Goal: Task Accomplishment & Management: Complete application form

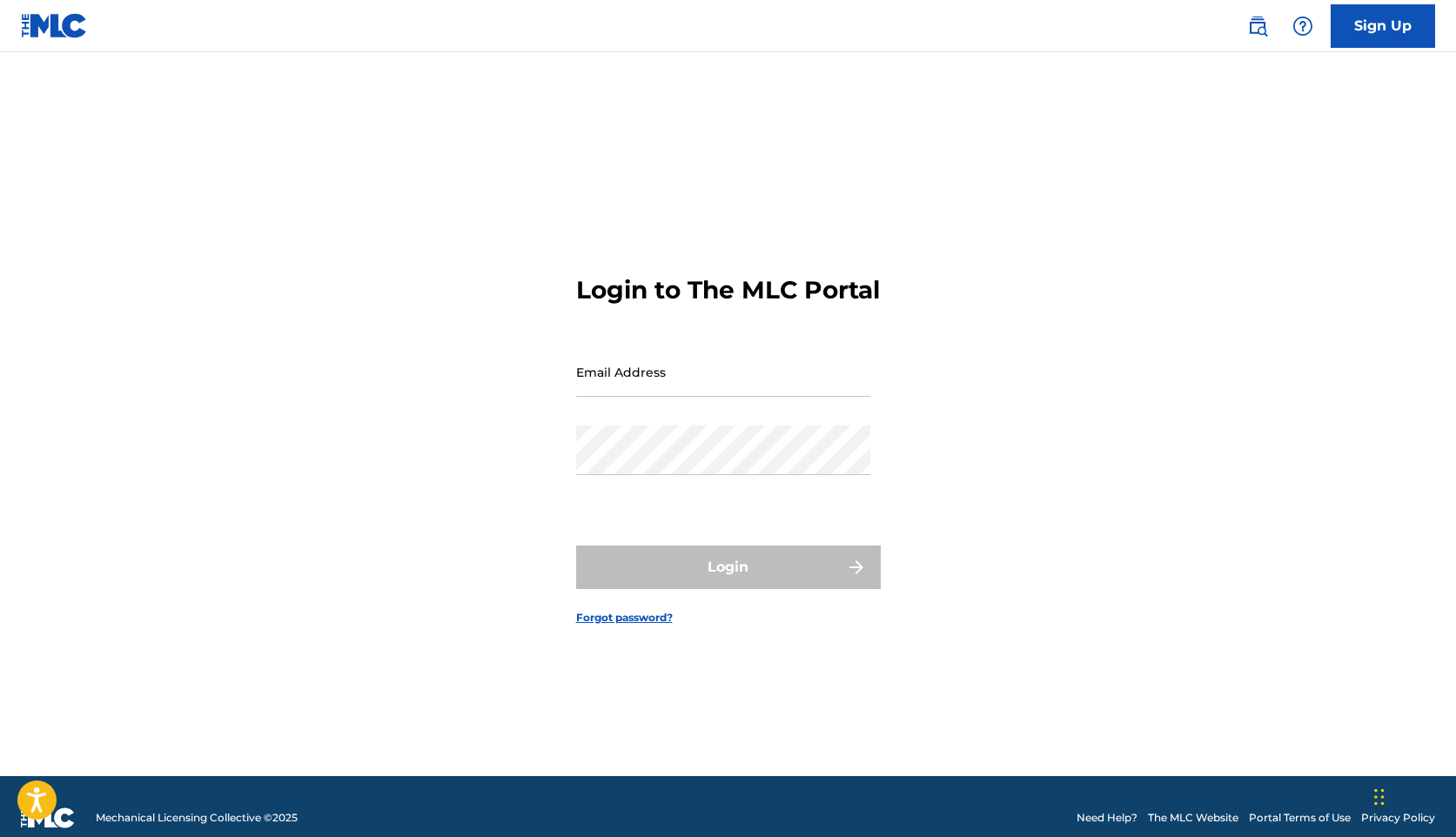
click at [770, 414] on div "Email Address" at bounding box center [723, 386] width 294 height 78
click at [770, 390] on input "Email Address" at bounding box center [723, 371] width 294 height 49
type input "[EMAIL_ADDRESS][DOMAIN_NAME]"
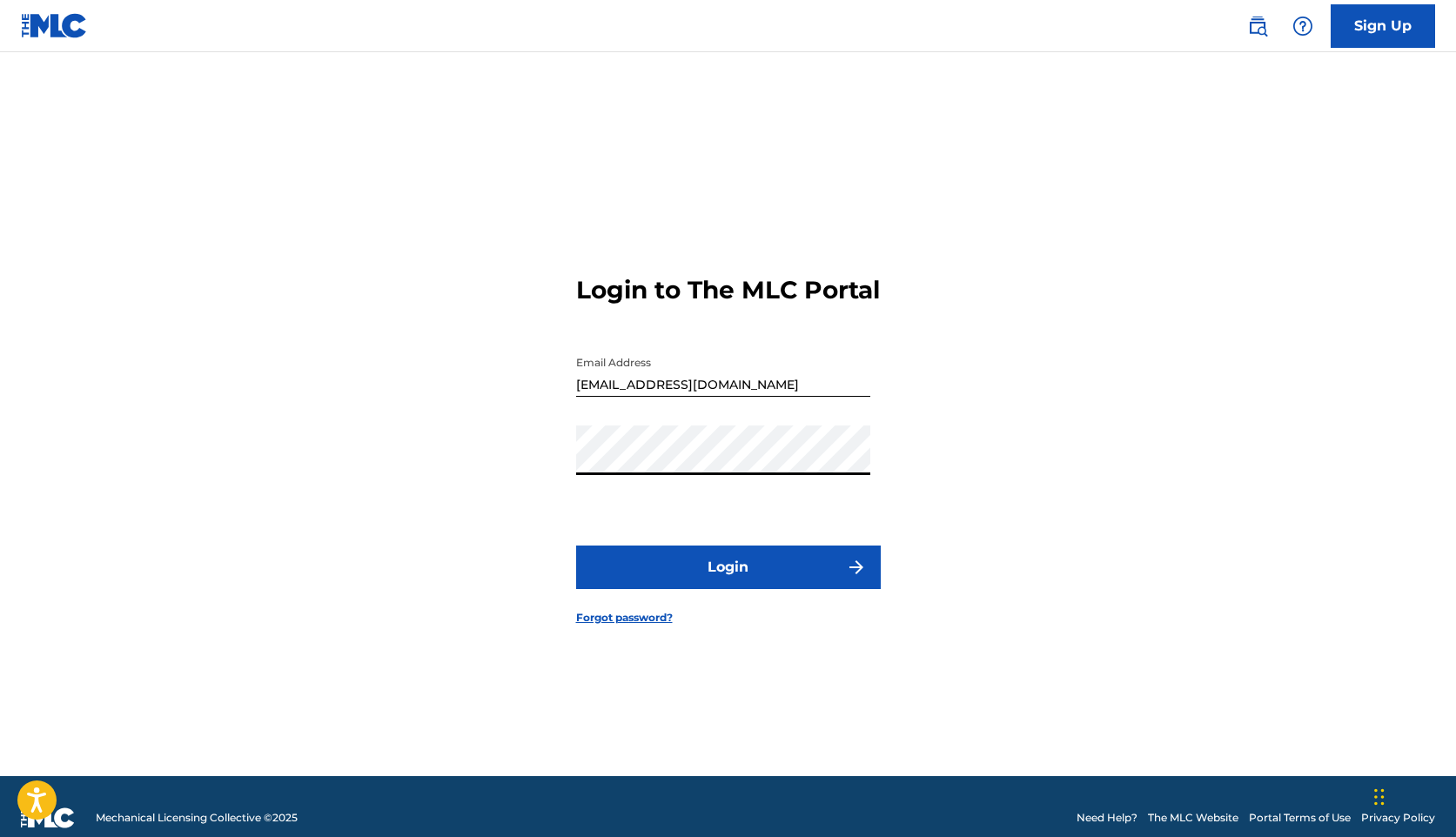
click at [740, 589] on button "Login" at bounding box center [728, 567] width 305 height 43
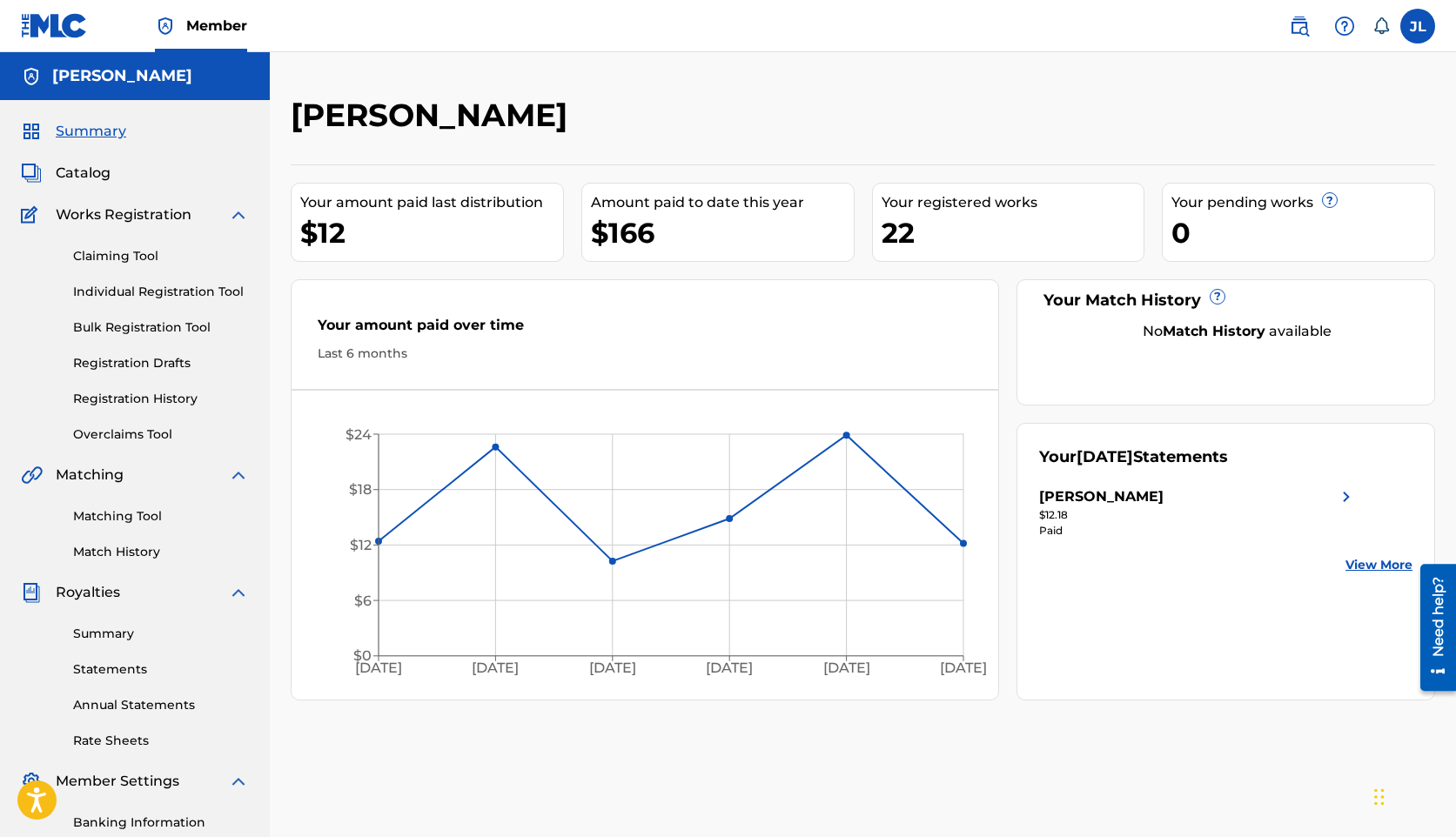
click at [134, 286] on link "Individual Registration Tool" at bounding box center [161, 292] width 176 height 18
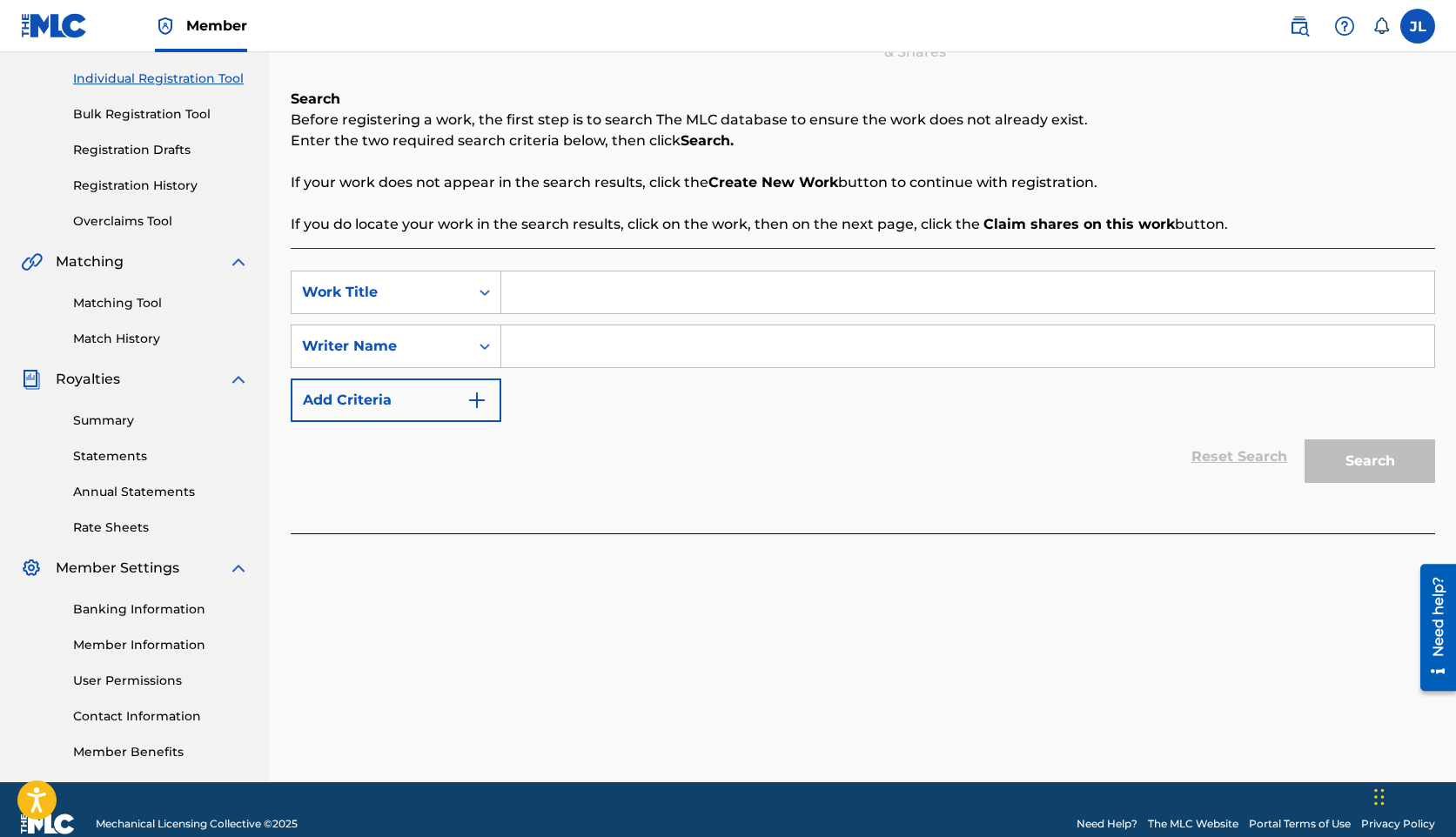
scroll to position [242, 0]
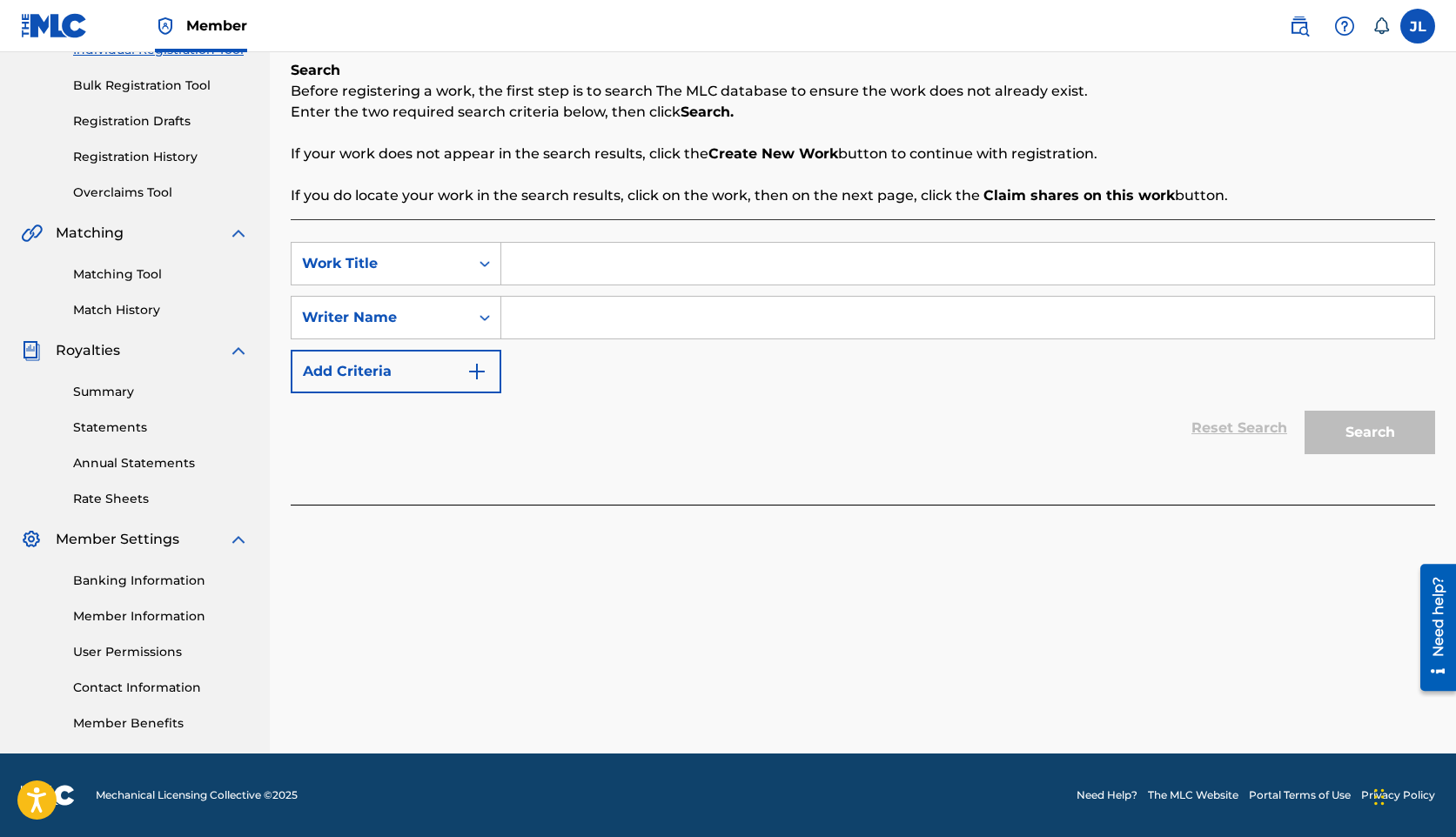
click at [555, 250] on input "Search Form" at bounding box center [968, 263] width 933 height 41
type input "s"
type input "SWAY"
click at [590, 315] on input "Search Form" at bounding box center [968, 317] width 933 height 41
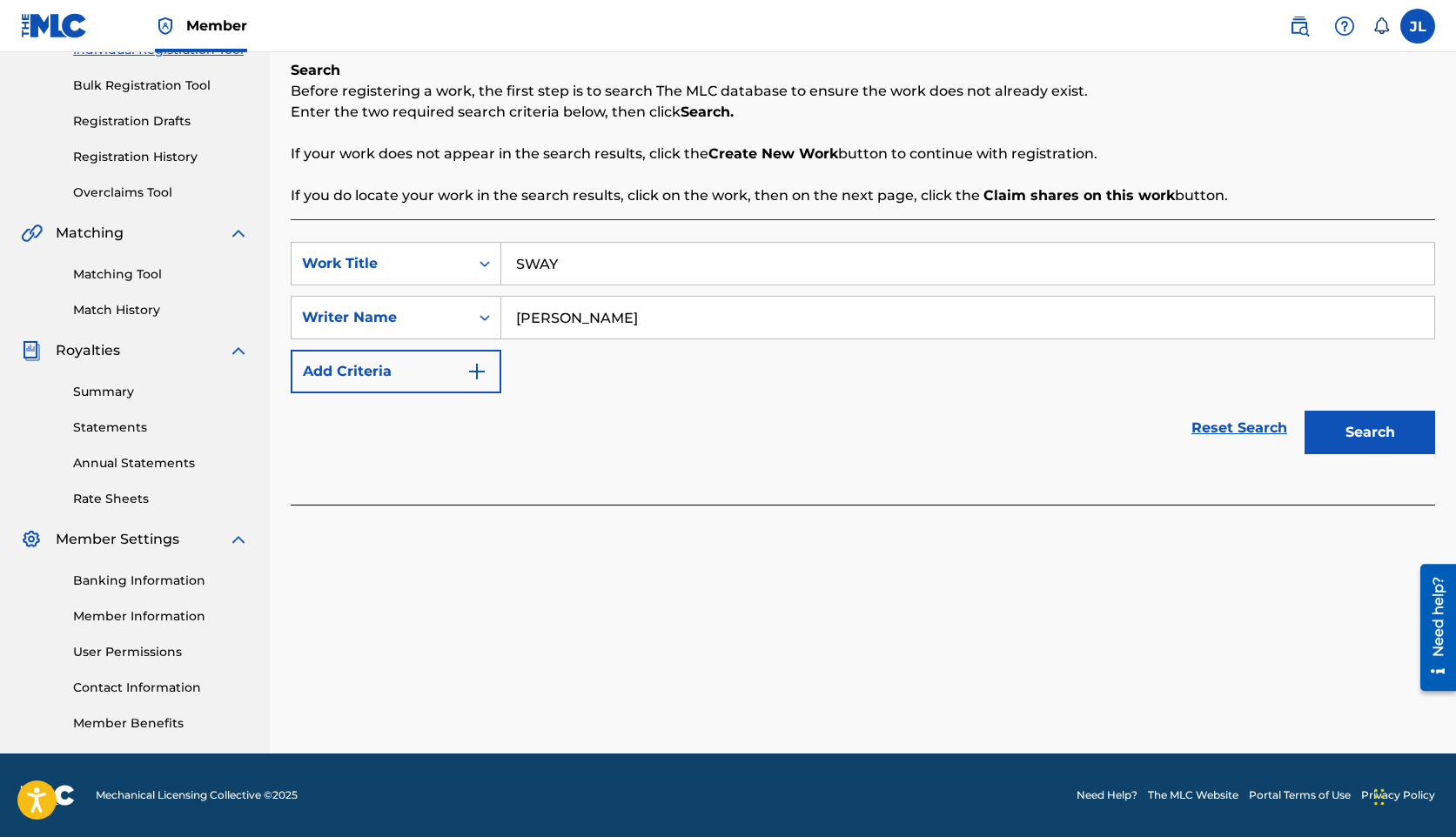
type input "[PERSON_NAME]"
click at [1398, 443] on button "Search" at bounding box center [1369, 432] width 130 height 43
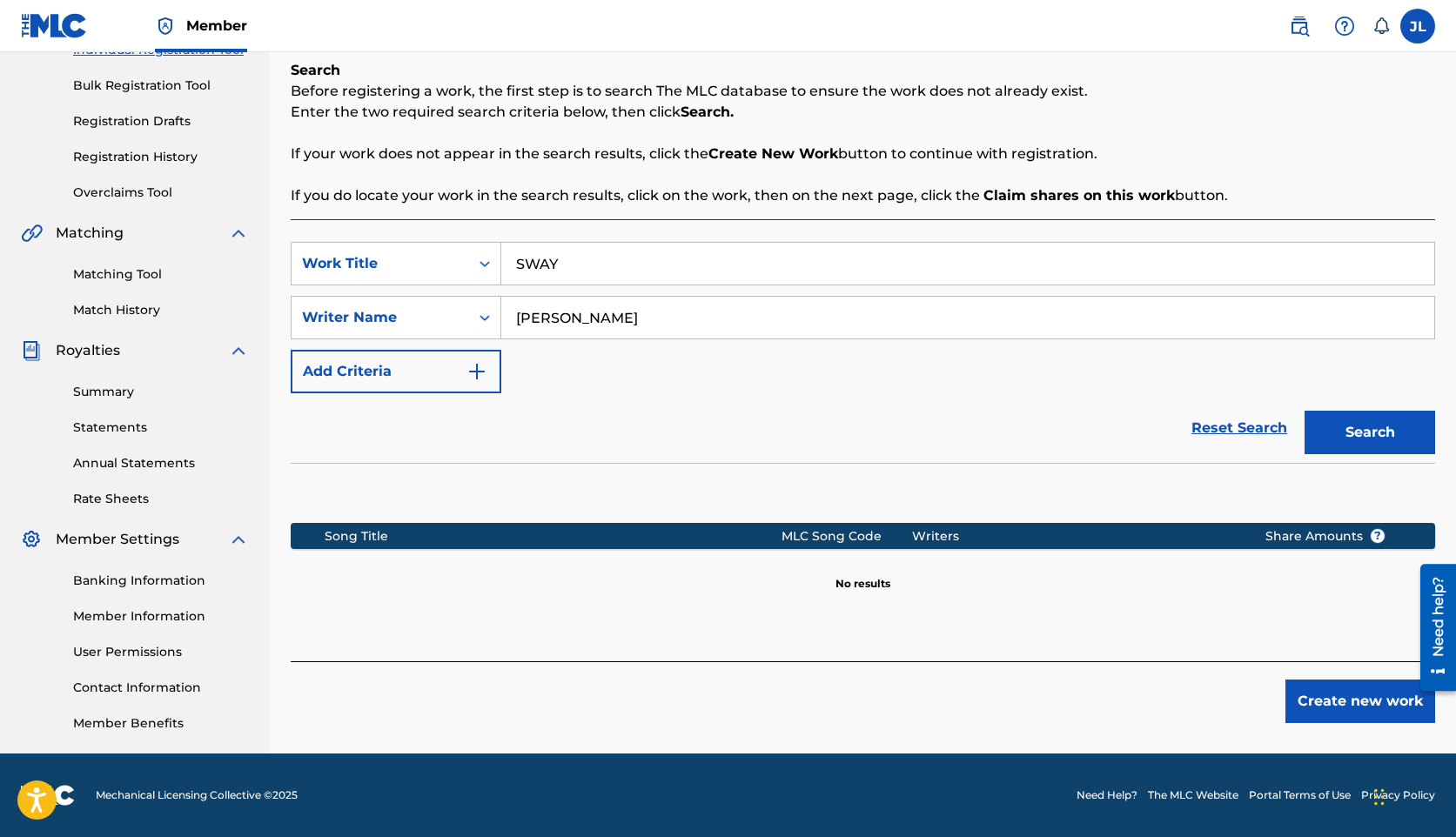
click at [1365, 693] on button "Create new work" at bounding box center [1360, 701] width 150 height 43
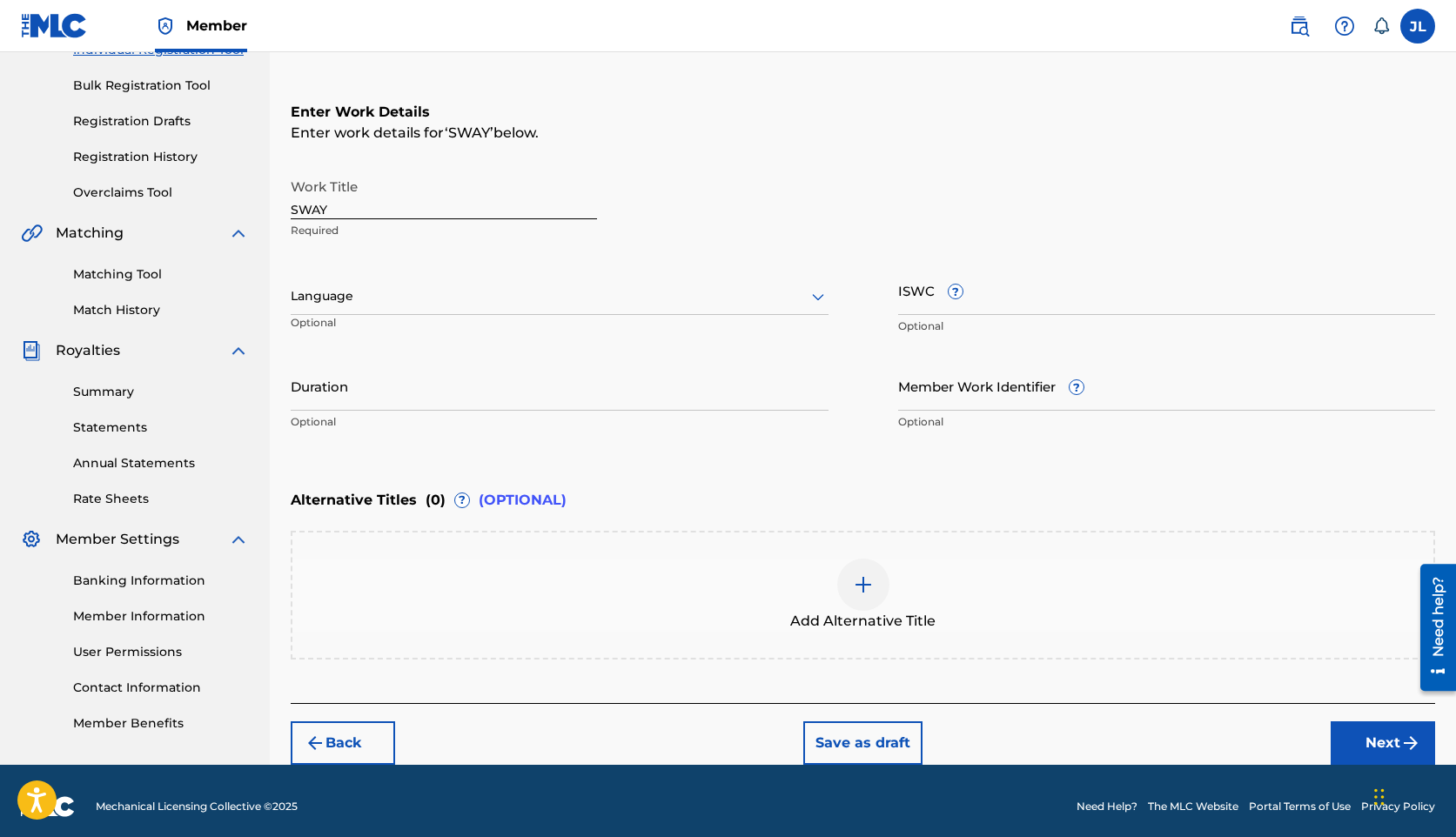
click at [685, 308] on div "Language" at bounding box center [559, 297] width 537 height 37
click at [665, 330] on div "English" at bounding box center [559, 334] width 536 height 40
click at [647, 395] on input "Duration" at bounding box center [559, 386] width 537 height 49
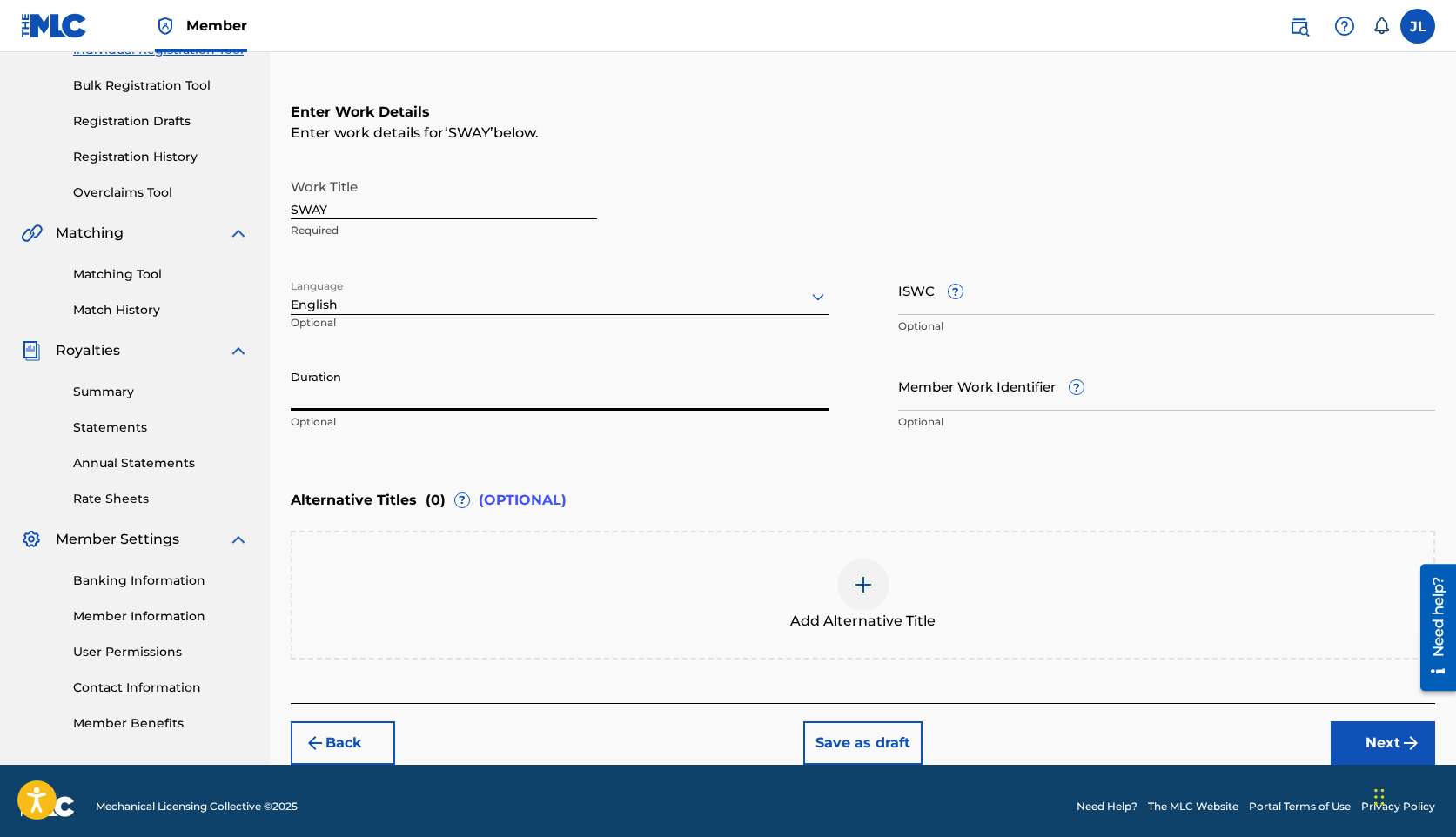
click at [981, 405] on input "Member Work Identifier ?" at bounding box center [1167, 386] width 537 height 49
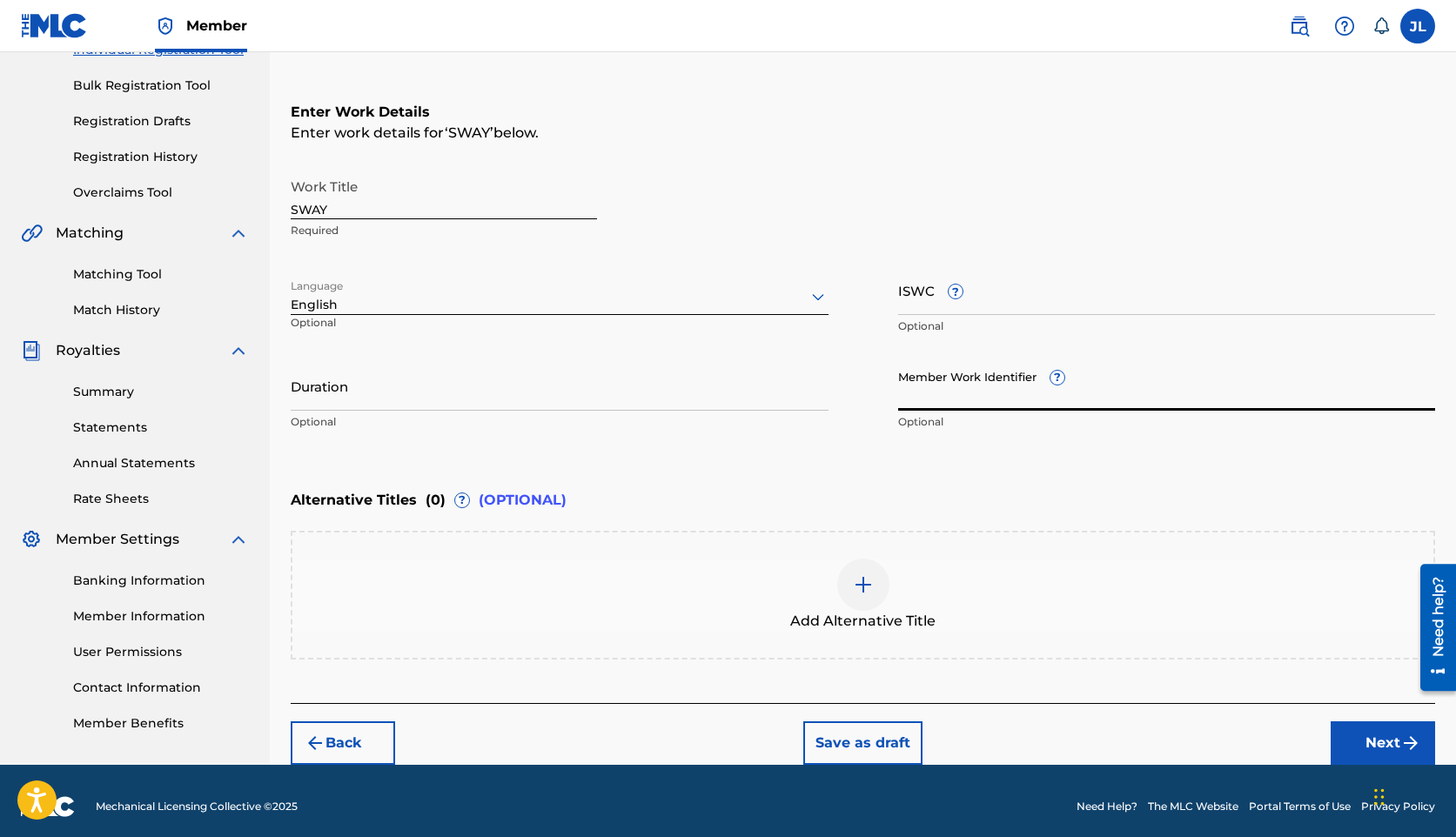
click at [697, 411] on div "Duration Optional" at bounding box center [559, 400] width 537 height 78
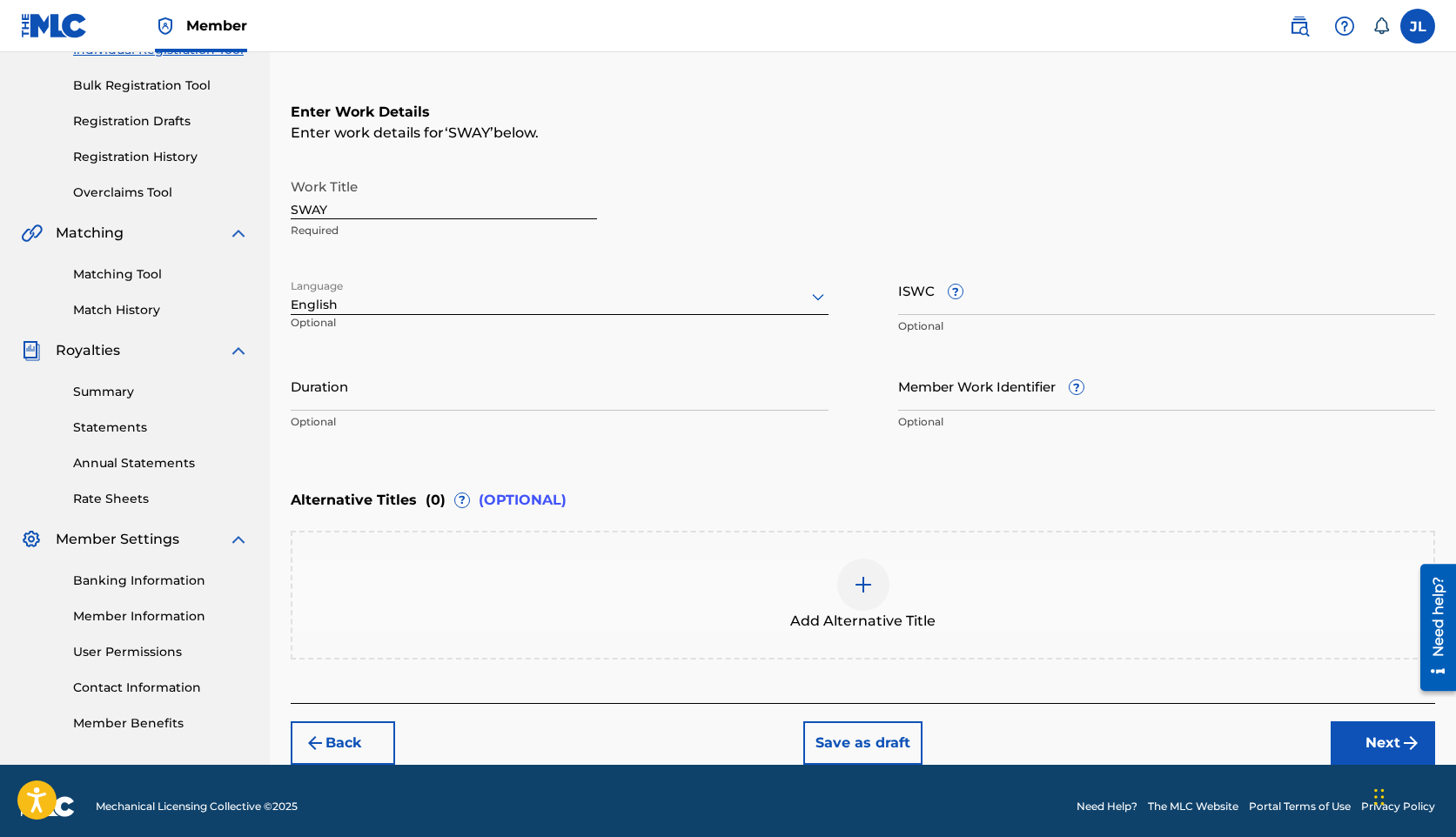
click at [697, 394] on input "Duration" at bounding box center [559, 386] width 537 height 49
type input "02:58"
click at [928, 443] on div "Enter Work Details Enter work details for ‘ SWAY ’ below. Work Title SWAY Requi…" at bounding box center [862, 271] width 1144 height 422
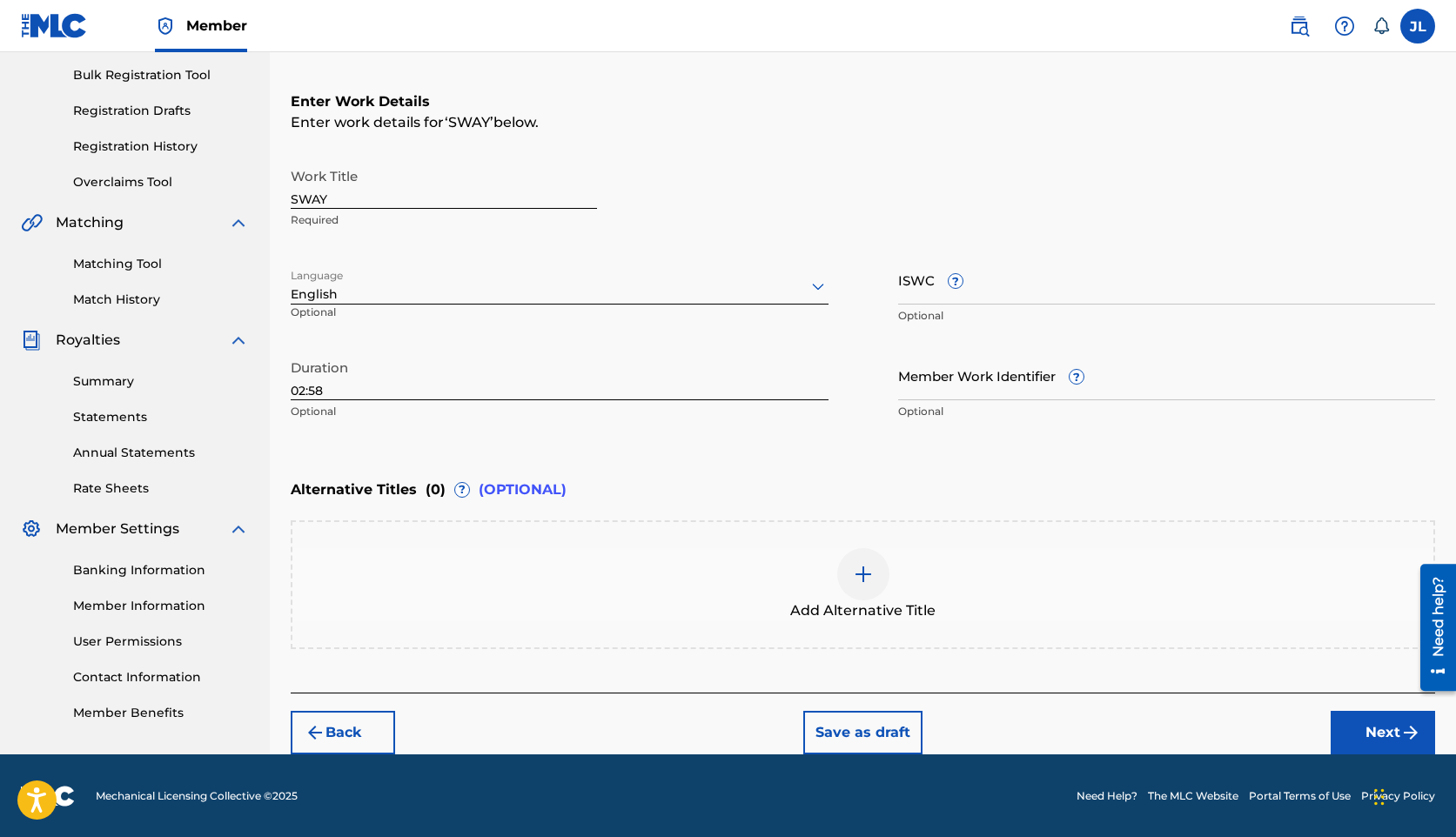
click at [1368, 735] on button "Next" at bounding box center [1382, 733] width 104 height 43
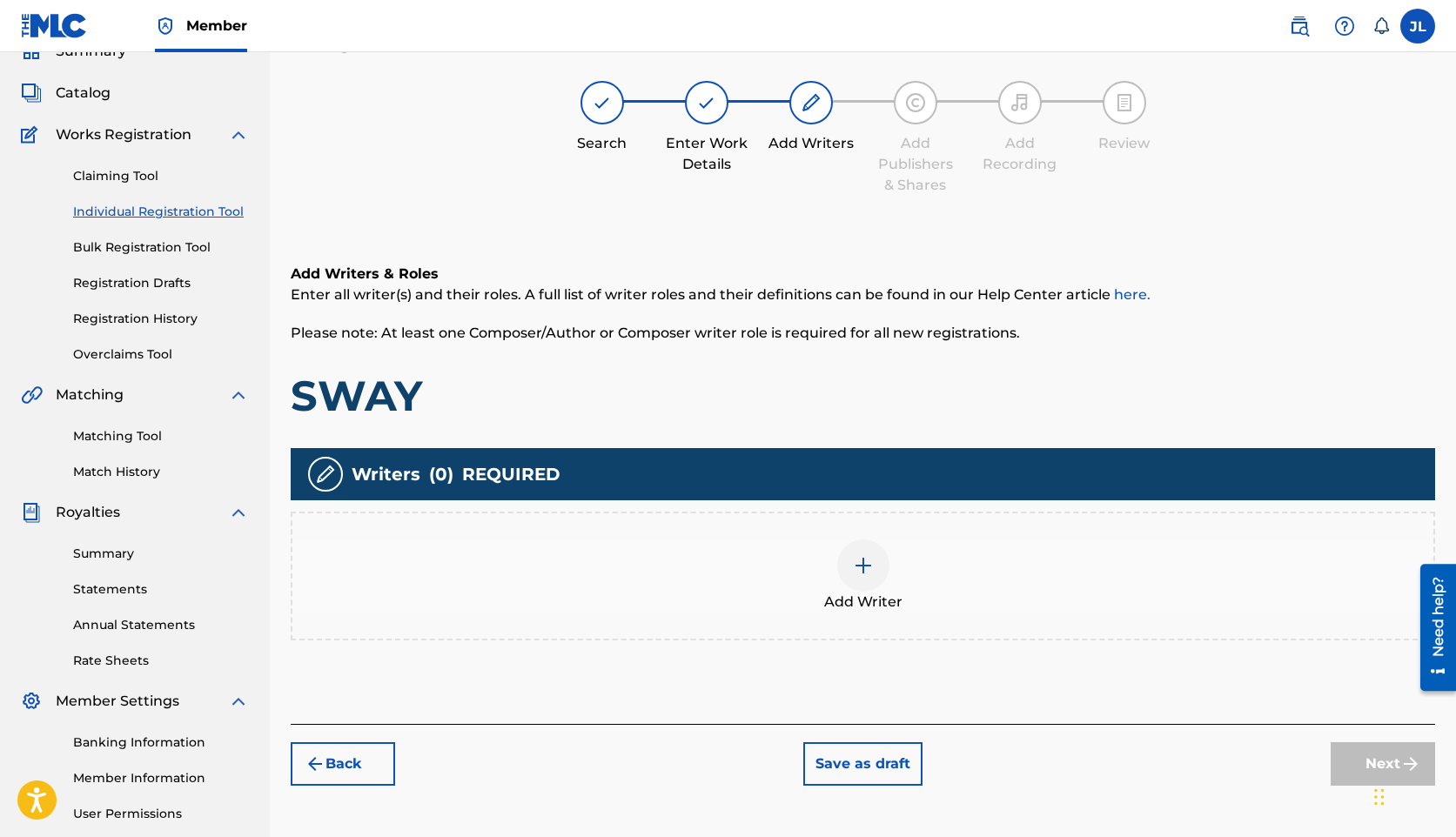
scroll to position [78, 0]
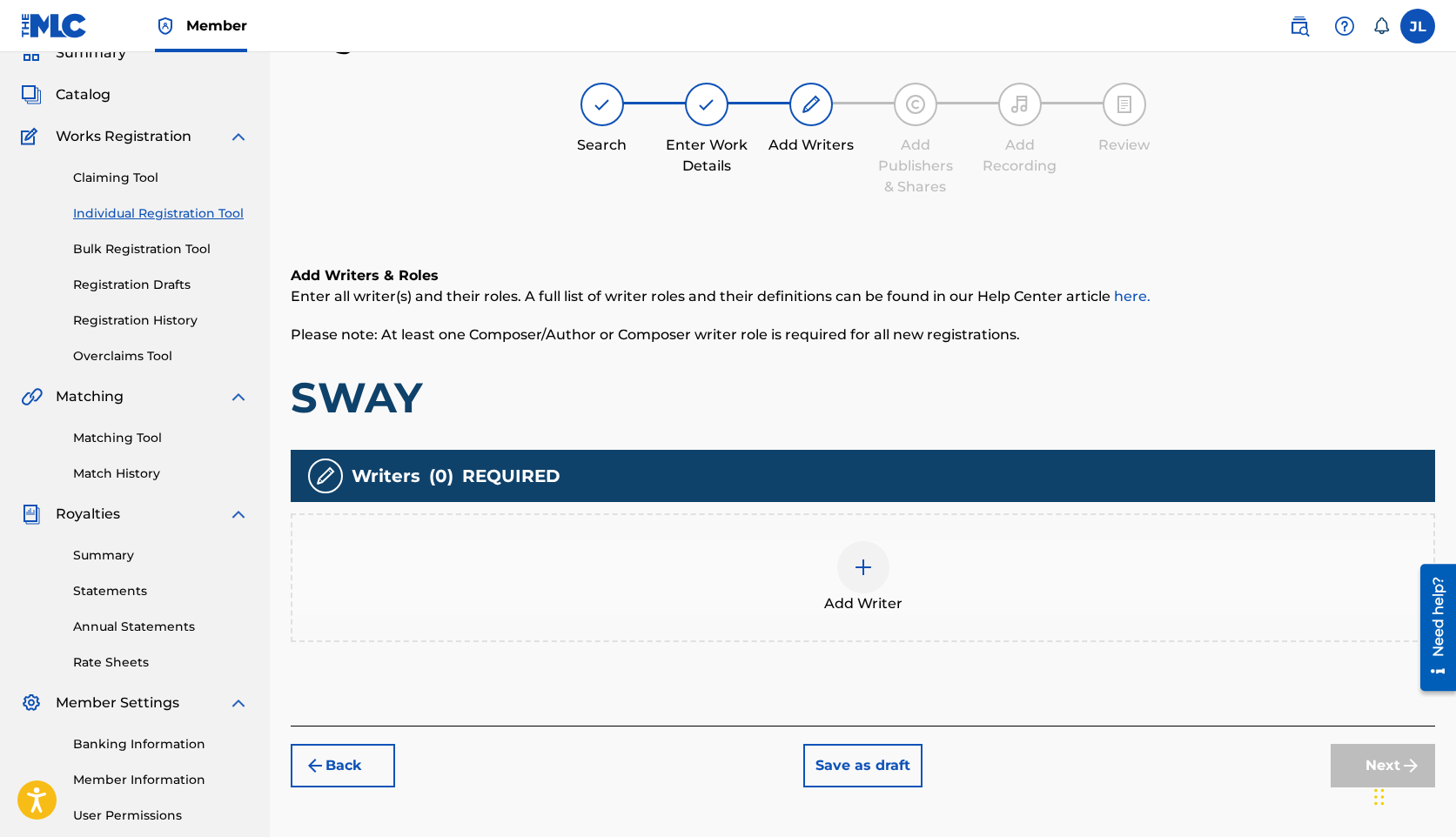
click at [845, 577] on div at bounding box center [863, 567] width 52 height 52
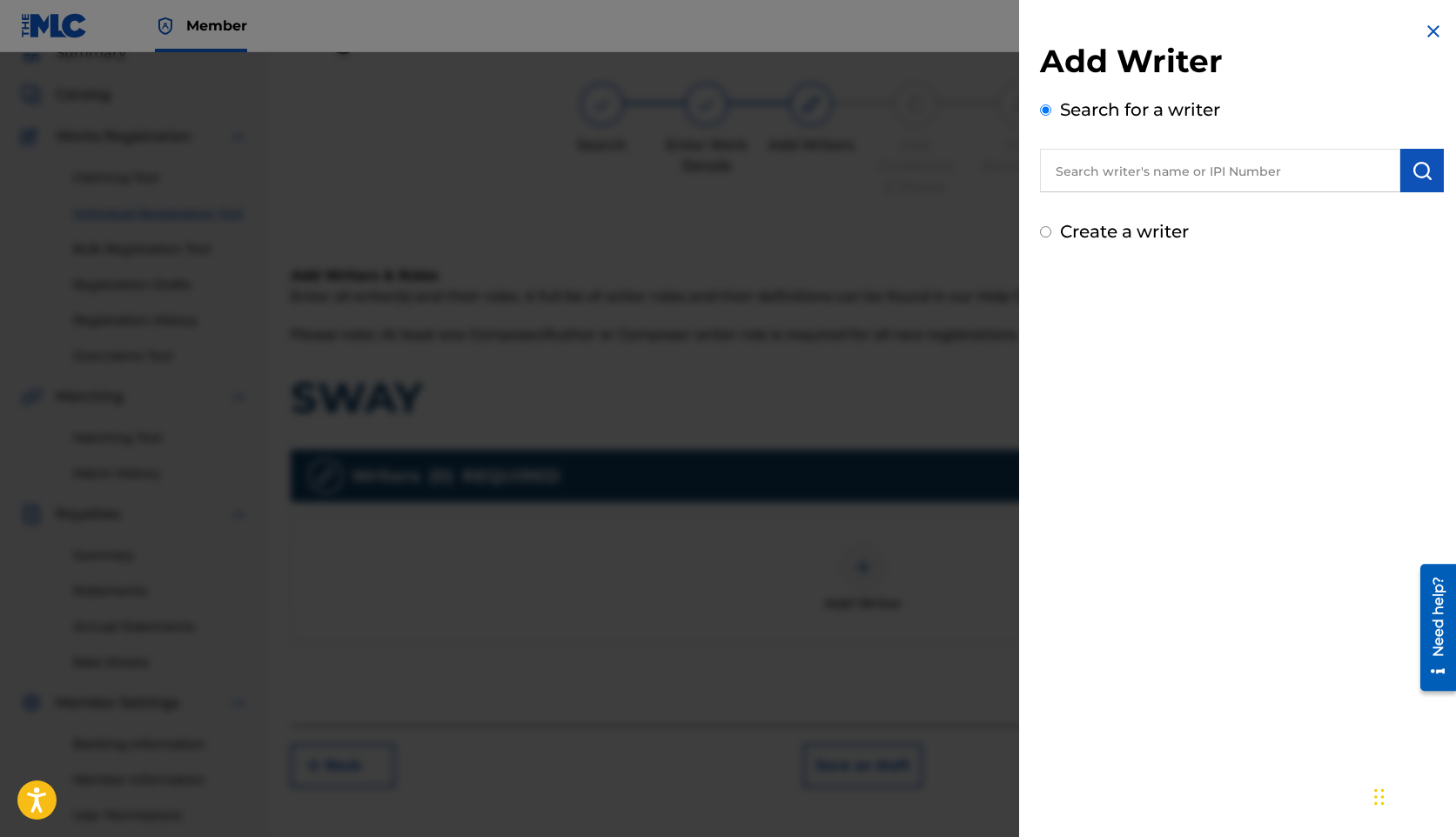
click at [1180, 176] on input "text" at bounding box center [1220, 171] width 360 height 43
click at [1196, 205] on span "[PERSON_NAME]" at bounding box center [1183, 210] width 122 height 16
type input "[PERSON_NAME]"
click at [1437, 171] on div "Add Writer Search for a writer [PERSON_NAME] Create a writer" at bounding box center [1242, 132] width 446 height 265
click at [1426, 174] on button "submit" at bounding box center [1422, 171] width 43 height 43
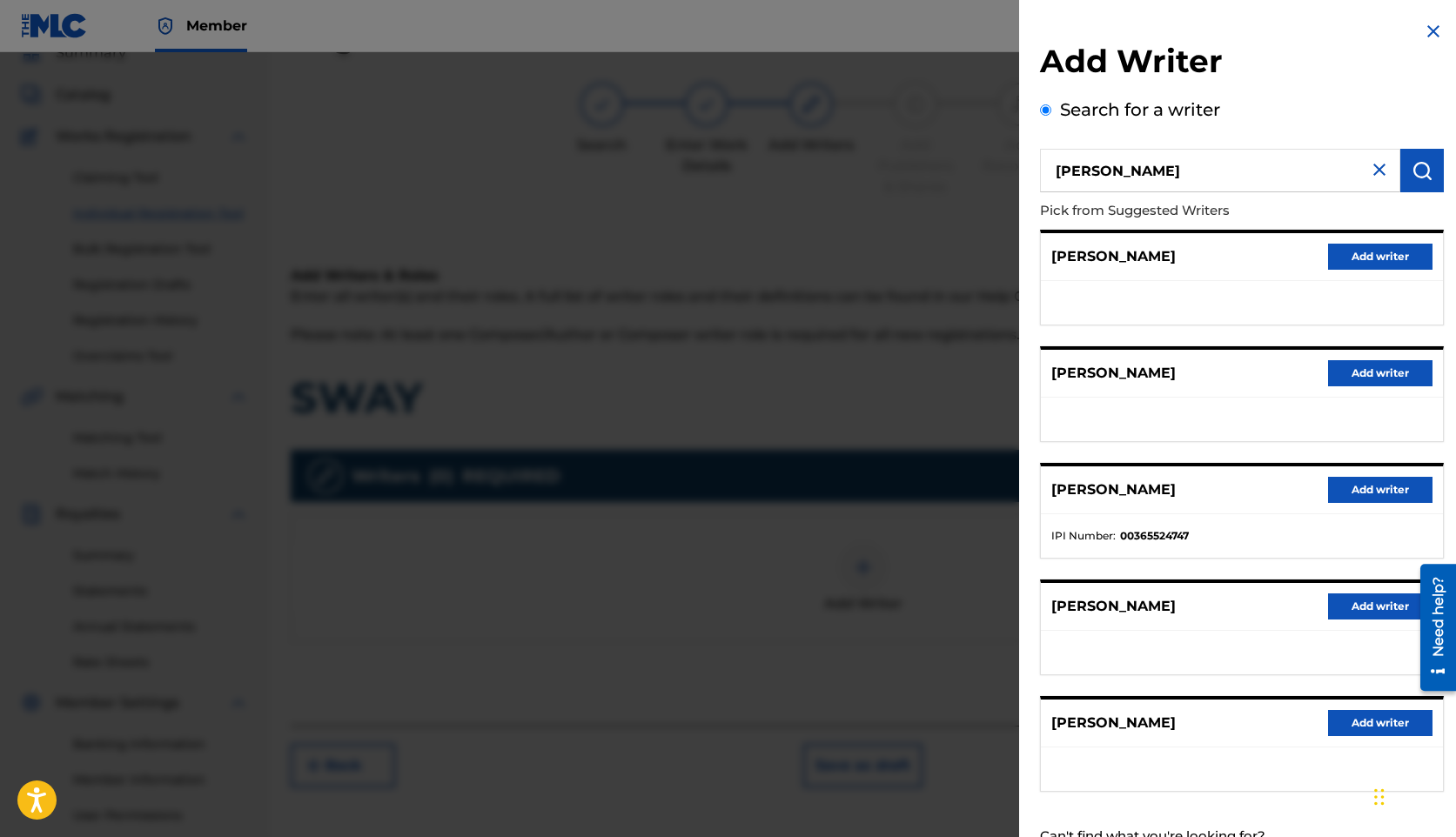
click at [1373, 494] on button "Add writer" at bounding box center [1380, 490] width 104 height 26
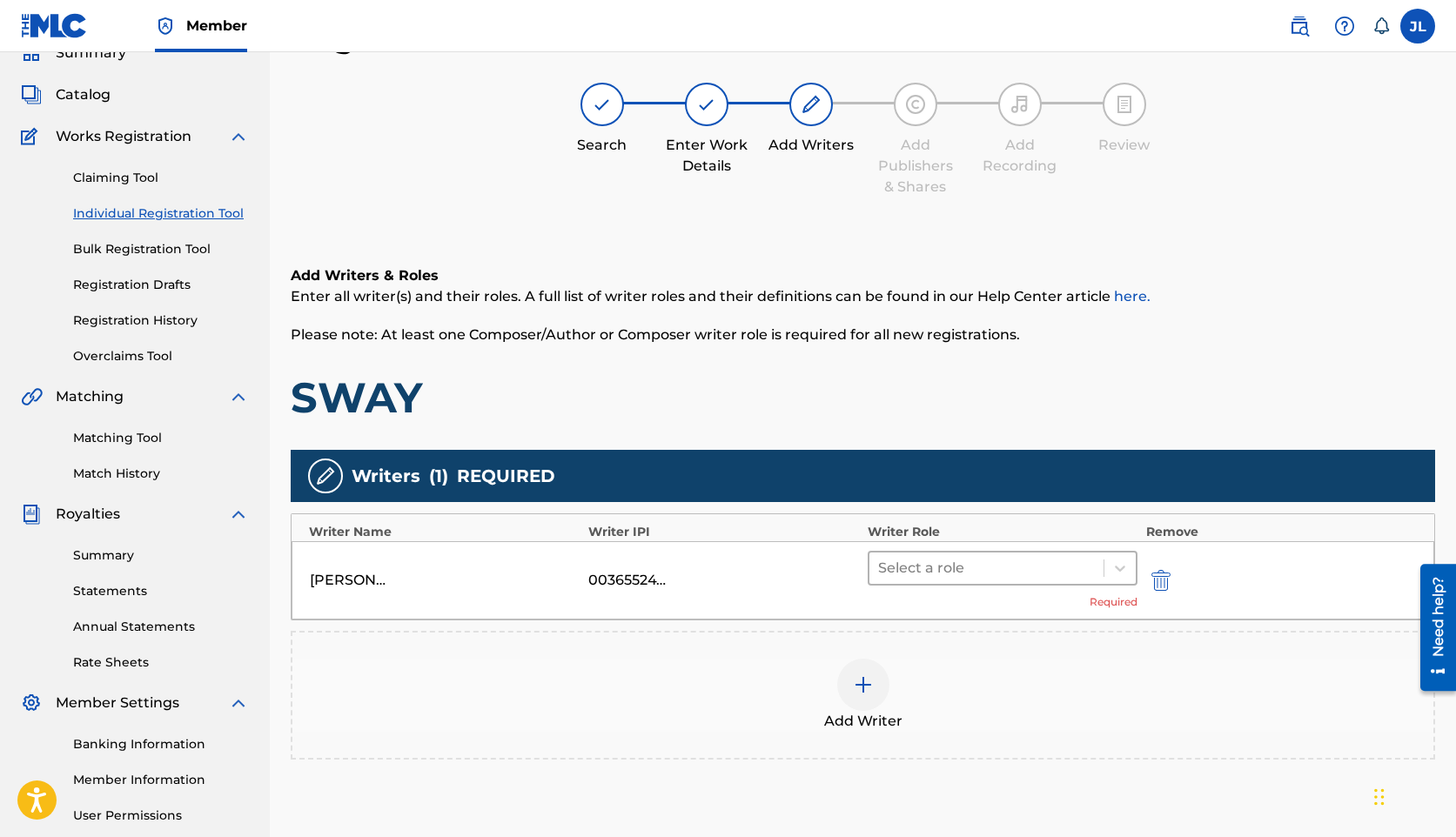
click at [994, 571] on div at bounding box center [986, 568] width 217 height 24
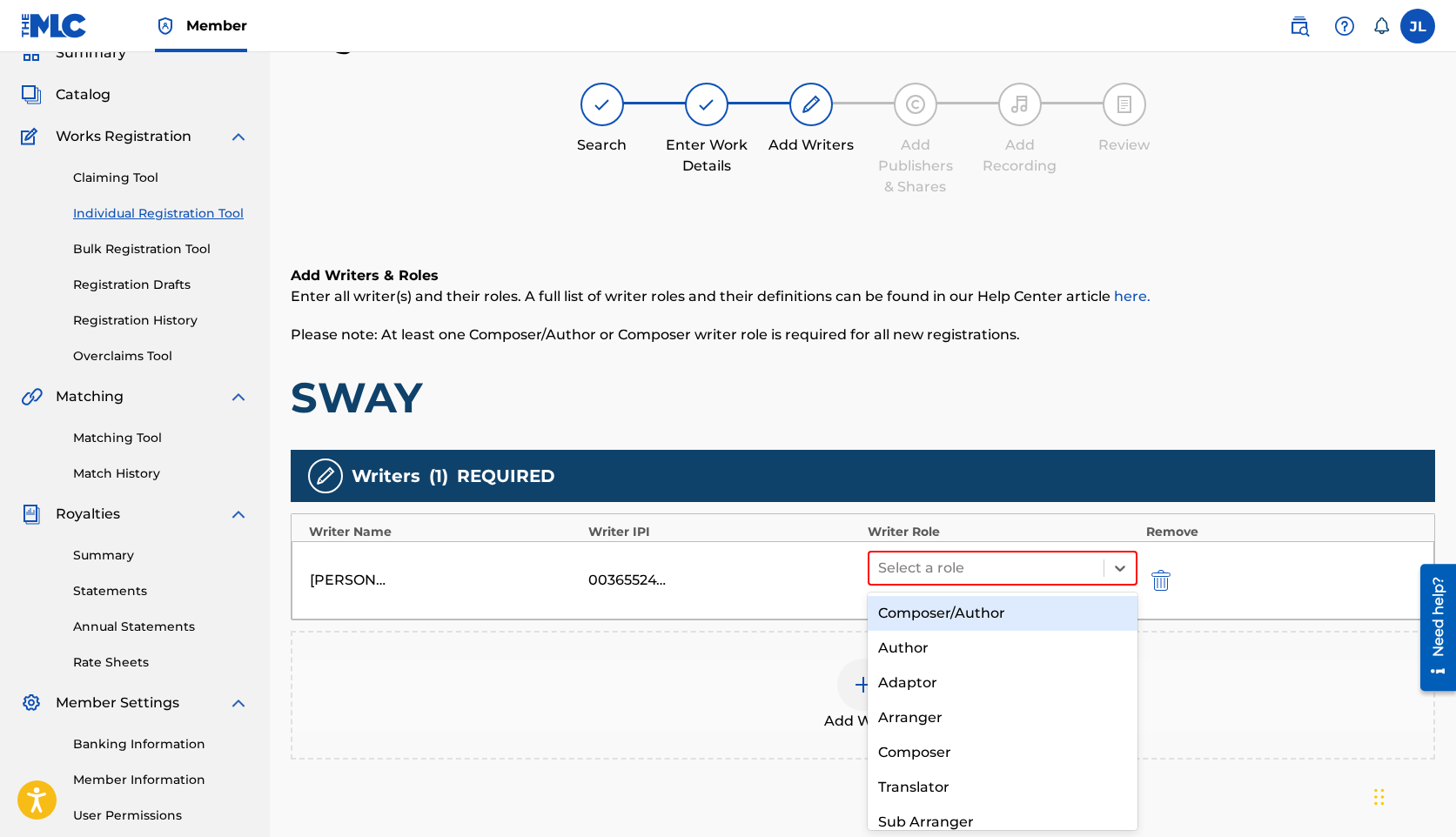
click at [983, 625] on div "Composer/Author" at bounding box center [1002, 613] width 270 height 35
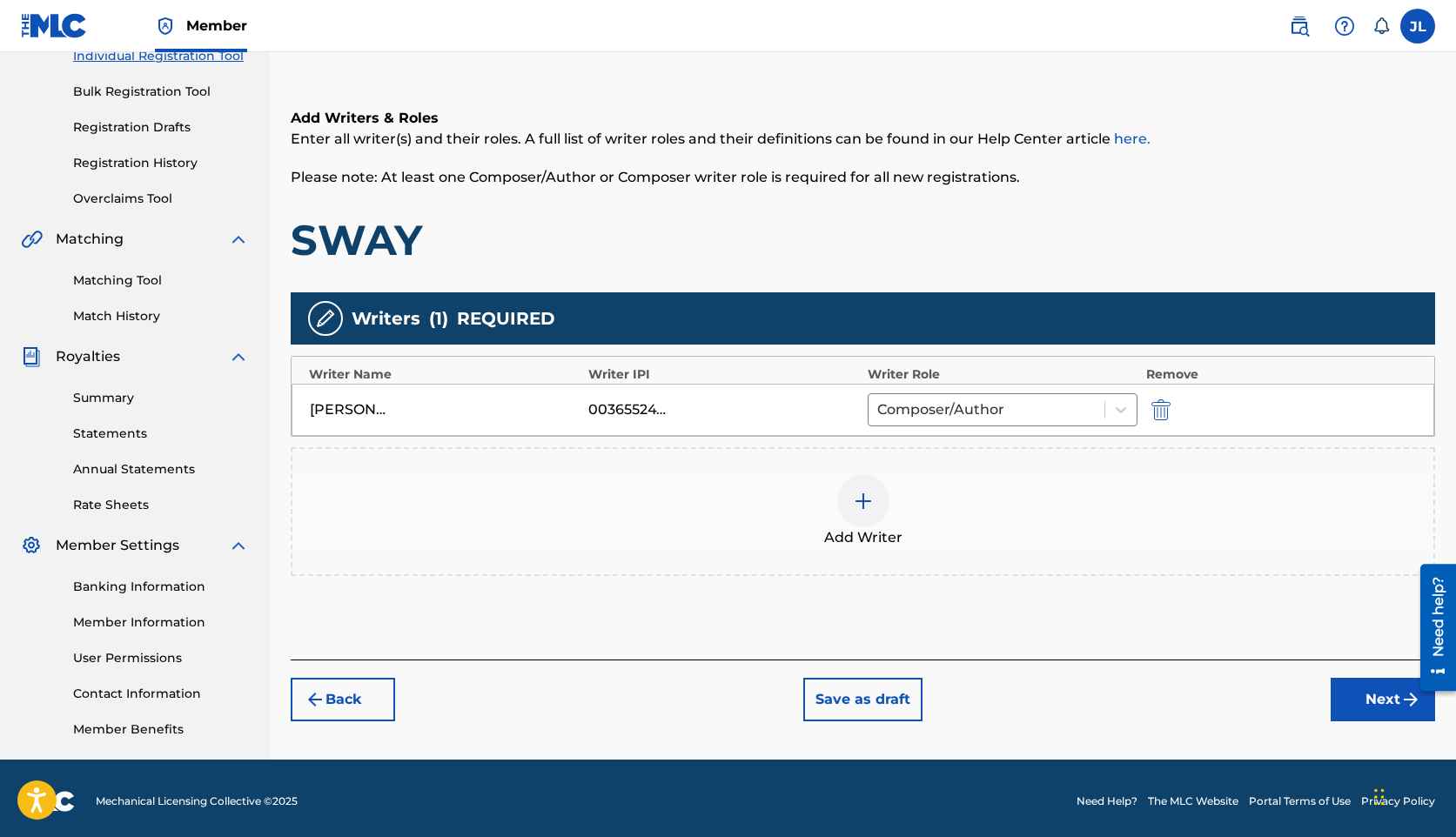
scroll to position [242, 0]
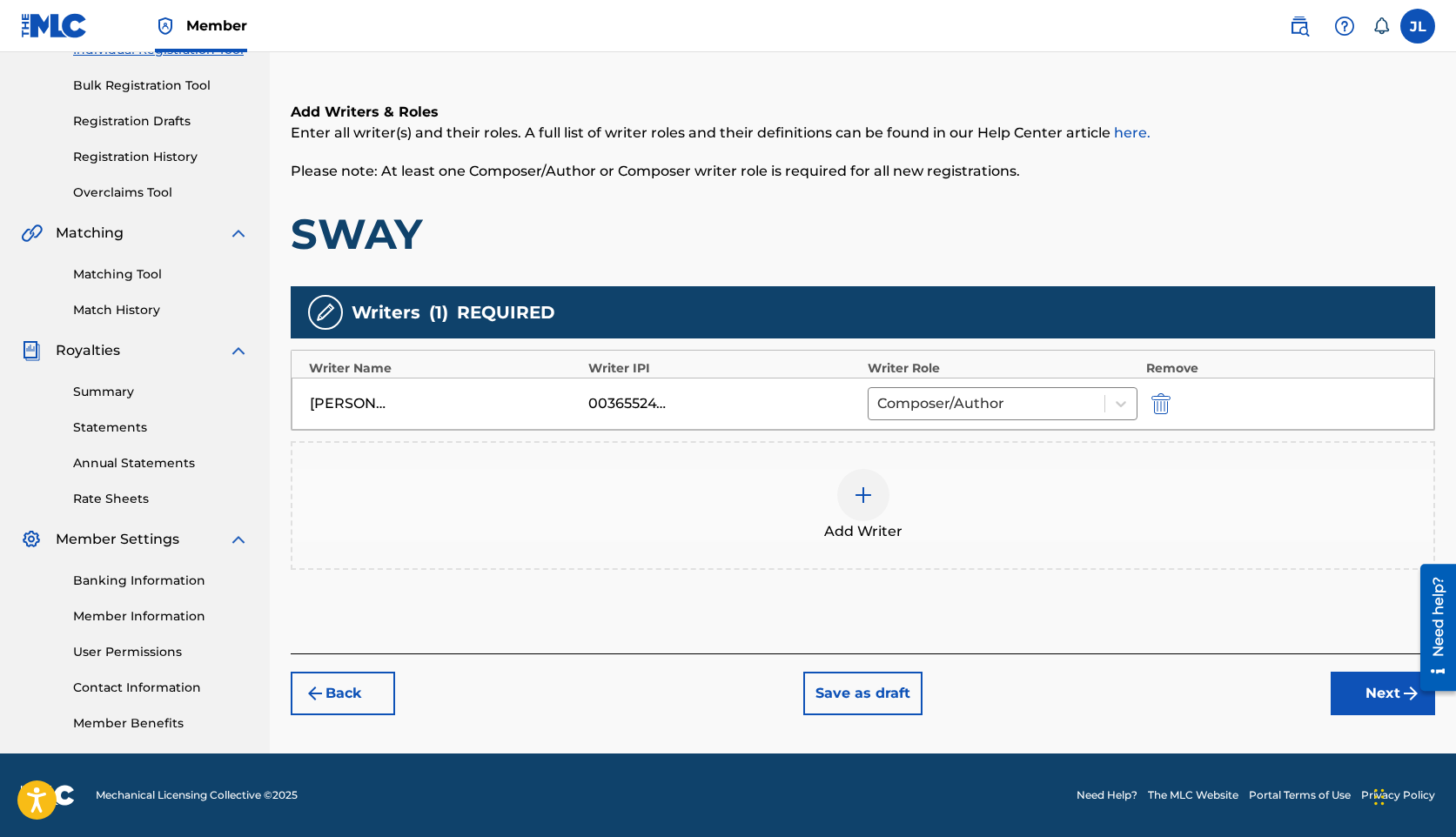
click at [1362, 698] on button "Next" at bounding box center [1382, 693] width 104 height 43
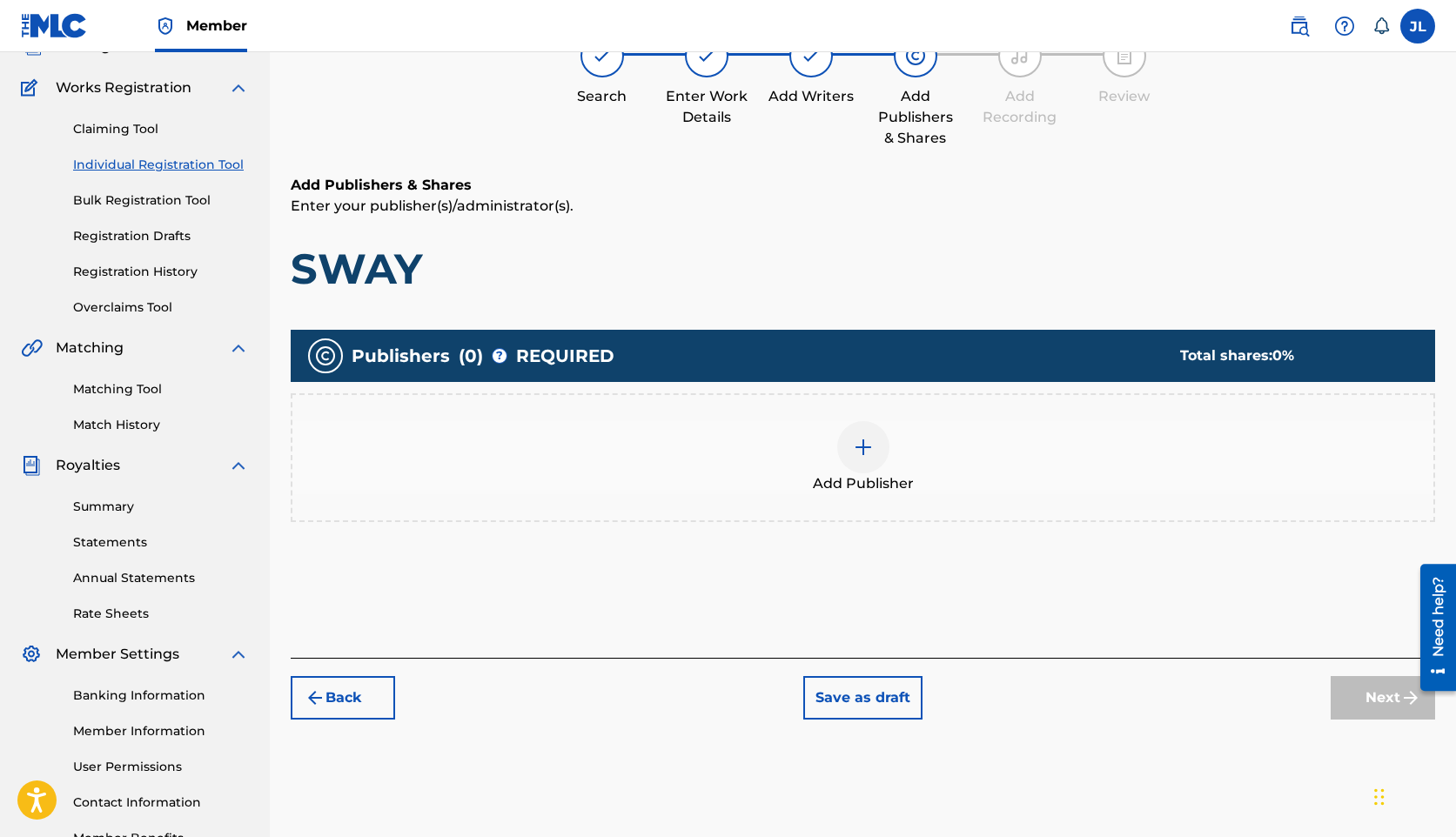
scroll to position [78, 0]
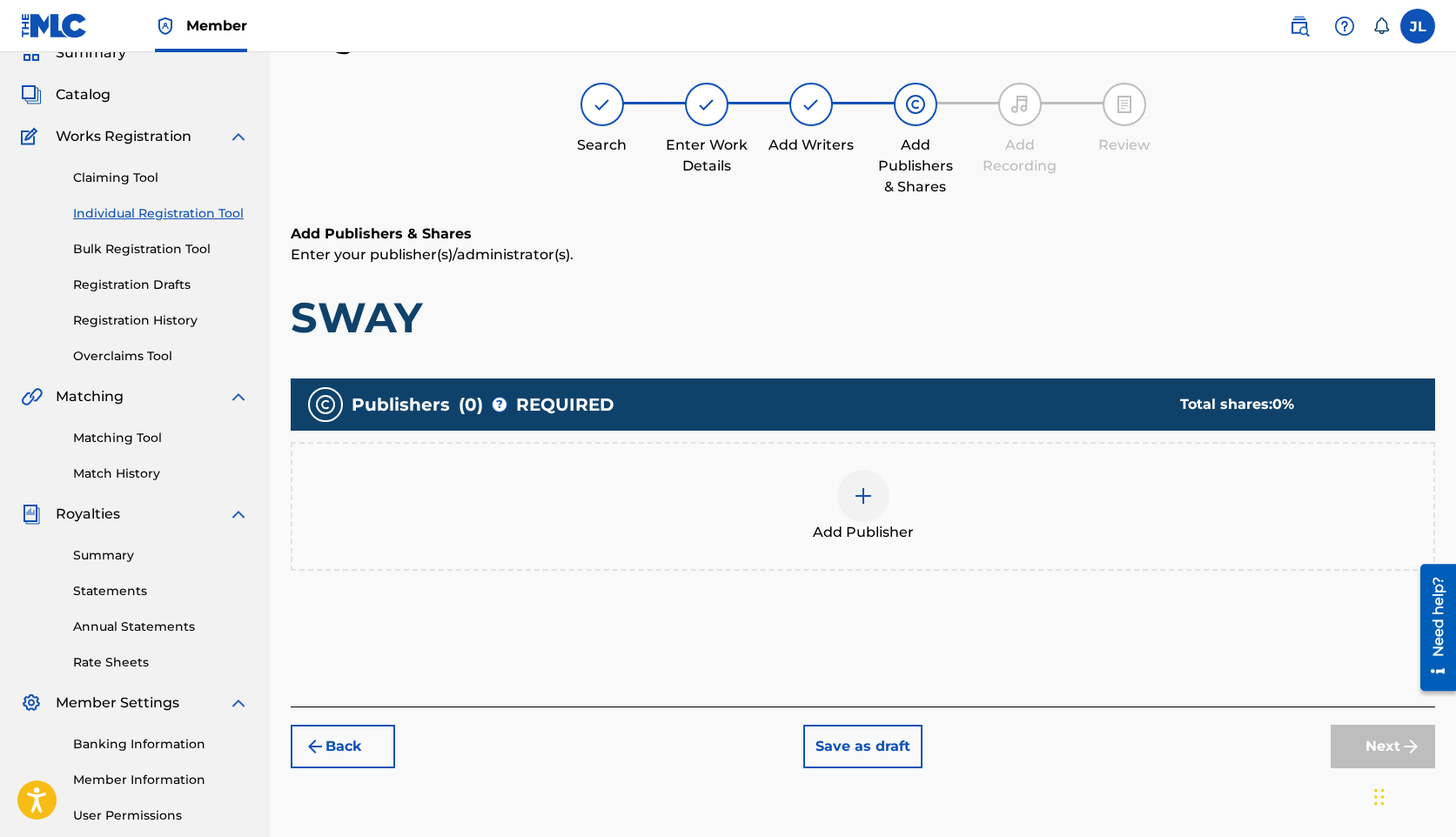
click at [842, 500] on div at bounding box center [863, 496] width 52 height 52
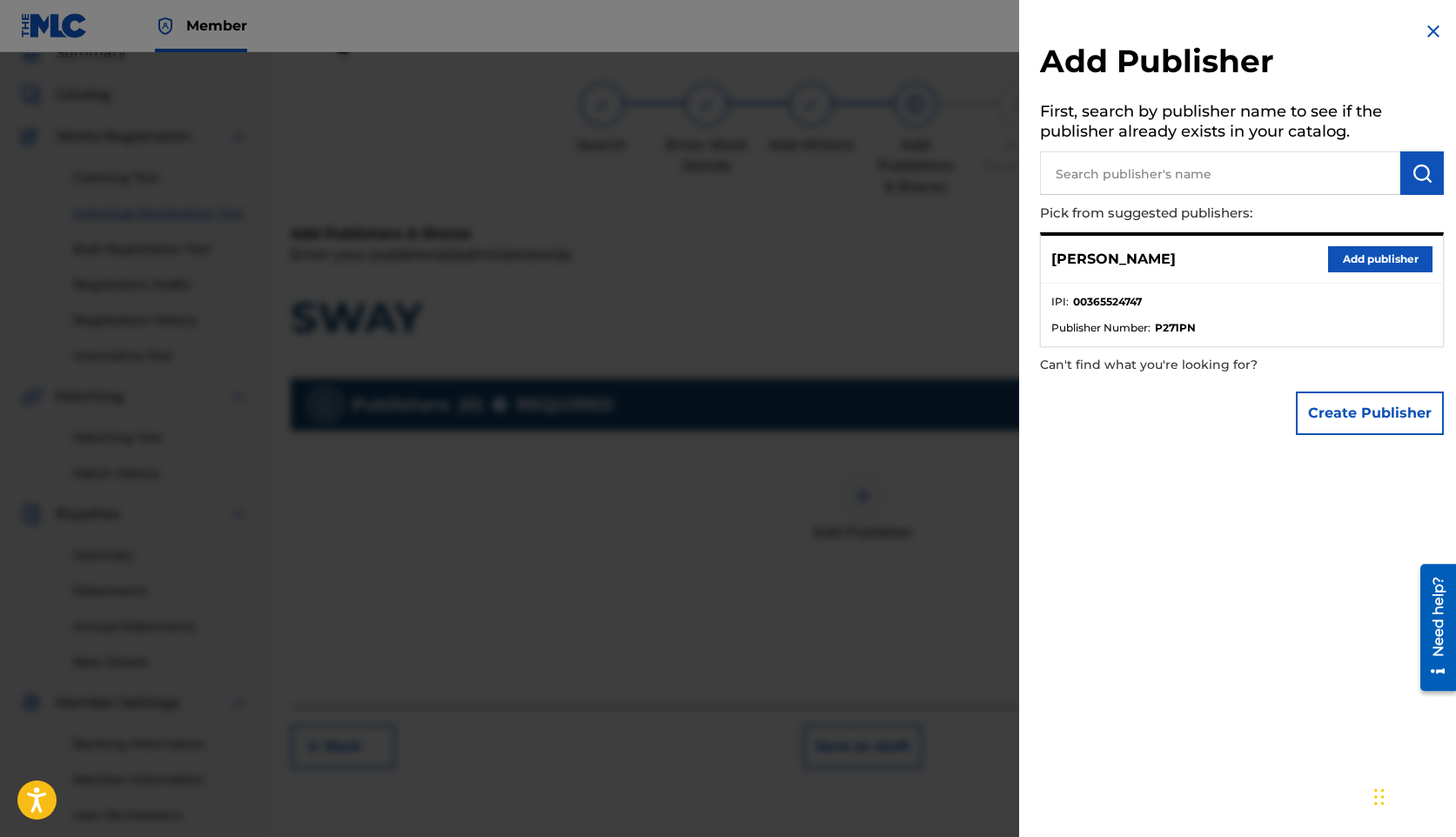
click at [1409, 246] on button "Add publisher" at bounding box center [1380, 259] width 104 height 26
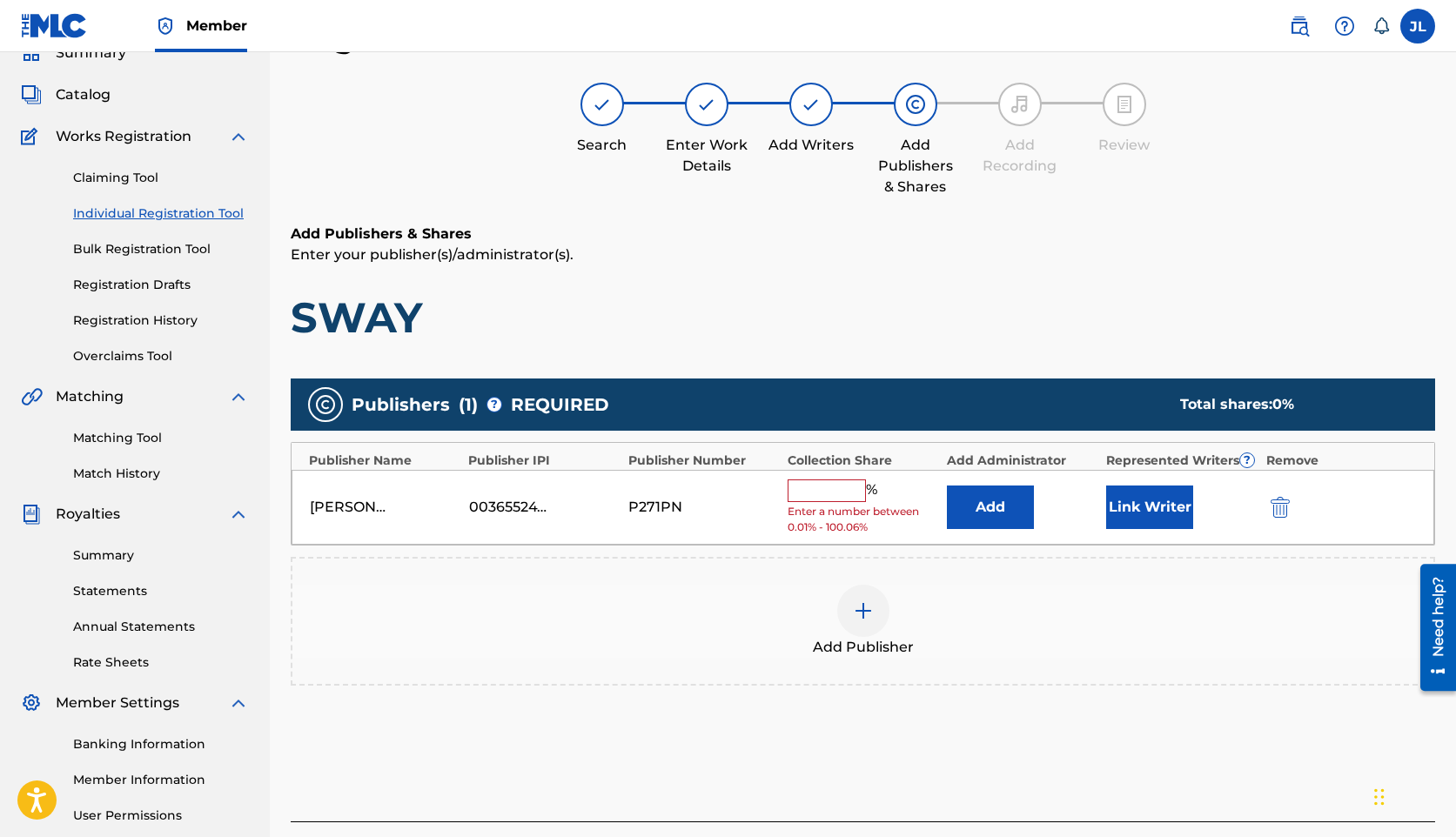
click at [848, 492] on input "text" at bounding box center [826, 490] width 78 height 22
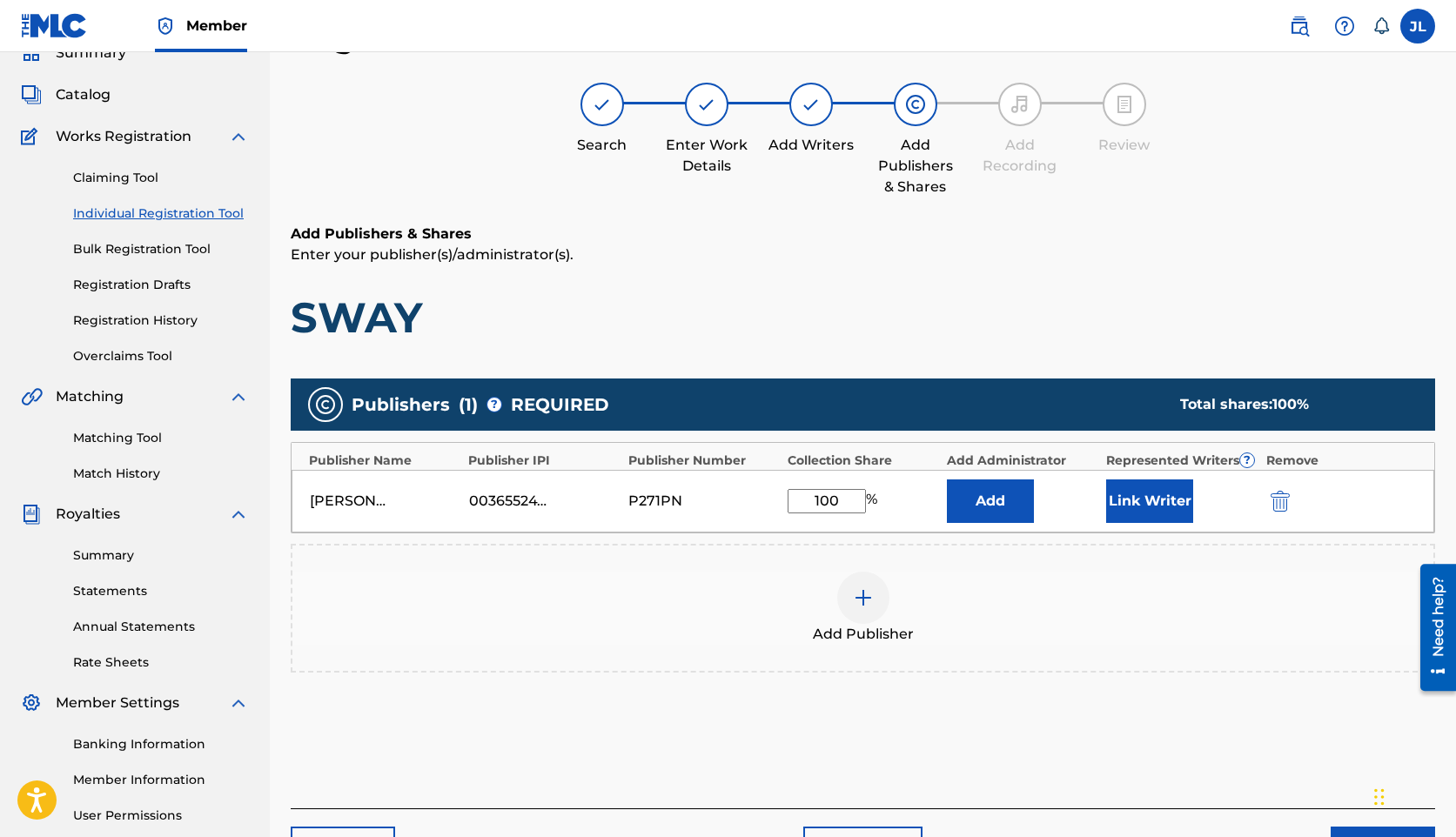
type input "100"
click at [1026, 648] on div "Add Publisher" at bounding box center [862, 608] width 1144 height 129
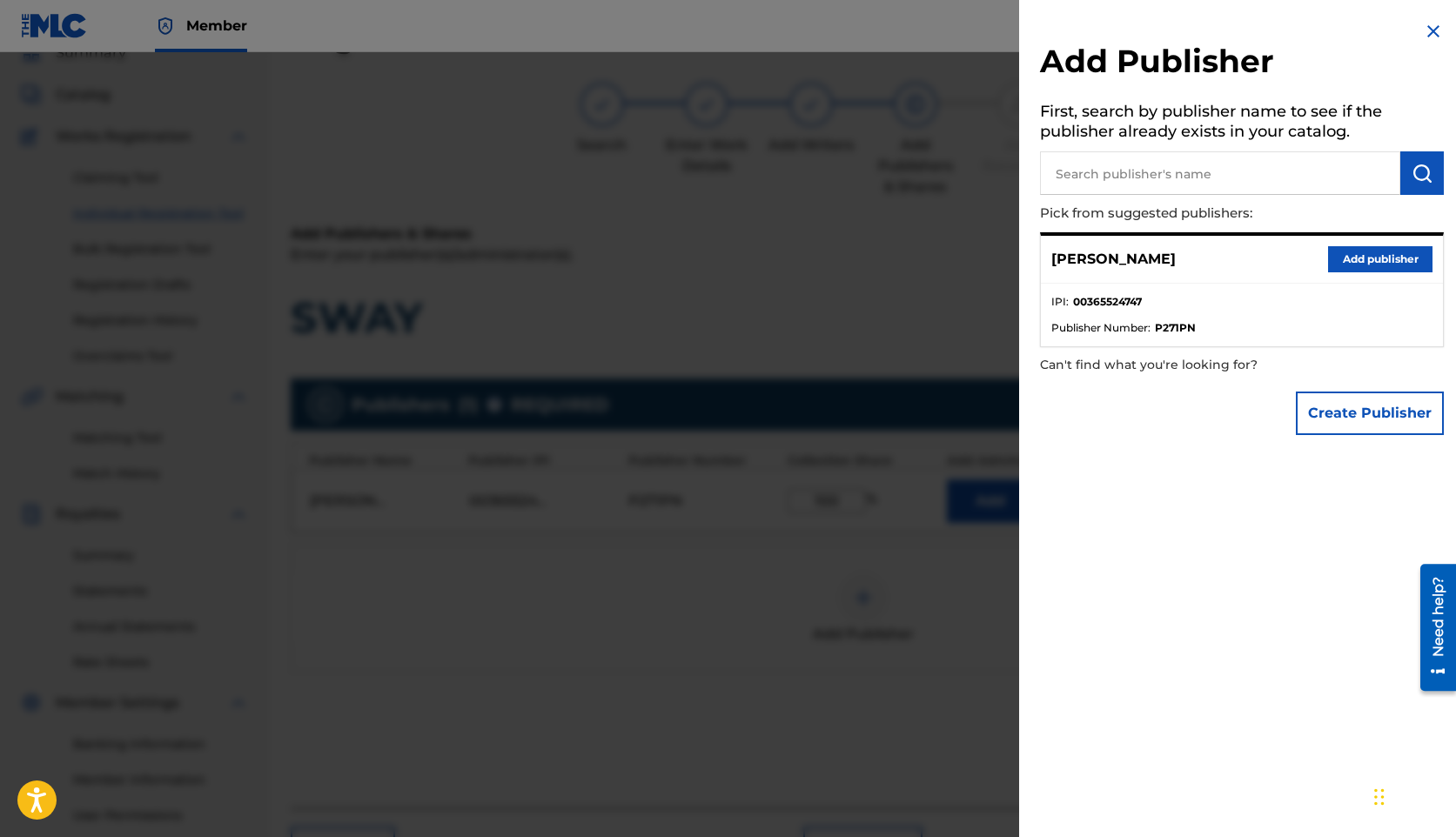
click at [846, 223] on div at bounding box center [728, 470] width 1456 height 837
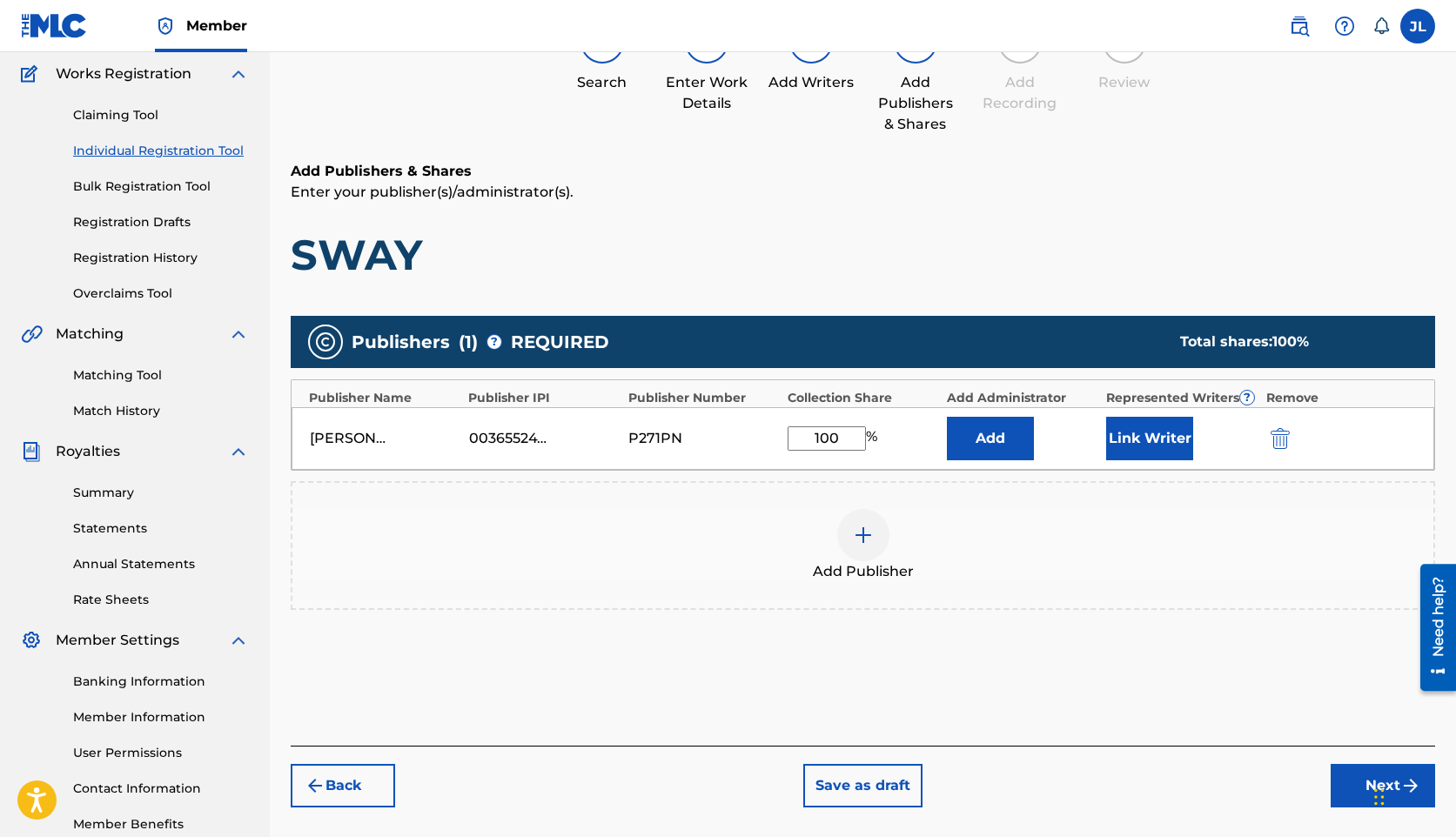
scroll to position [216, 0]
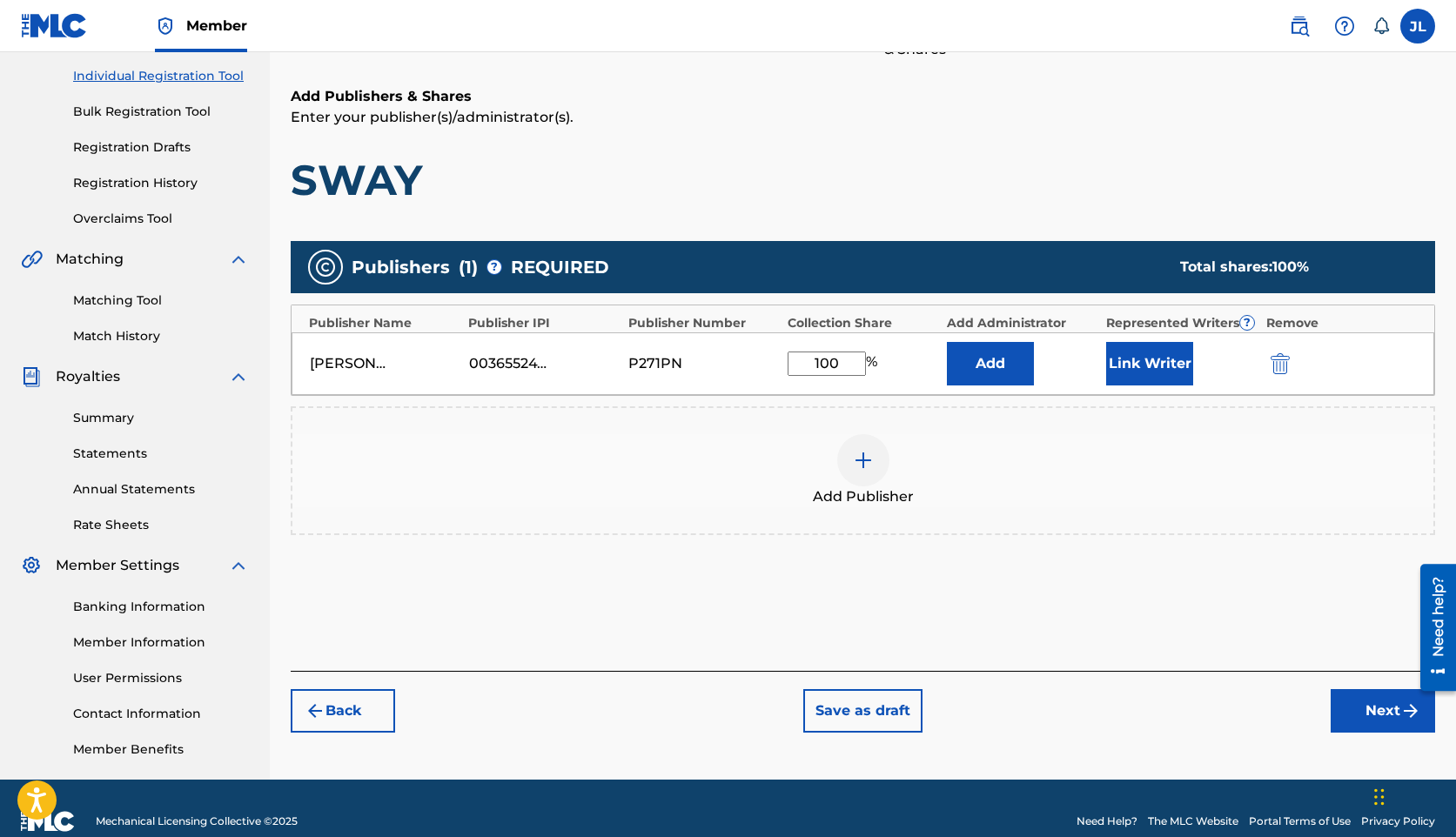
click at [1000, 359] on button "Add" at bounding box center [990, 363] width 87 height 43
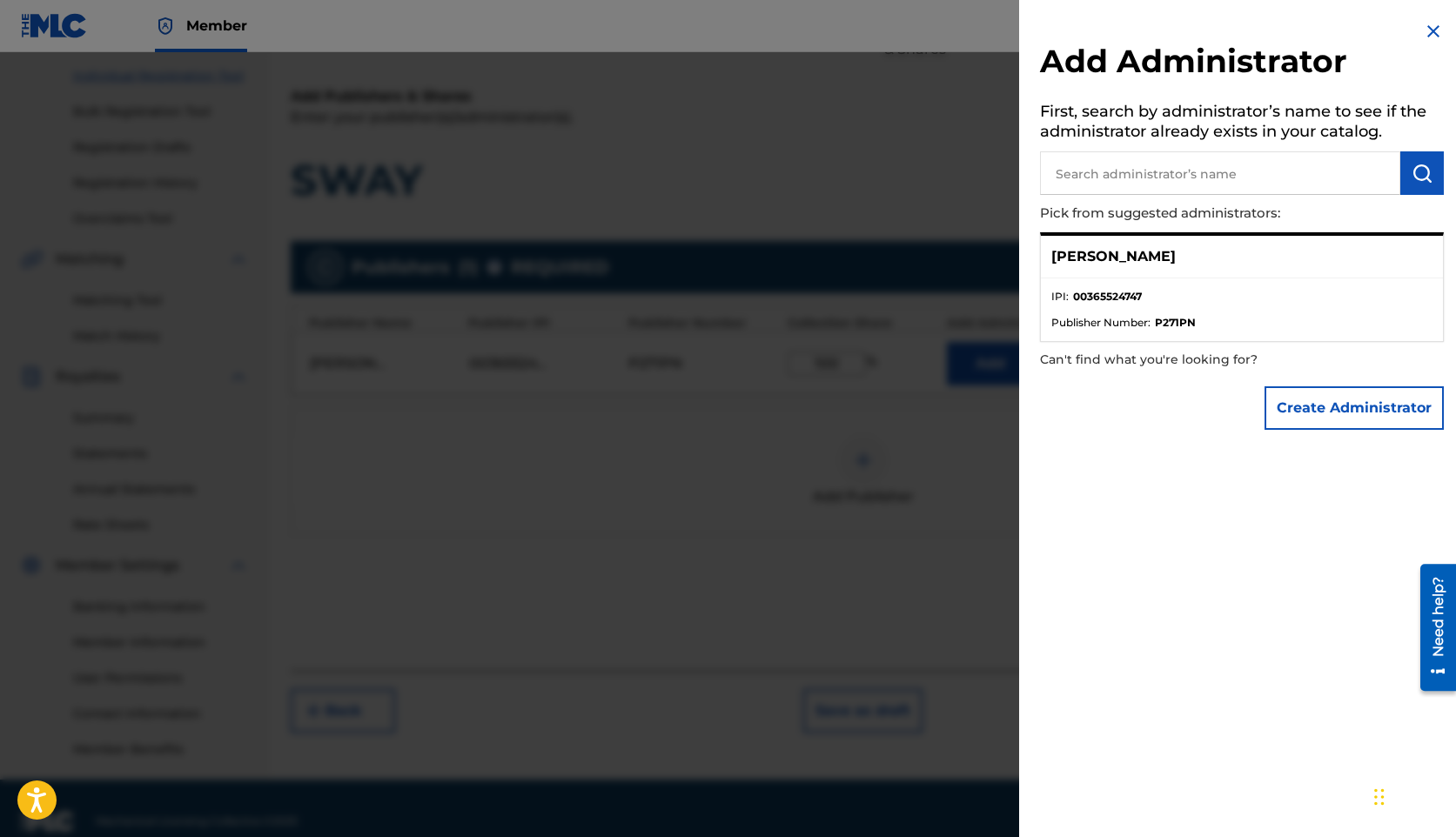
click at [1169, 275] on div "[PERSON_NAME]" at bounding box center [1241, 256] width 402 height 42
click at [1349, 281] on ul "IPI : 00365524747 Publisher Number : P271PN" at bounding box center [1241, 310] width 402 height 63
click at [858, 174] on div at bounding box center [728, 470] width 1456 height 837
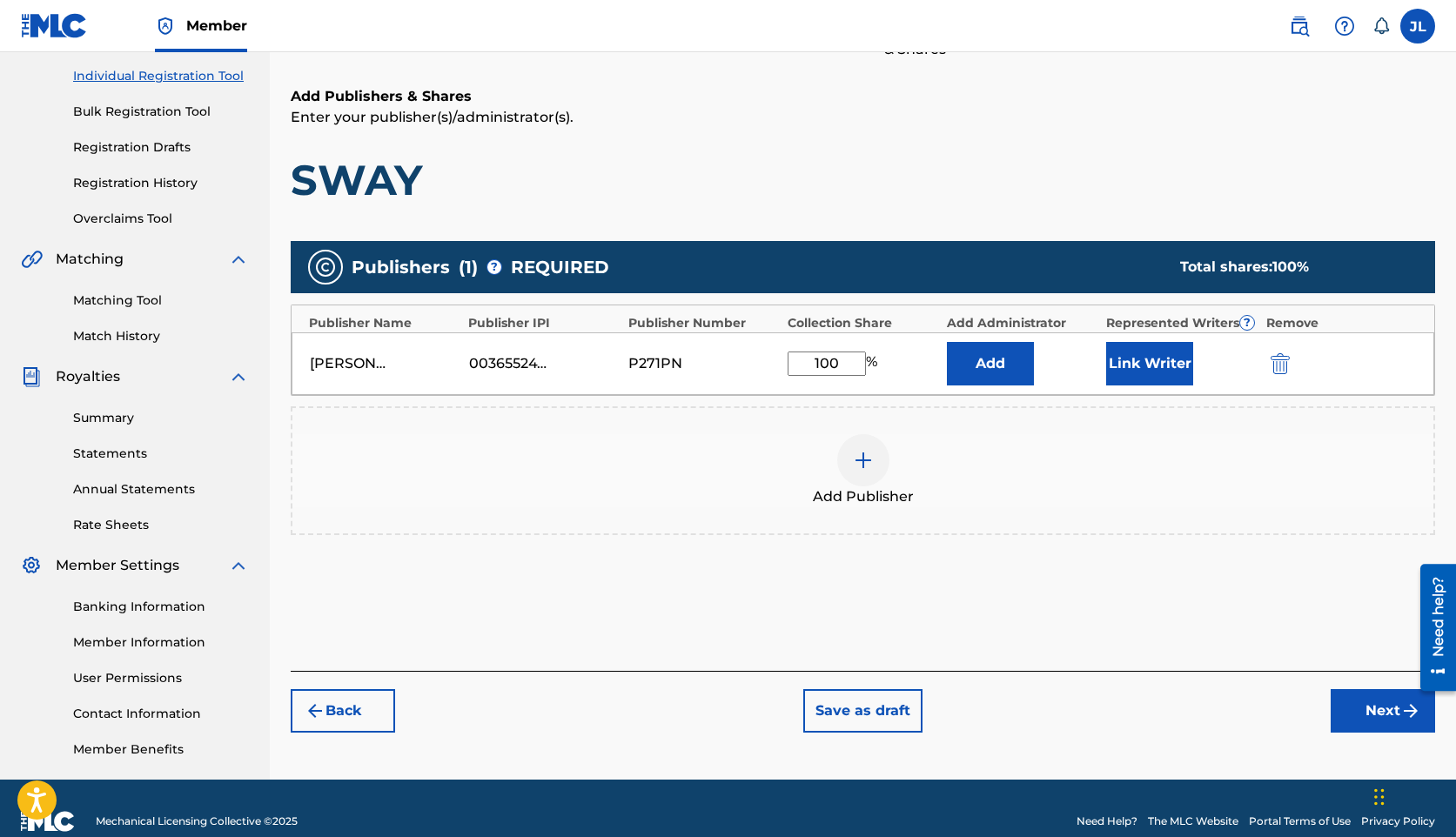
click at [1178, 370] on button "Link Writer" at bounding box center [1150, 363] width 87 height 43
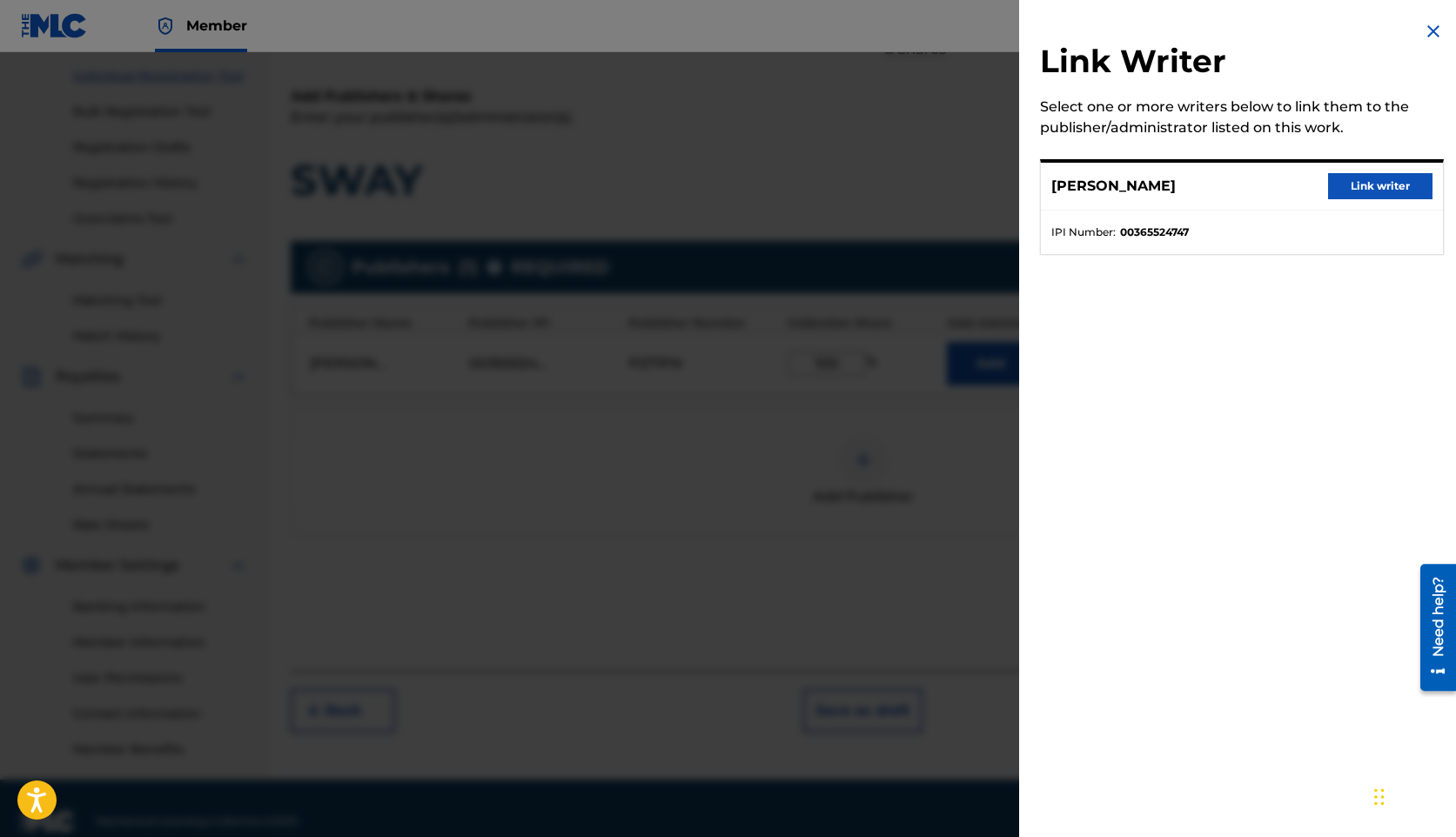
click at [1387, 182] on button "Link writer" at bounding box center [1380, 186] width 104 height 26
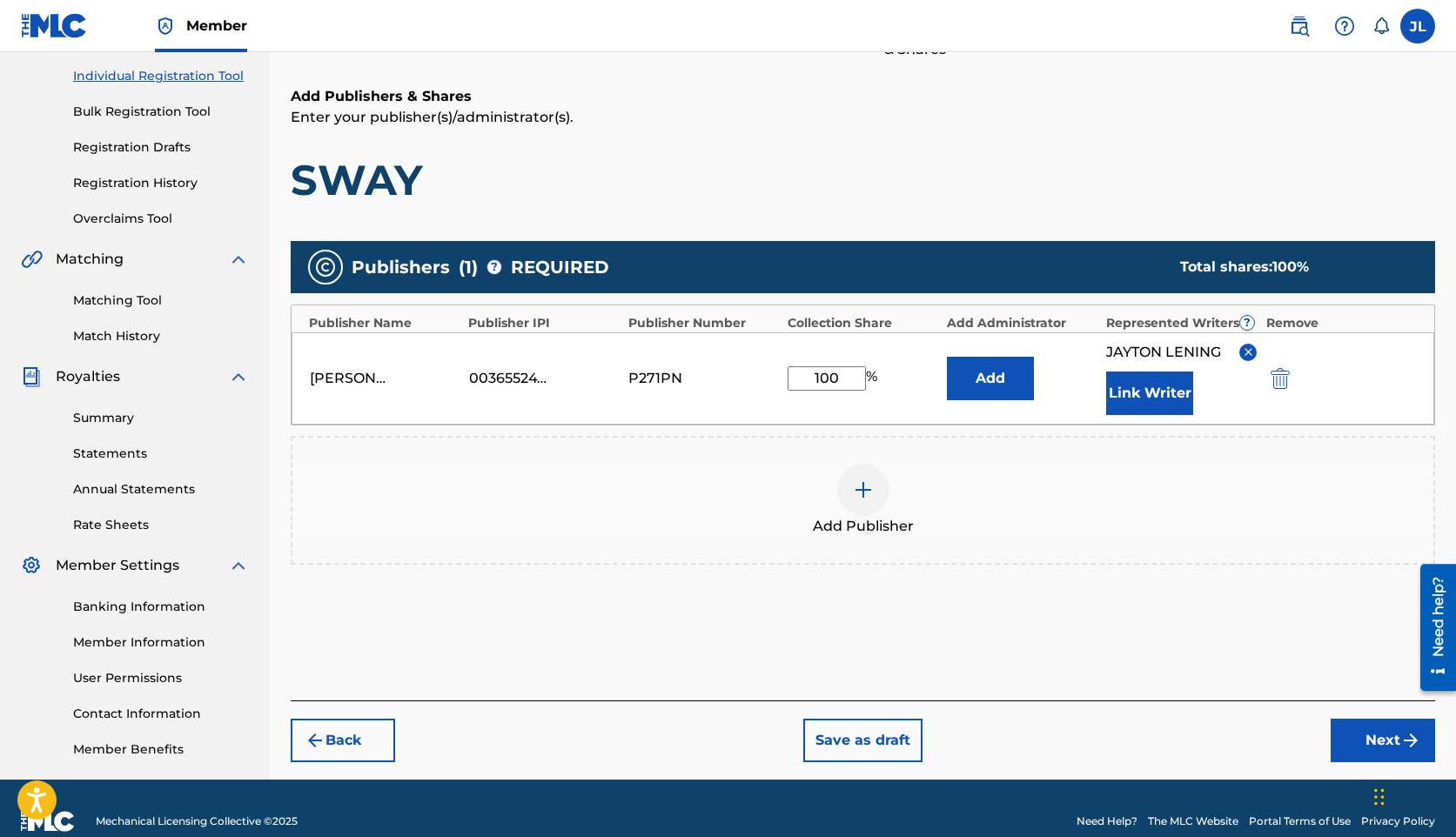
click at [1372, 736] on button "Next" at bounding box center [1382, 741] width 104 height 43
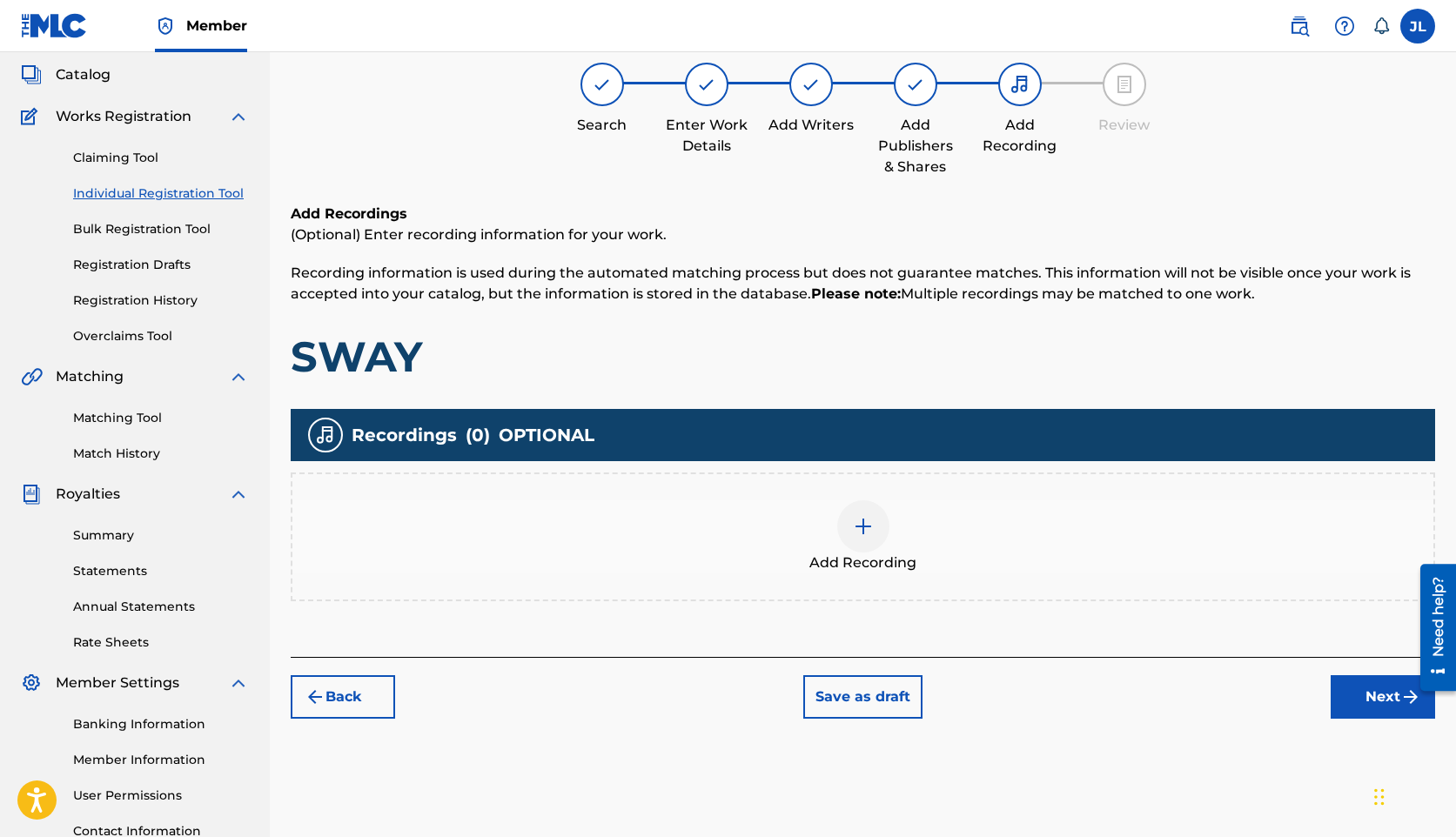
scroll to position [78, 0]
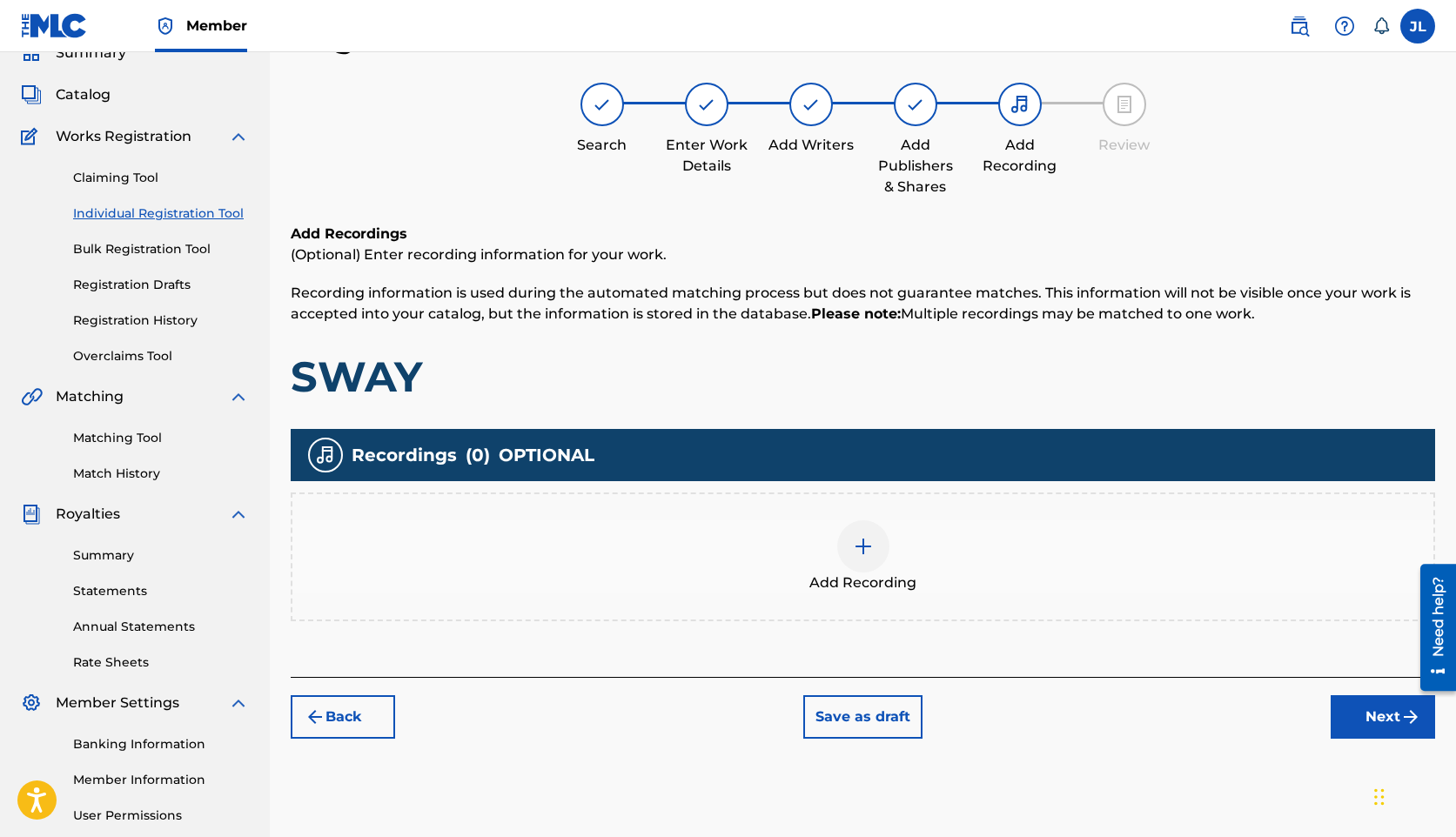
click at [870, 553] on img at bounding box center [863, 546] width 21 height 21
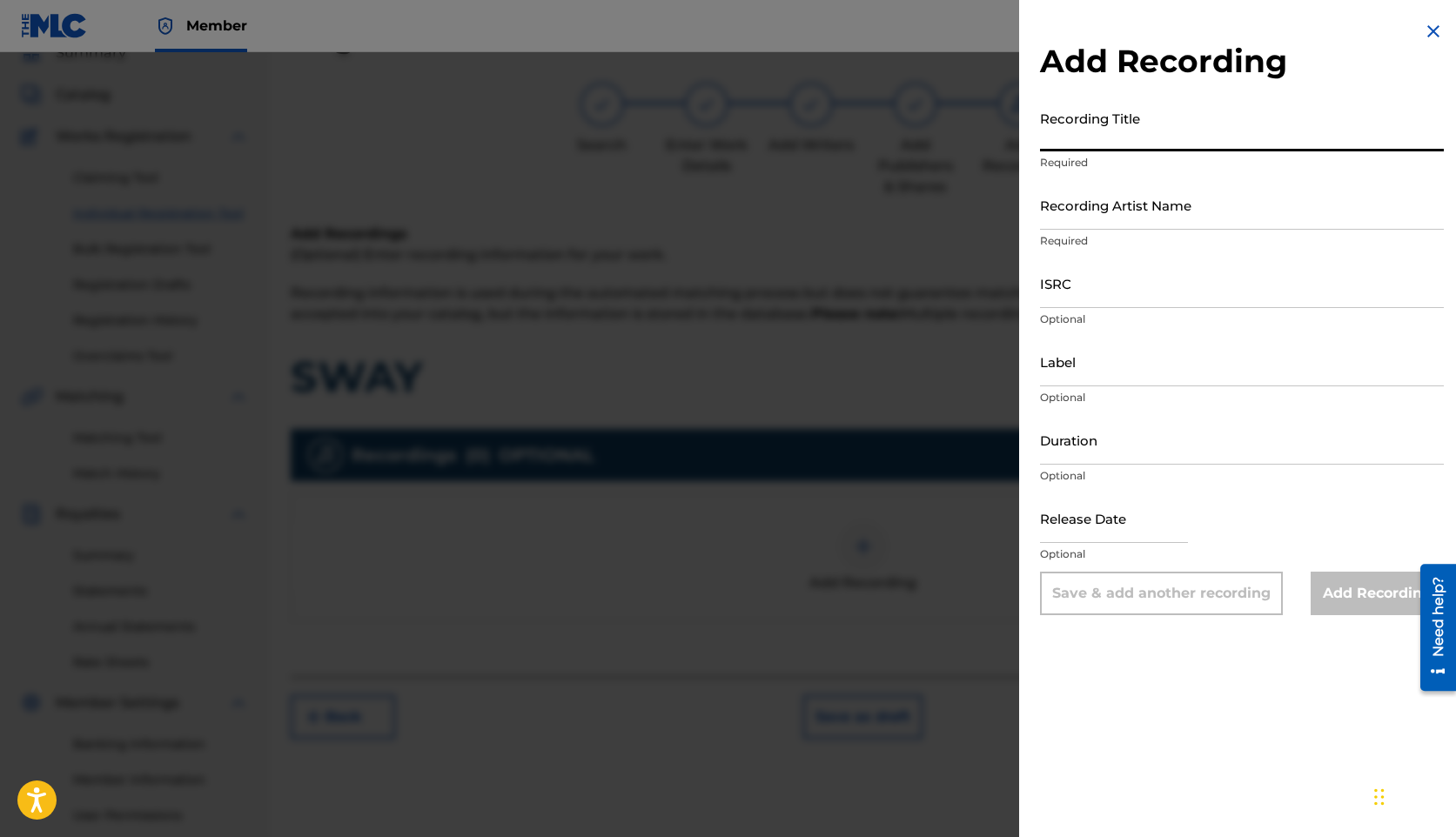
click at [1173, 148] on input "Recording Title" at bounding box center [1241, 126] width 404 height 49
type input "sway"
click at [1181, 197] on input "Recording Artist Name" at bounding box center [1241, 204] width 404 height 49
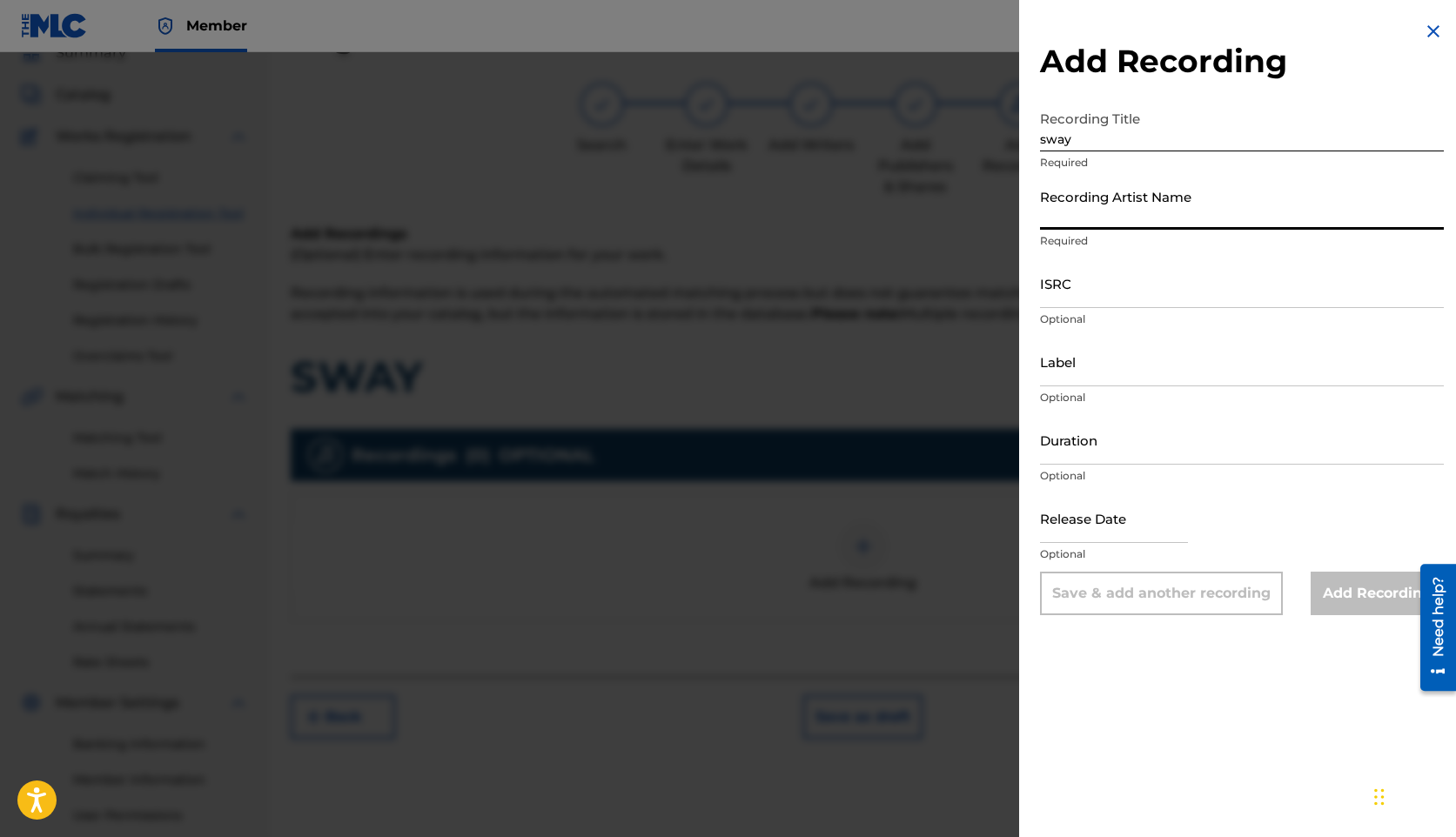
type input "[PERSON_NAME]"
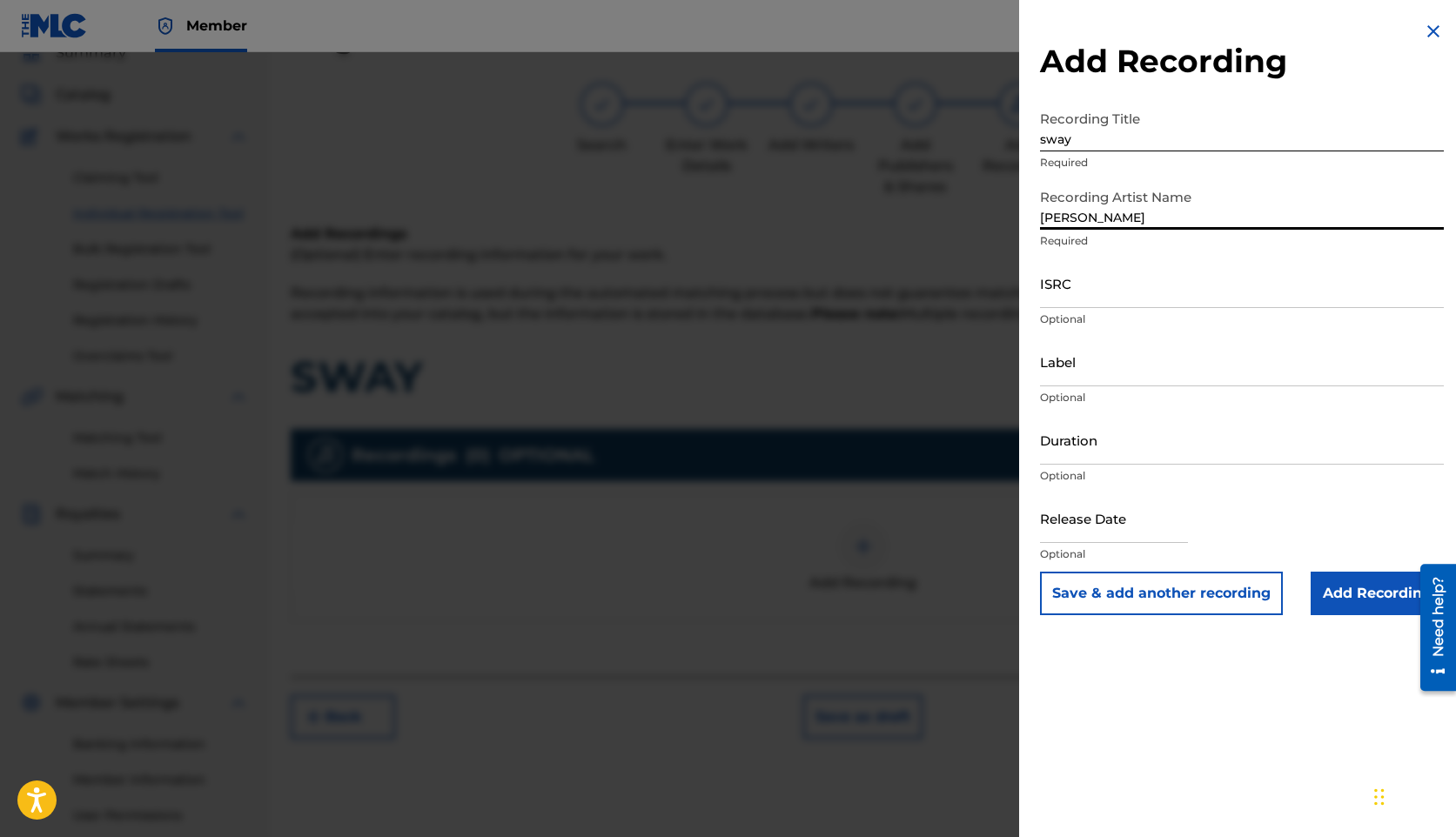
click at [1124, 300] on input "ISRC" at bounding box center [1241, 283] width 404 height 49
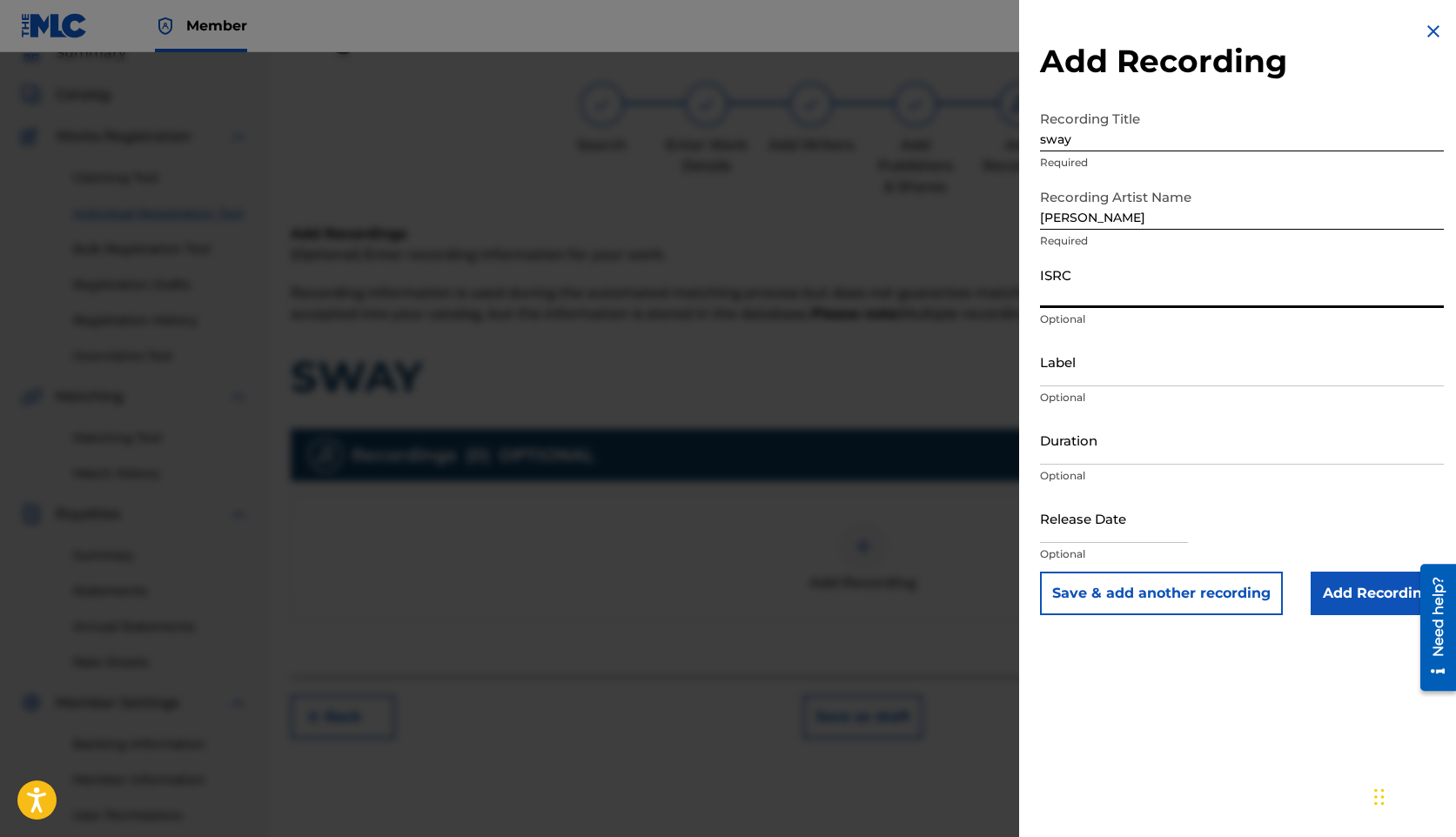
paste input "QZZ8A2521520"
type input "QZZ8A2521520"
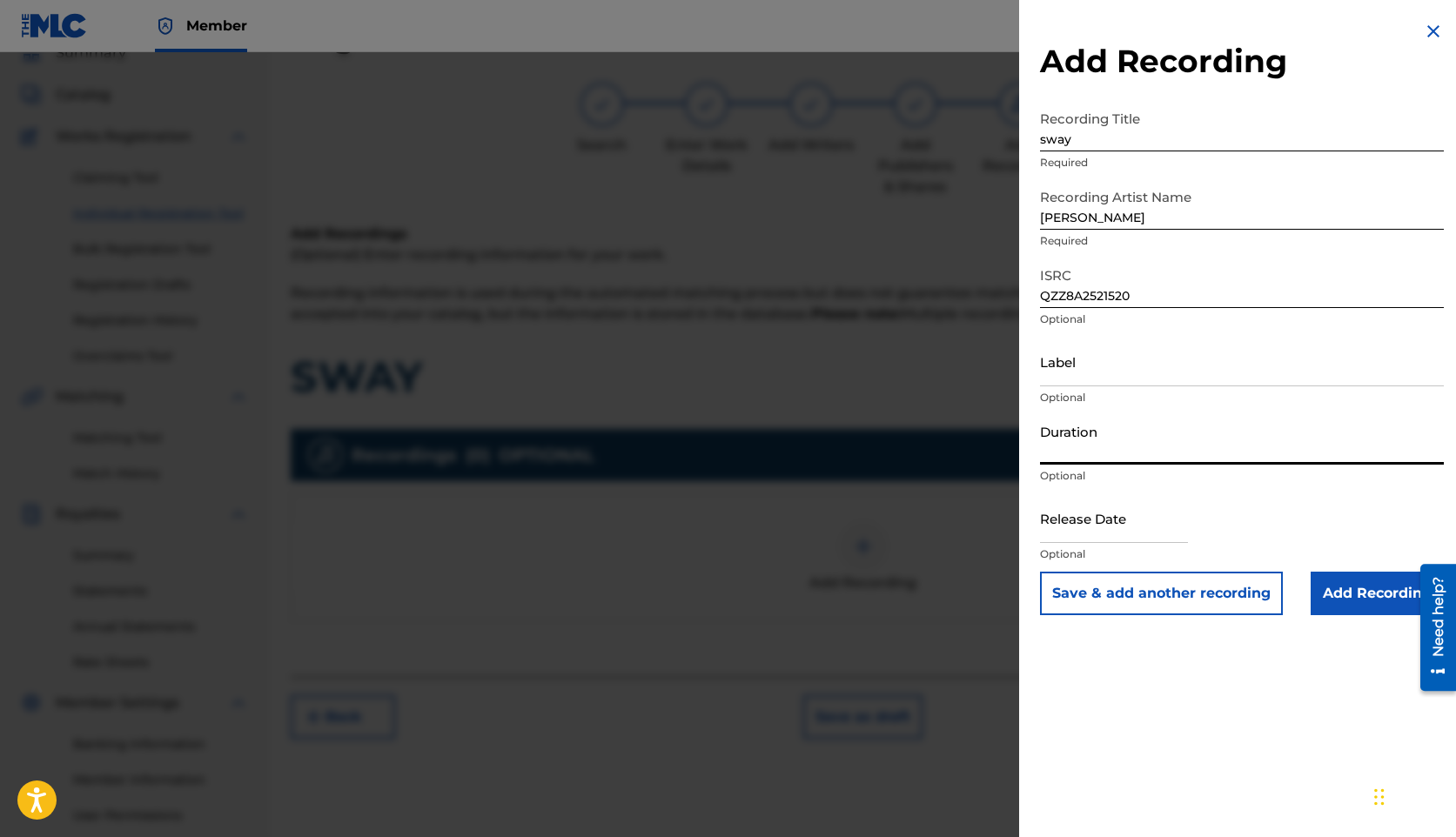
click at [1118, 459] on input "Duration" at bounding box center [1241, 440] width 404 height 49
type input "02:58"
click at [1129, 530] on input "text" at bounding box center [1114, 518] width 148 height 49
select select "7"
select select "2025"
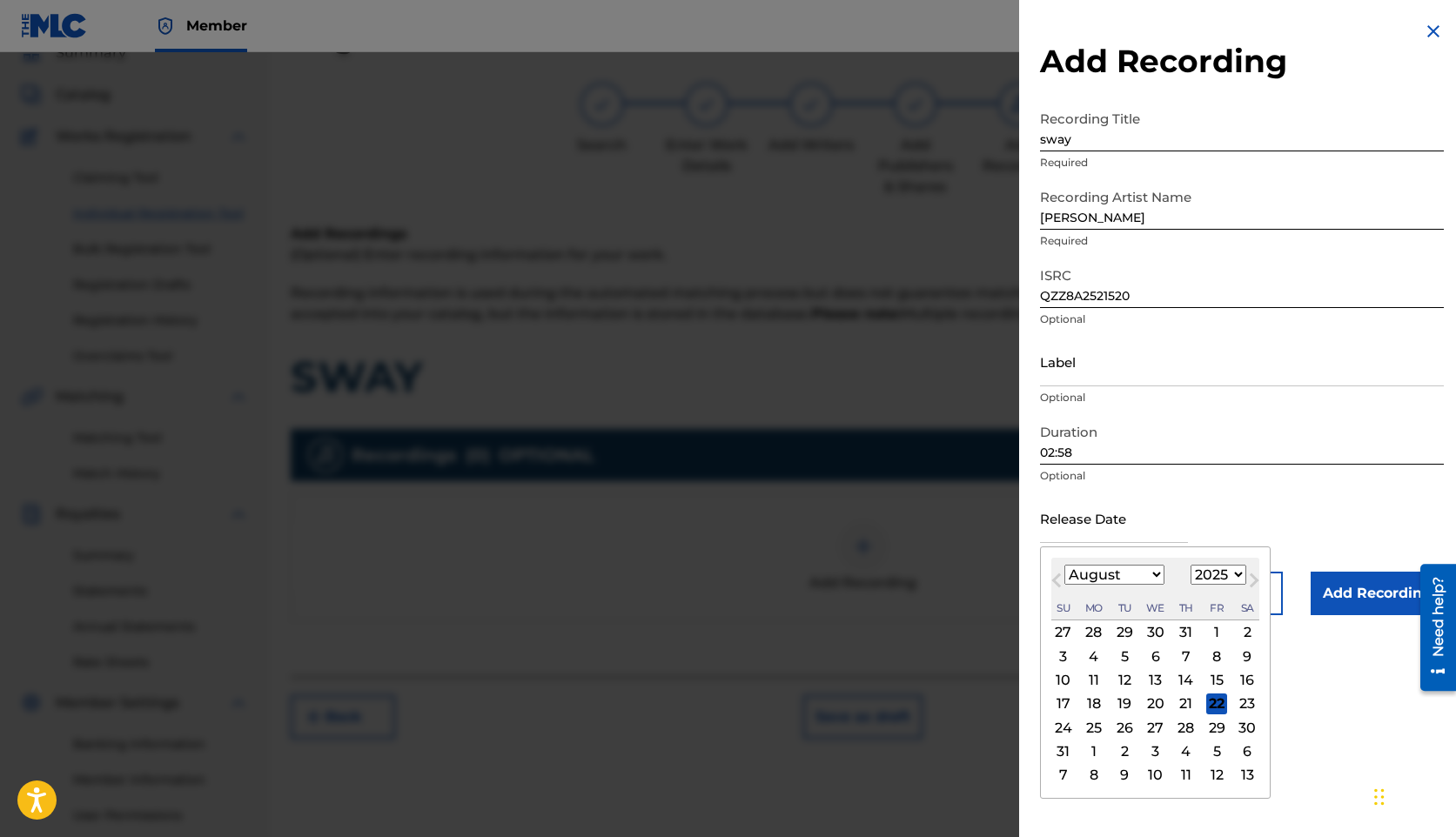
click at [1256, 592] on button "Next Month" at bounding box center [1254, 583] width 28 height 28
select select "8"
click at [1215, 673] on div "19" at bounding box center [1216, 680] width 21 height 21
type input "[DATE]"
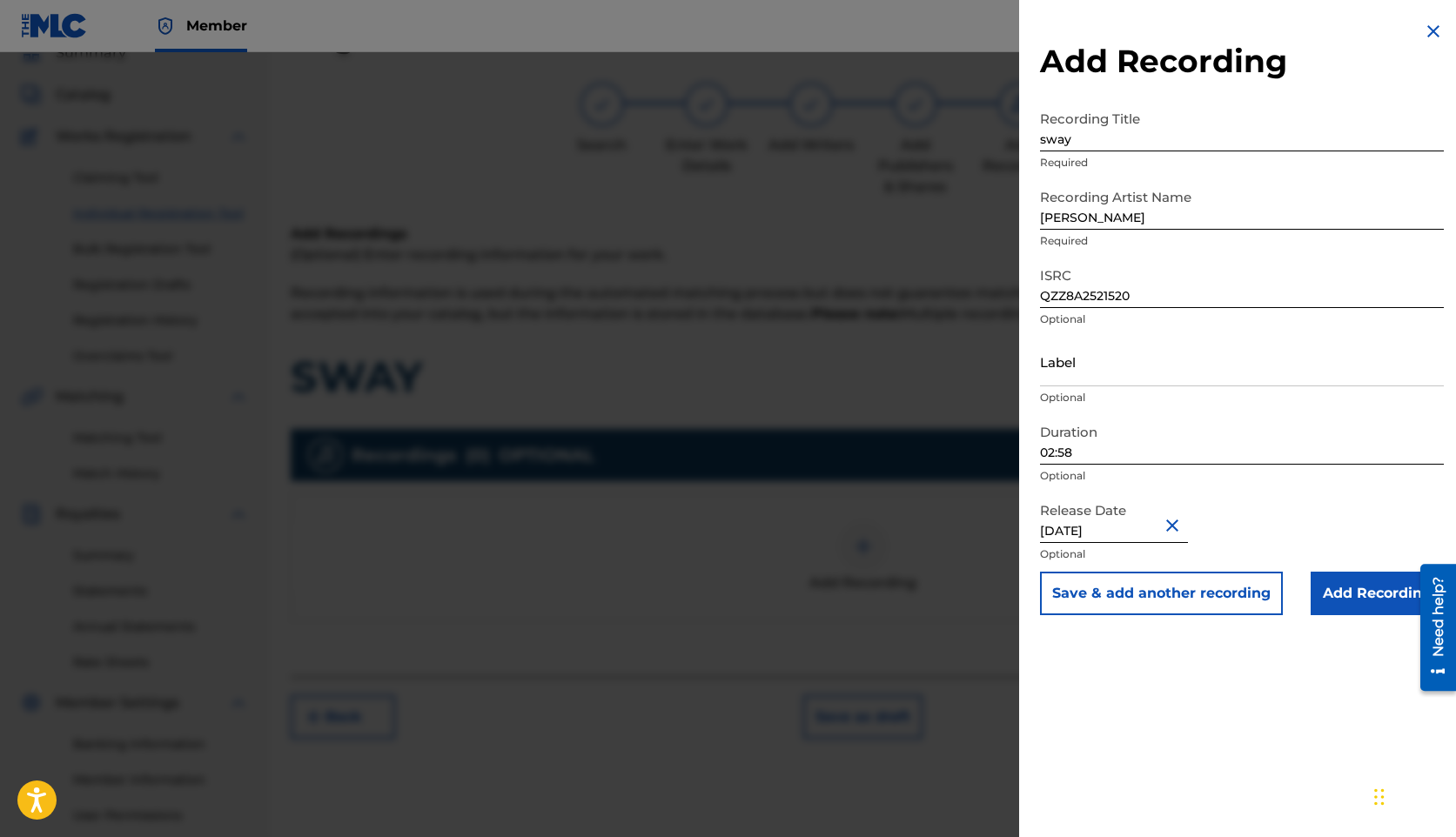
click at [1305, 676] on div "Add Recording Recording Title sway Required Recording Artist Name [PERSON_NAME]…" at bounding box center [1242, 418] width 446 height 837
click at [1361, 593] on input "Add Recording" at bounding box center [1377, 593] width 133 height 43
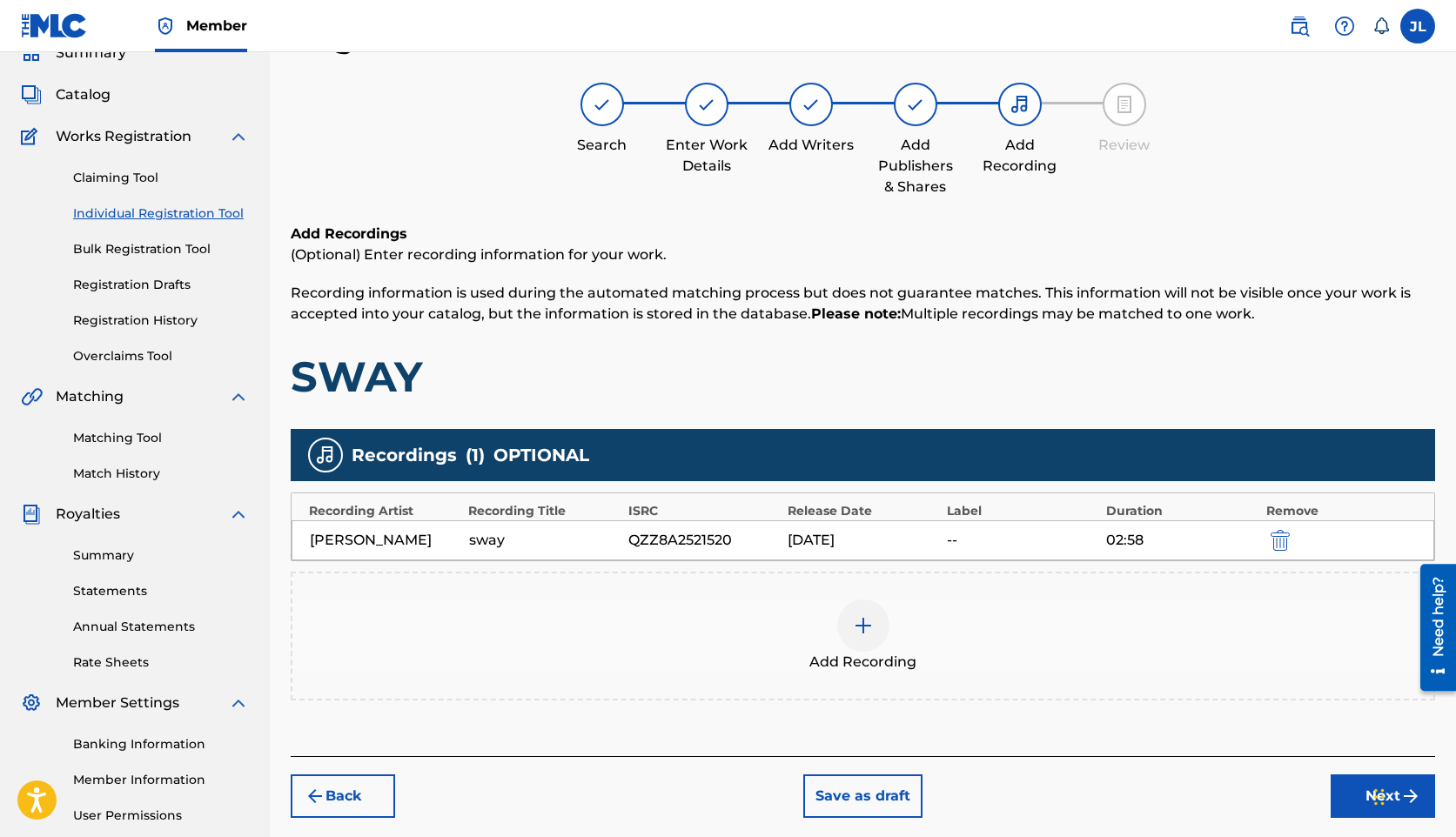
scroll to position [242, 0]
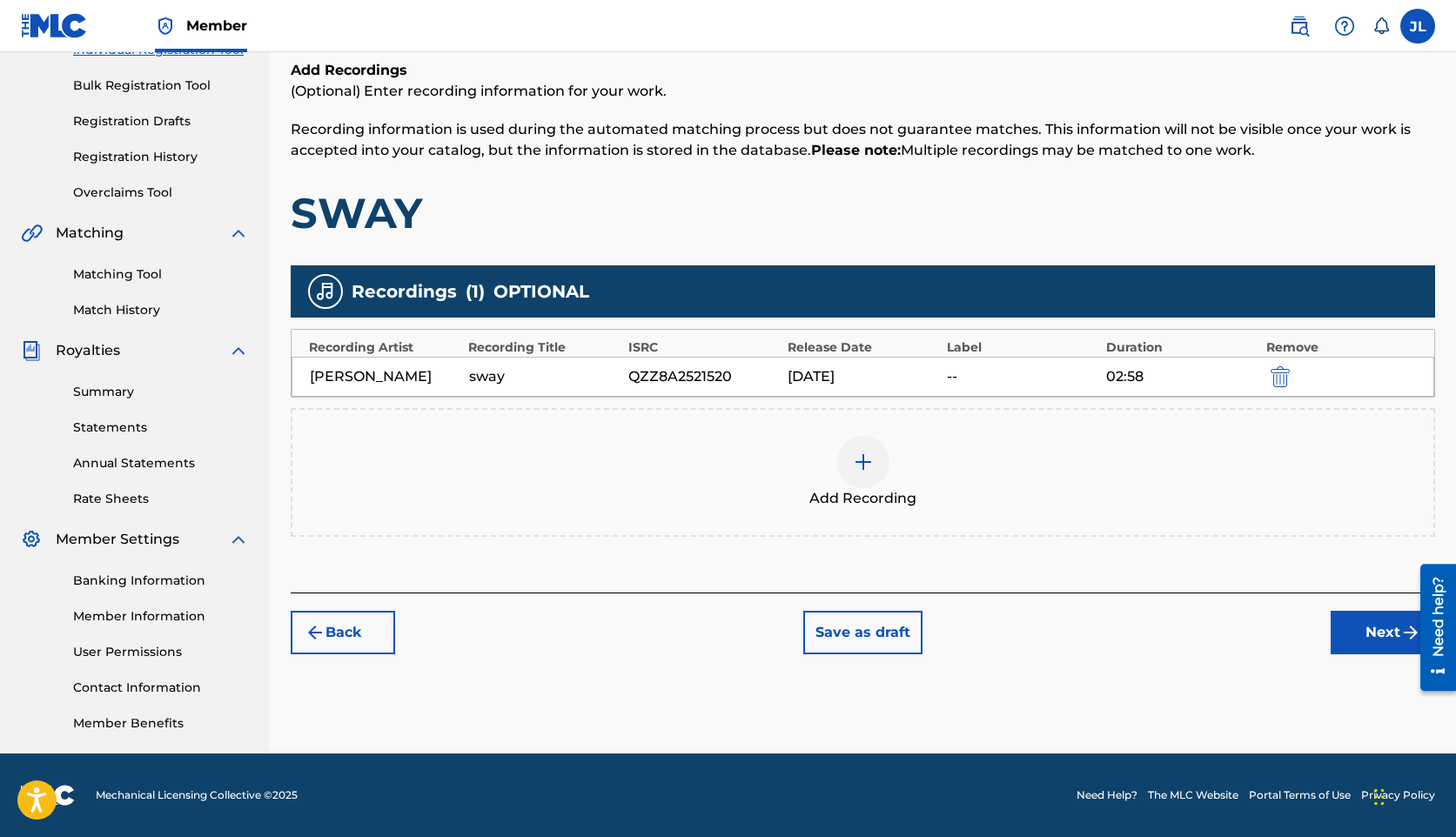
click at [1355, 621] on button "Next" at bounding box center [1382, 633] width 104 height 43
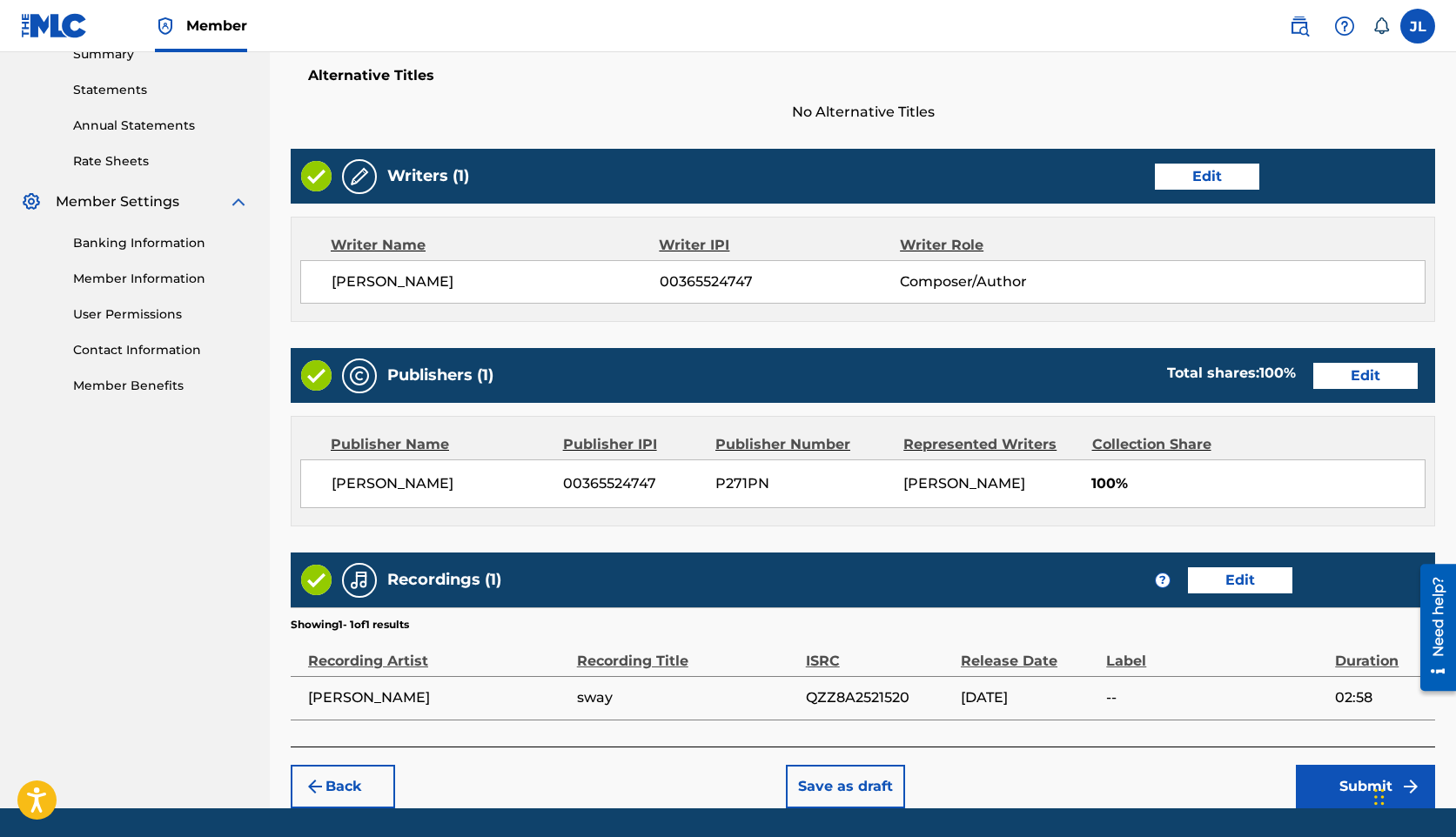
scroll to position [633, 0]
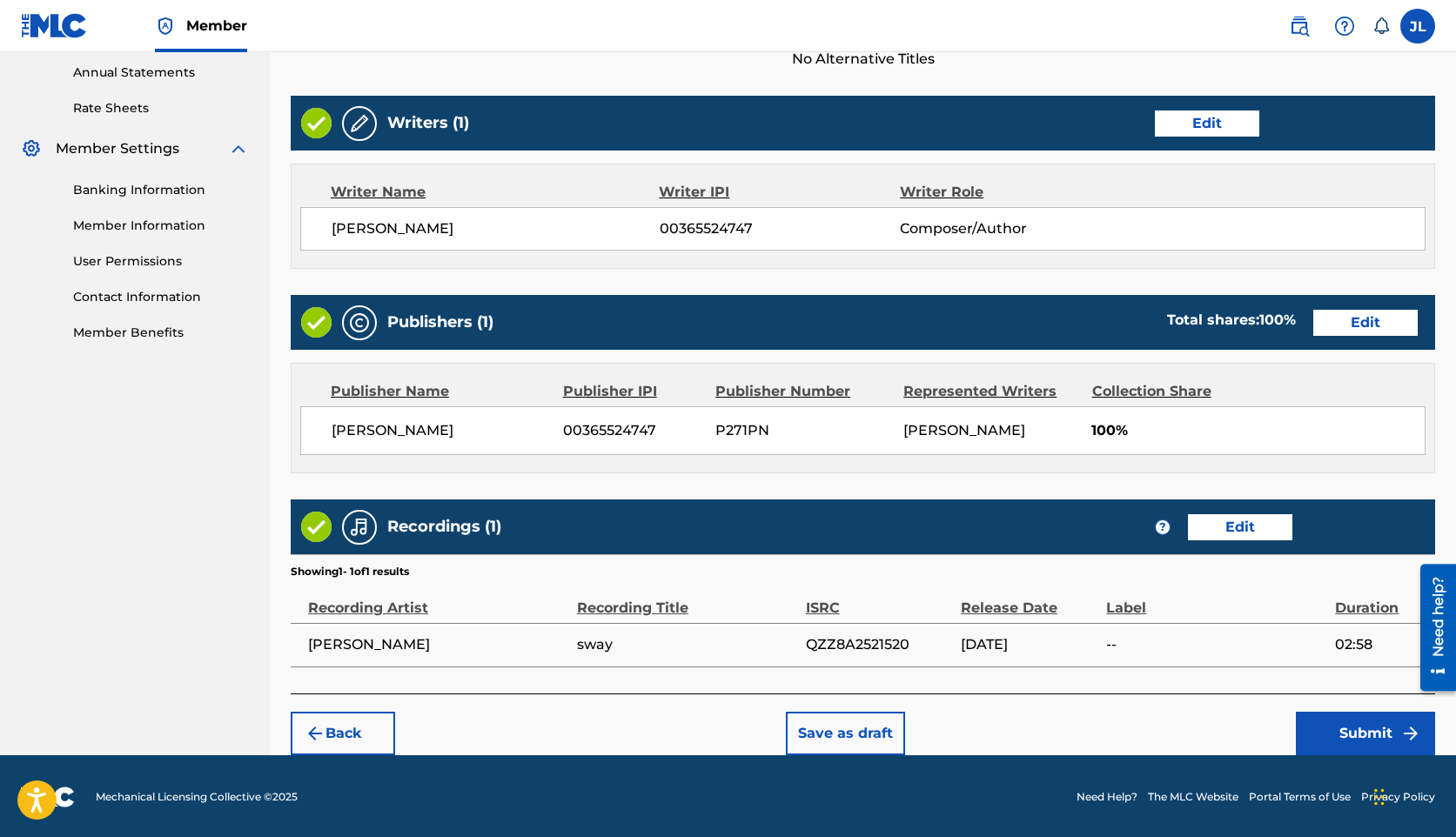
click at [1346, 716] on button "Submit" at bounding box center [1365, 734] width 139 height 43
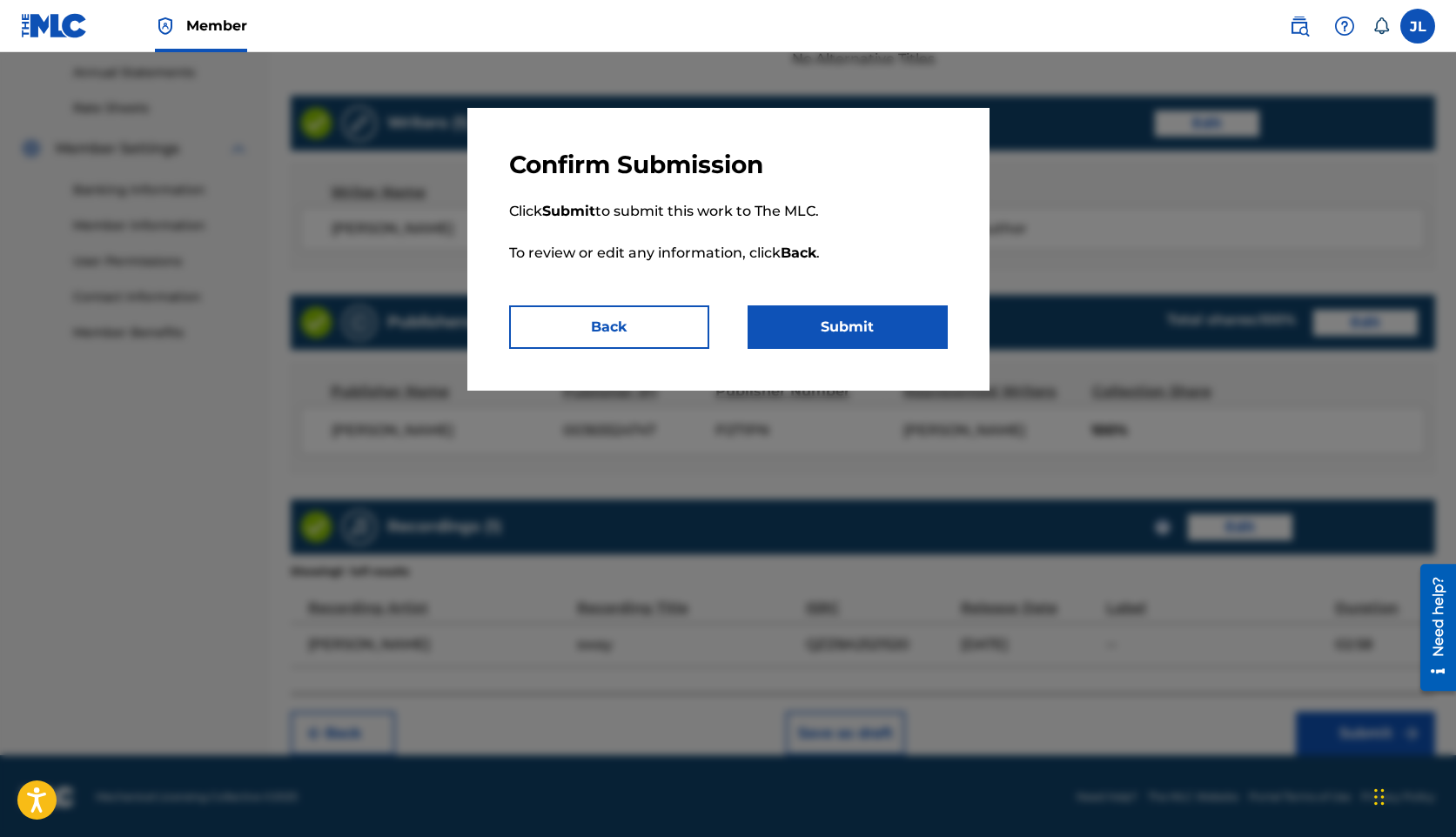
click at [810, 316] on button "Submit" at bounding box center [848, 327] width 200 height 43
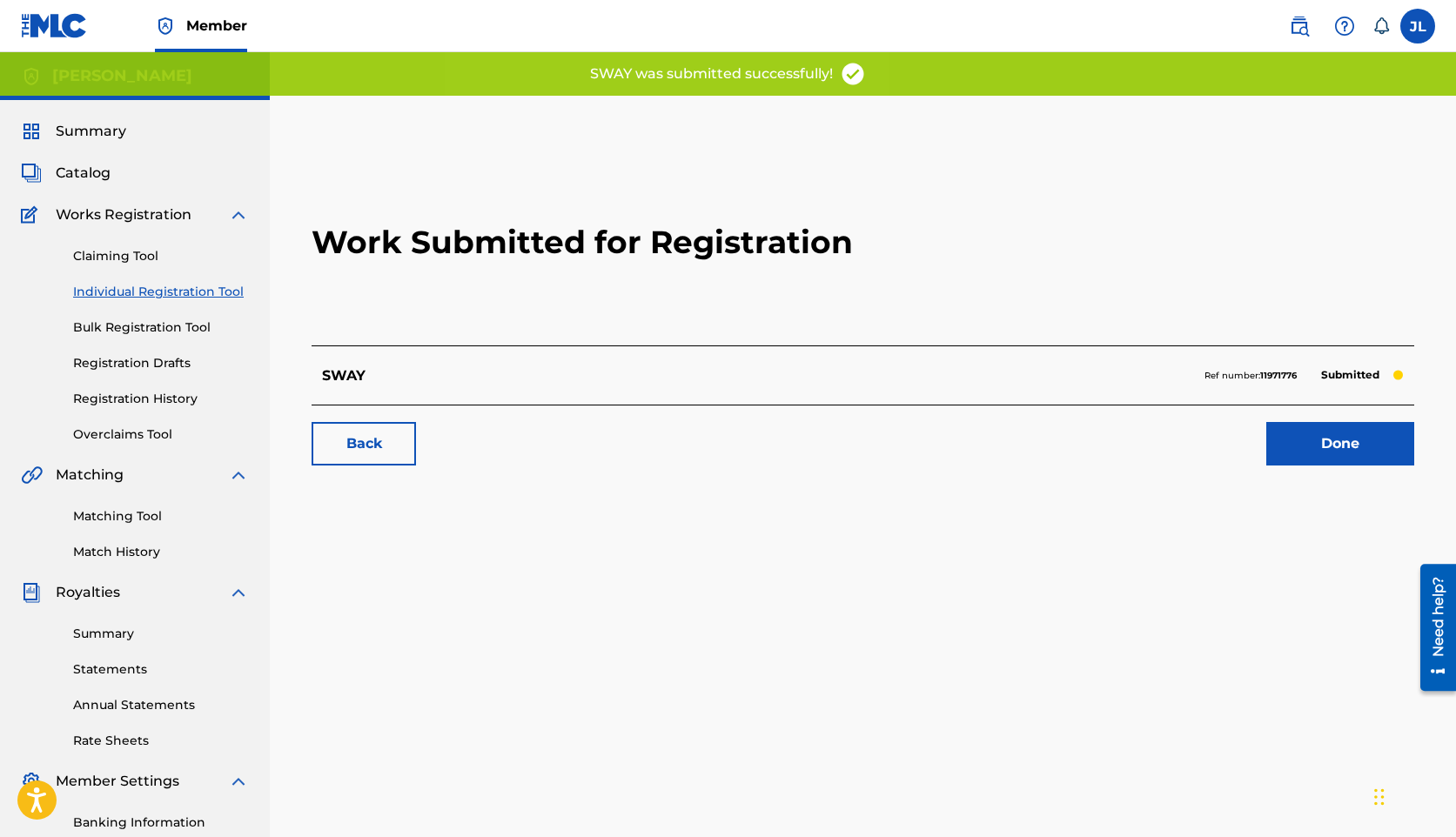
click at [1343, 438] on link "Done" at bounding box center [1340, 444] width 148 height 43
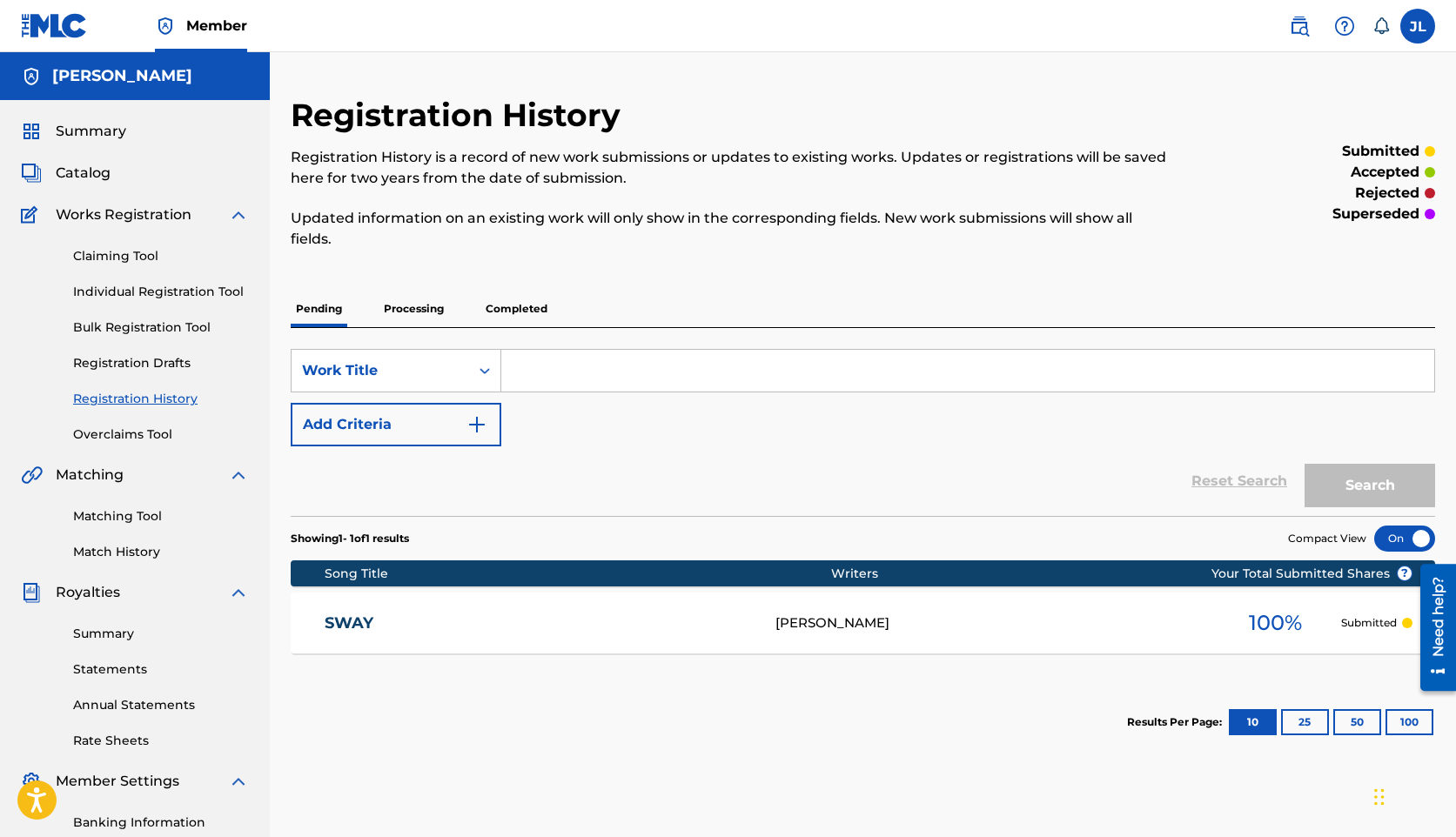
click at [136, 323] on link "Bulk Registration Tool" at bounding box center [161, 327] width 176 height 18
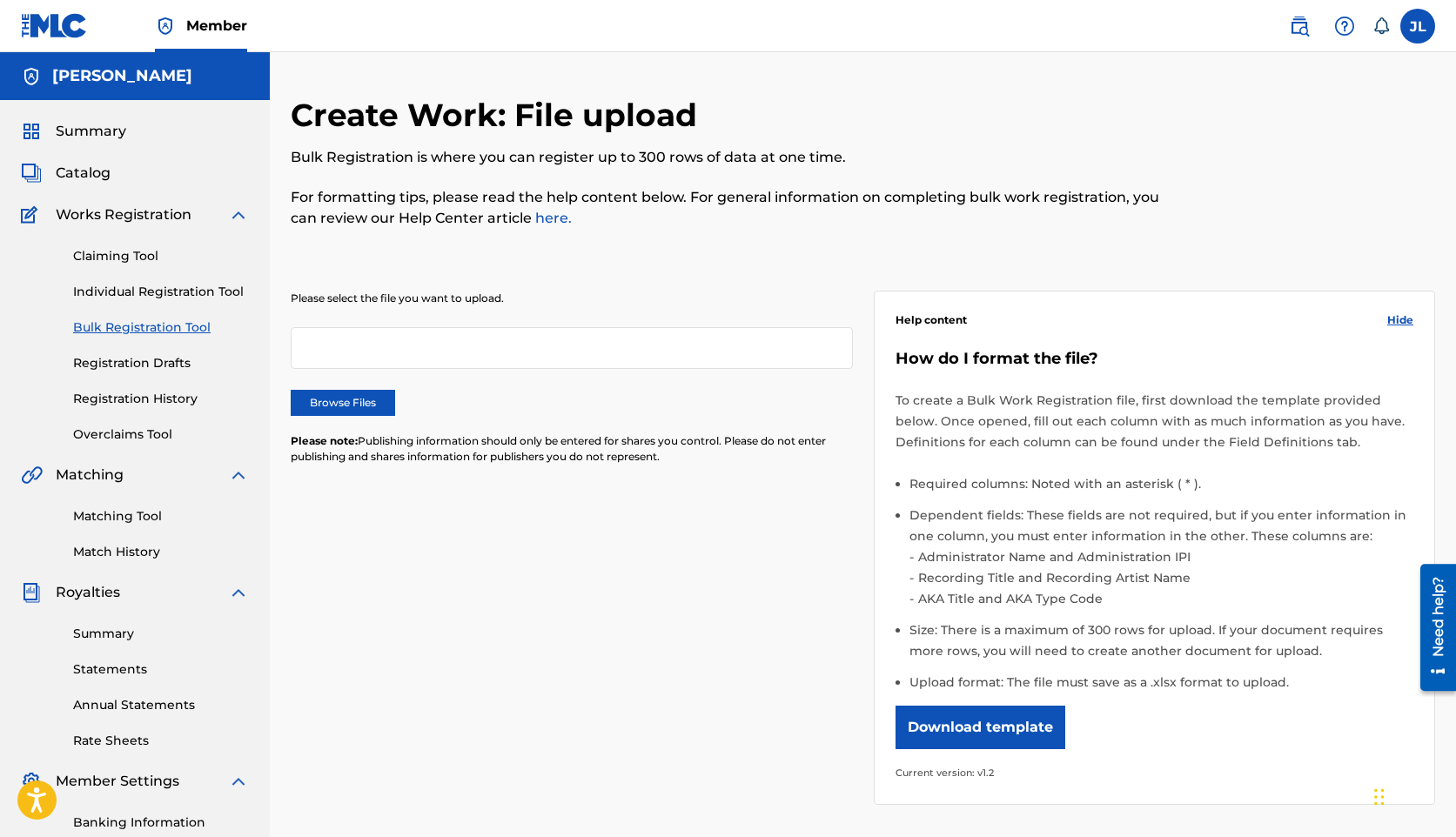
click at [142, 291] on link "Individual Registration Tool" at bounding box center [161, 292] width 176 height 18
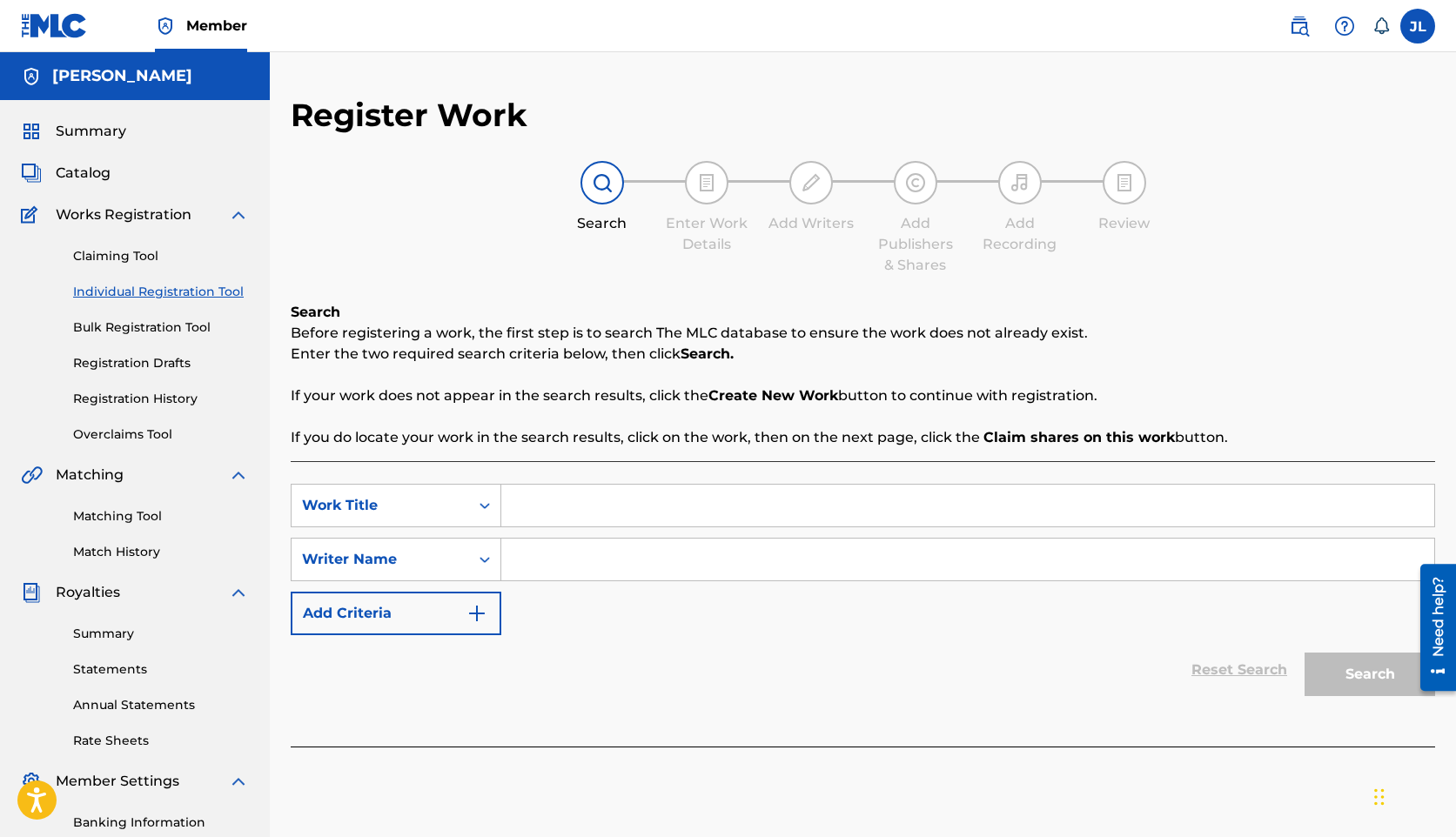
click at [111, 554] on link "Match History" at bounding box center [161, 552] width 176 height 18
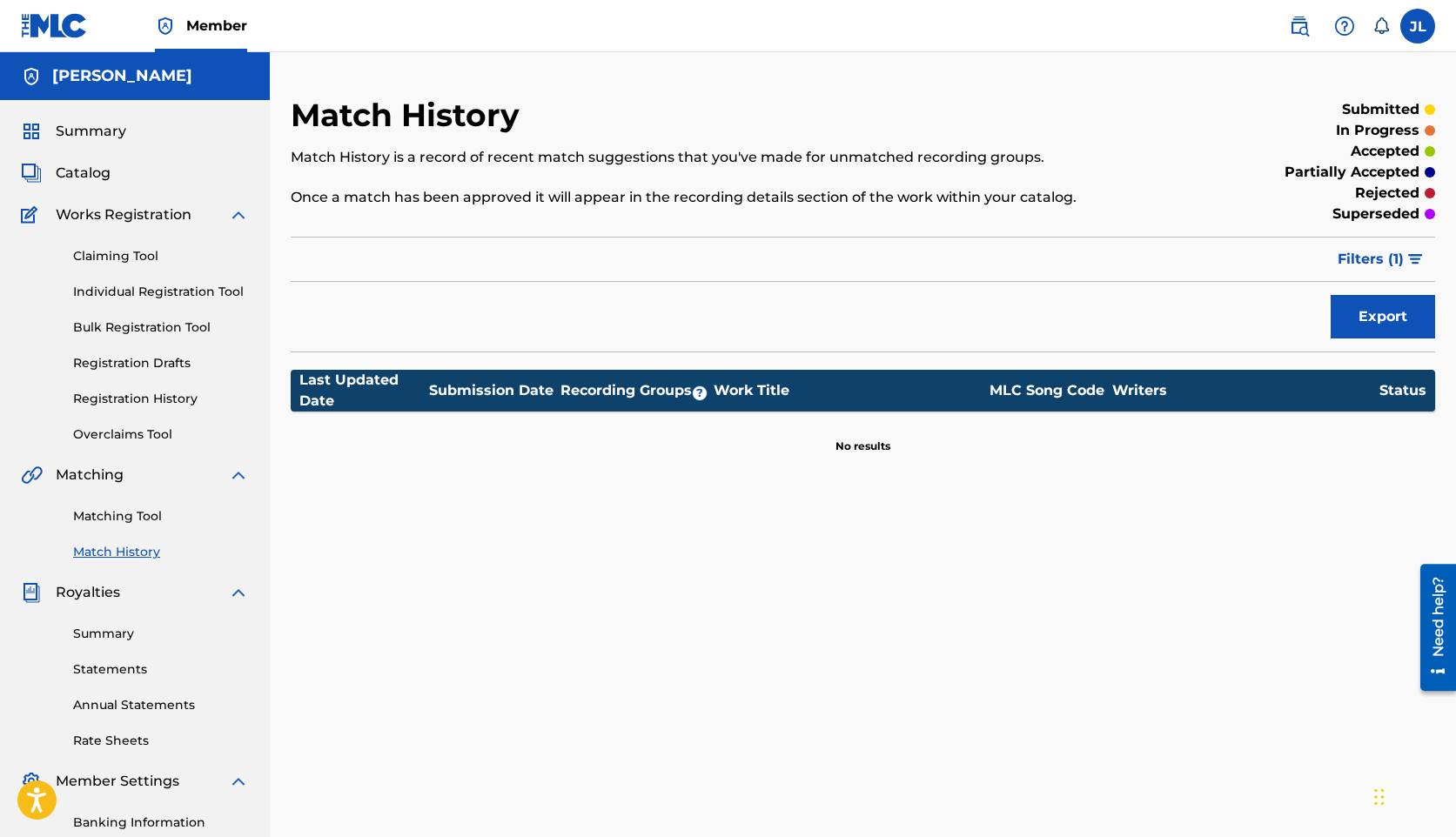
click at [114, 505] on div "Matching Tool Match History" at bounding box center [135, 523] width 228 height 76
click at [90, 175] on span "Catalog" at bounding box center [83, 173] width 55 height 21
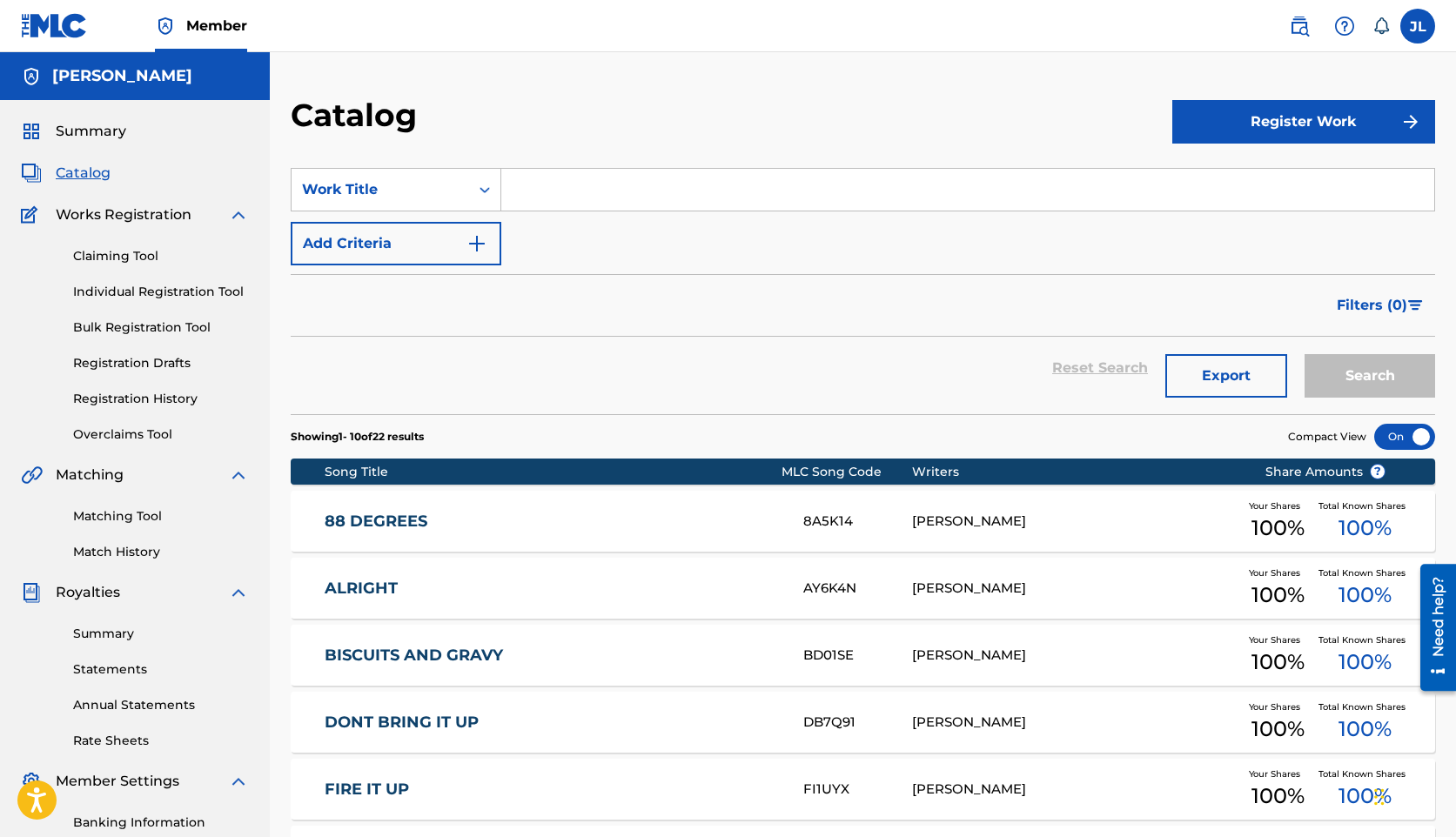
click at [120, 260] on link "Claiming Tool" at bounding box center [161, 256] width 176 height 18
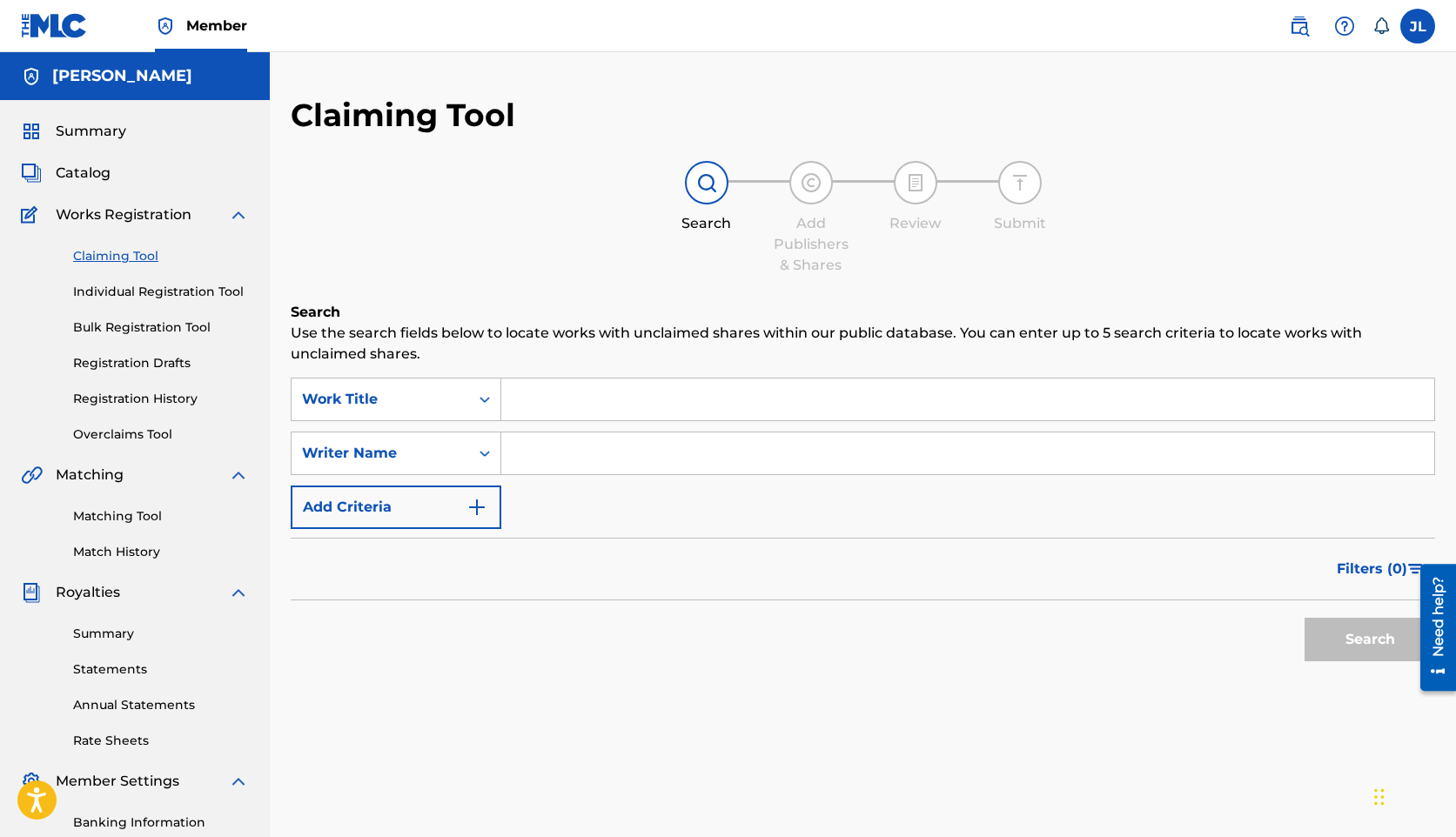
click at [714, 395] on input "Search Form" at bounding box center [968, 399] width 933 height 41
click at [679, 467] on input "Search Form" at bounding box center [968, 453] width 933 height 41
type input "[PERSON_NAME]"
click at [1352, 620] on button "Search" at bounding box center [1369, 639] width 130 height 43
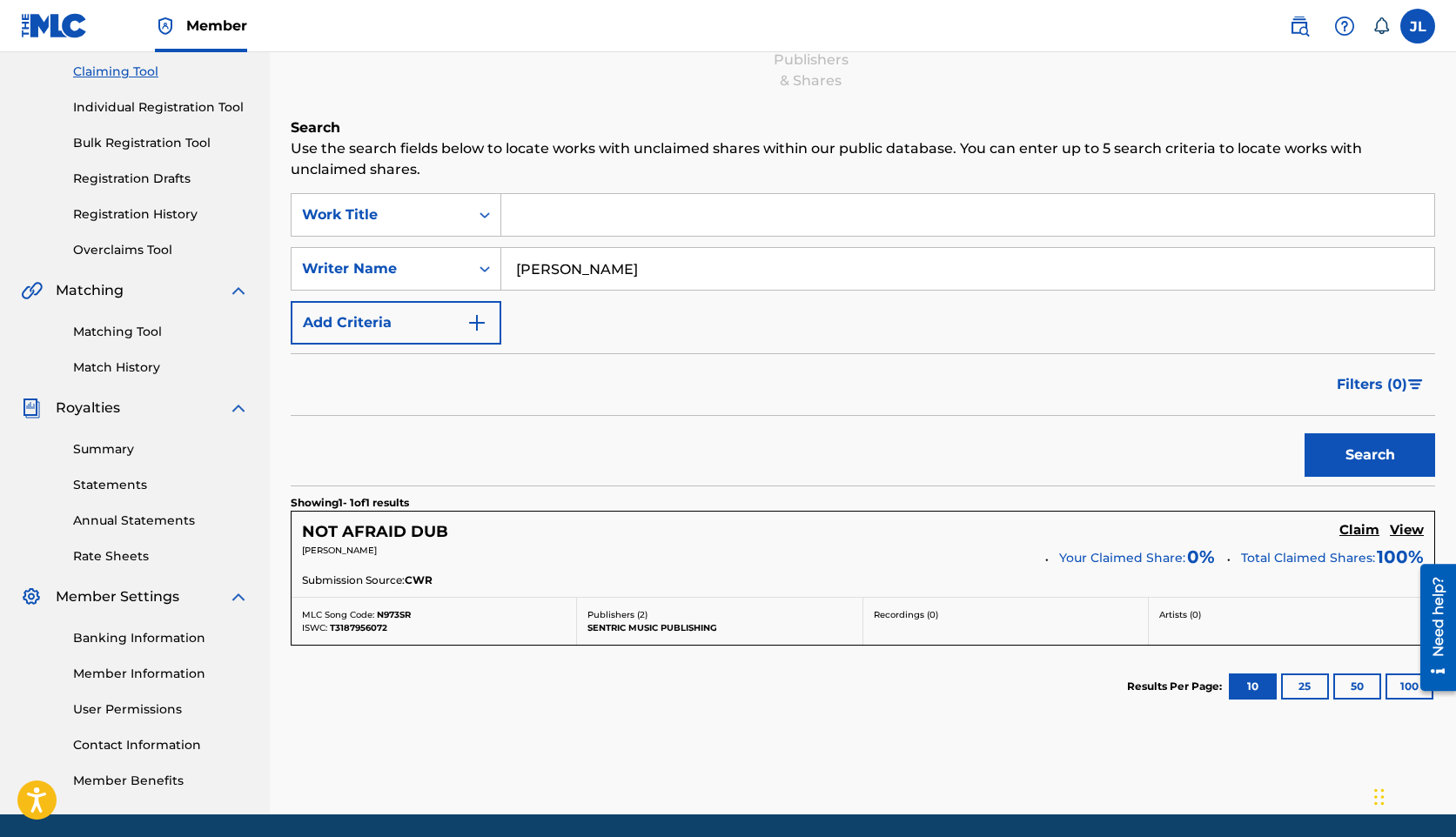
scroll to position [245, 0]
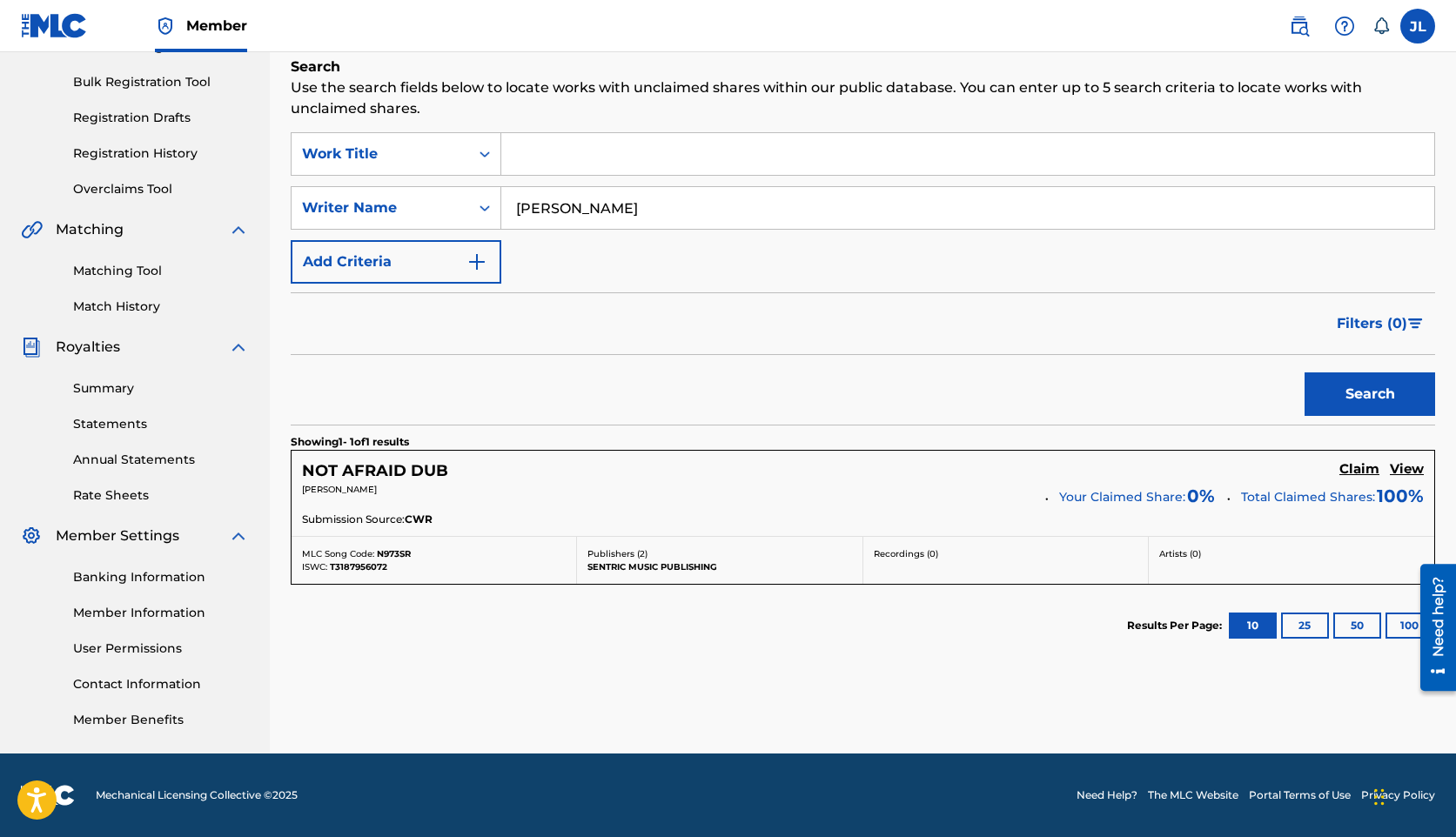
click at [1365, 475] on h5 "Claim" at bounding box center [1359, 469] width 40 height 16
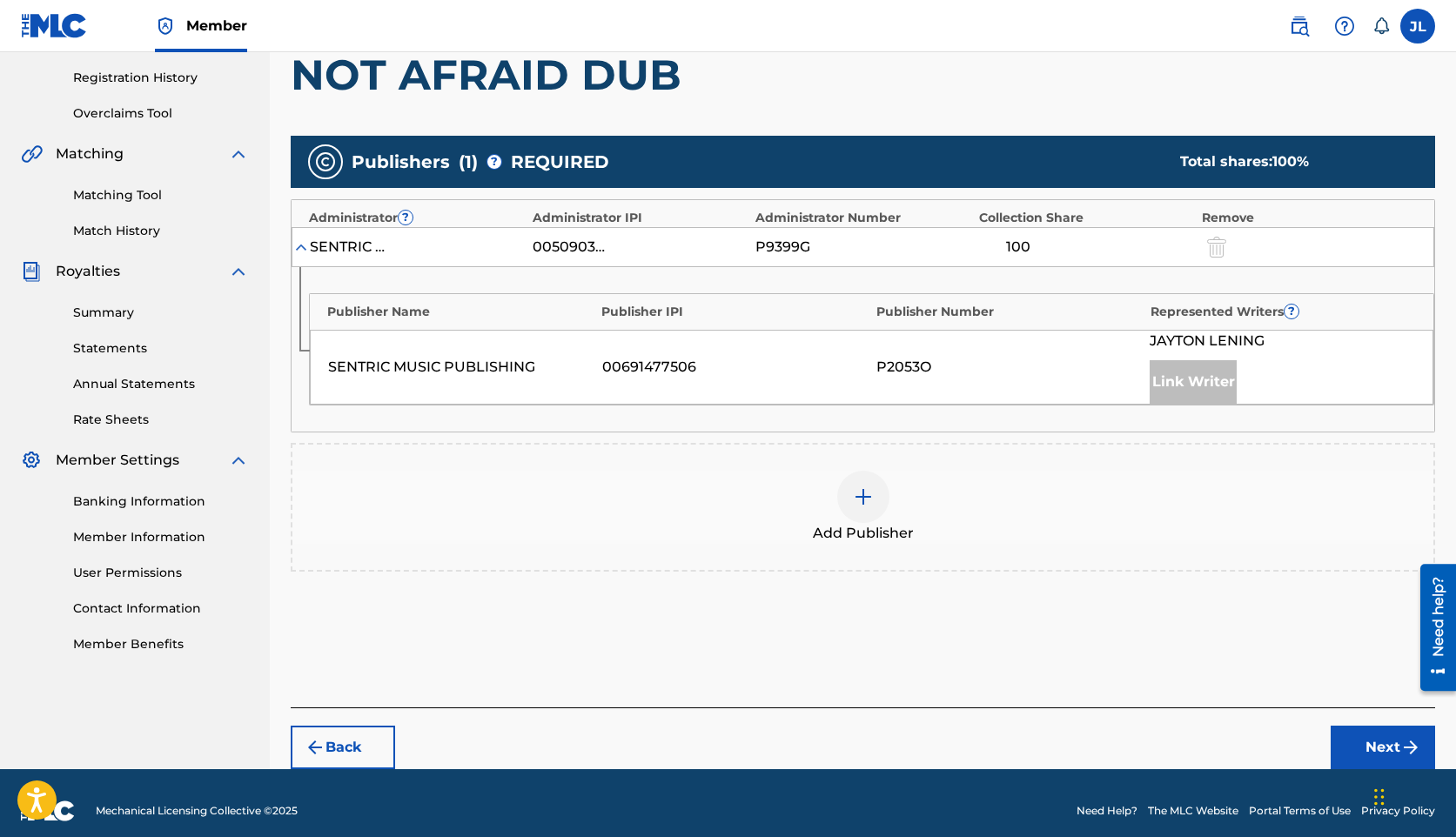
scroll to position [337, 0]
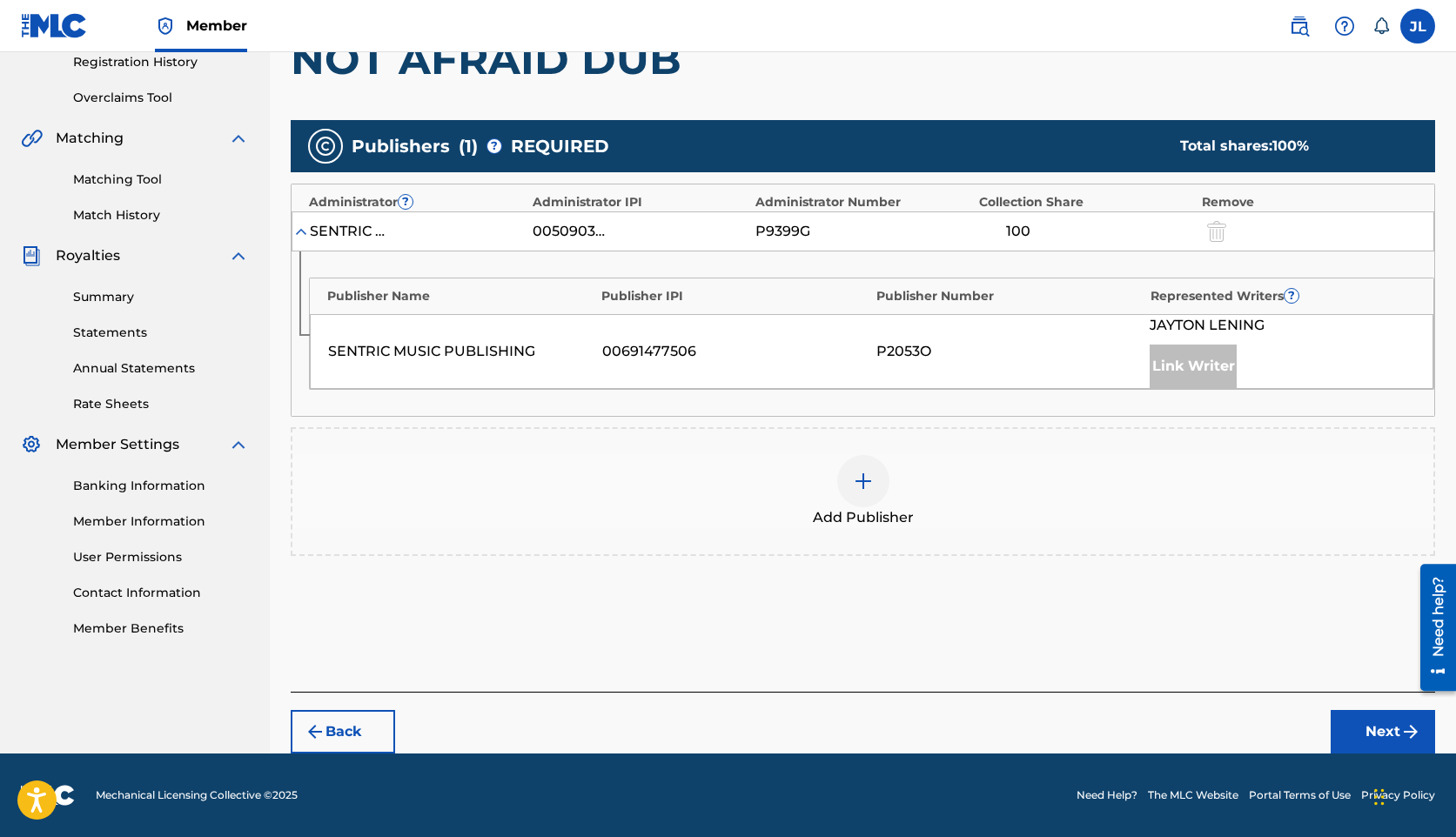
click at [1157, 363] on div "Link Writer" at bounding box center [1193, 366] width 87 height 43
click at [1130, 351] on div "P2053O" at bounding box center [1008, 352] width 265 height 21
click at [1382, 722] on button "Next" at bounding box center [1382, 732] width 104 height 43
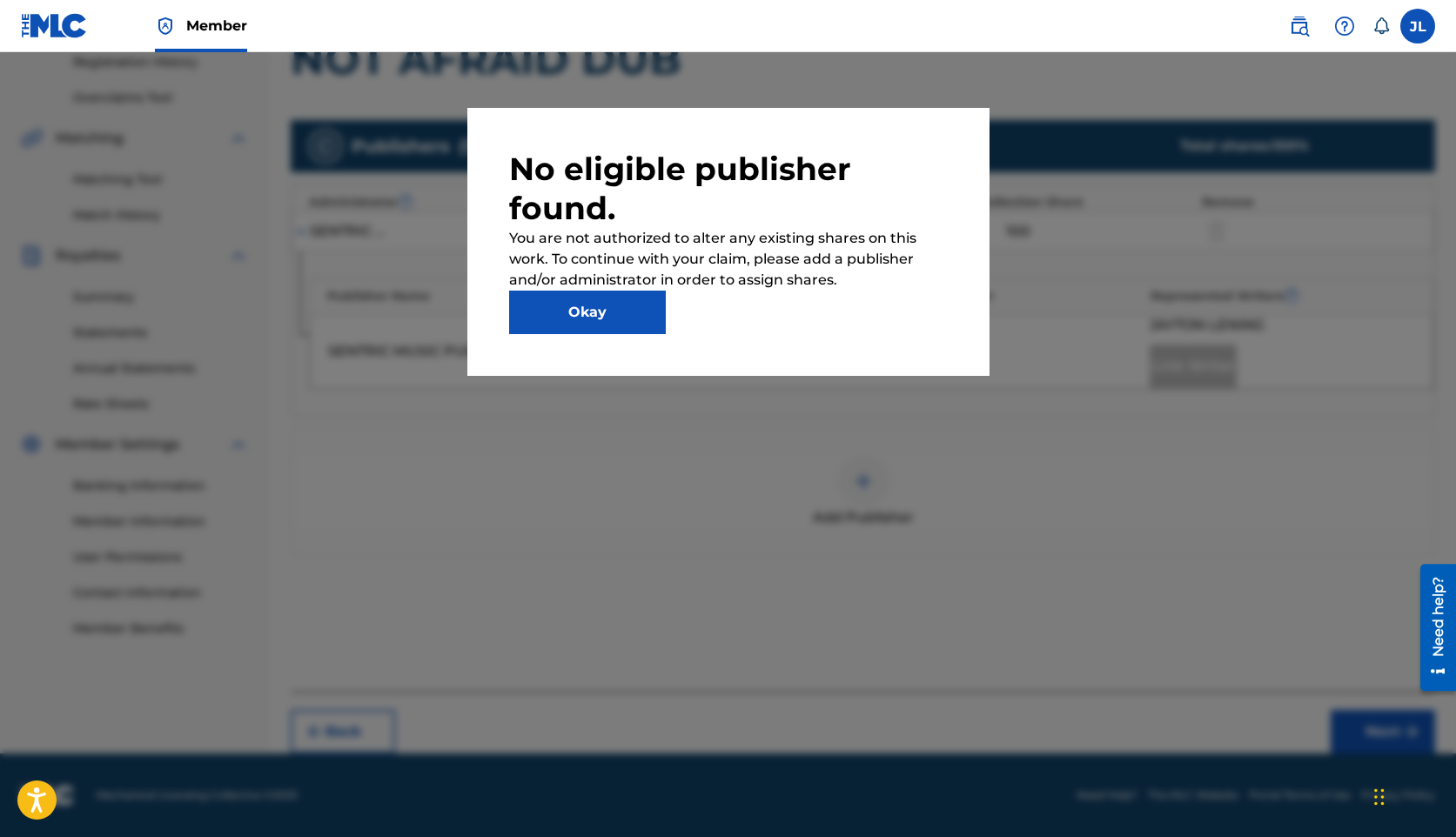
click at [603, 314] on button "Okay" at bounding box center [587, 312] width 156 height 43
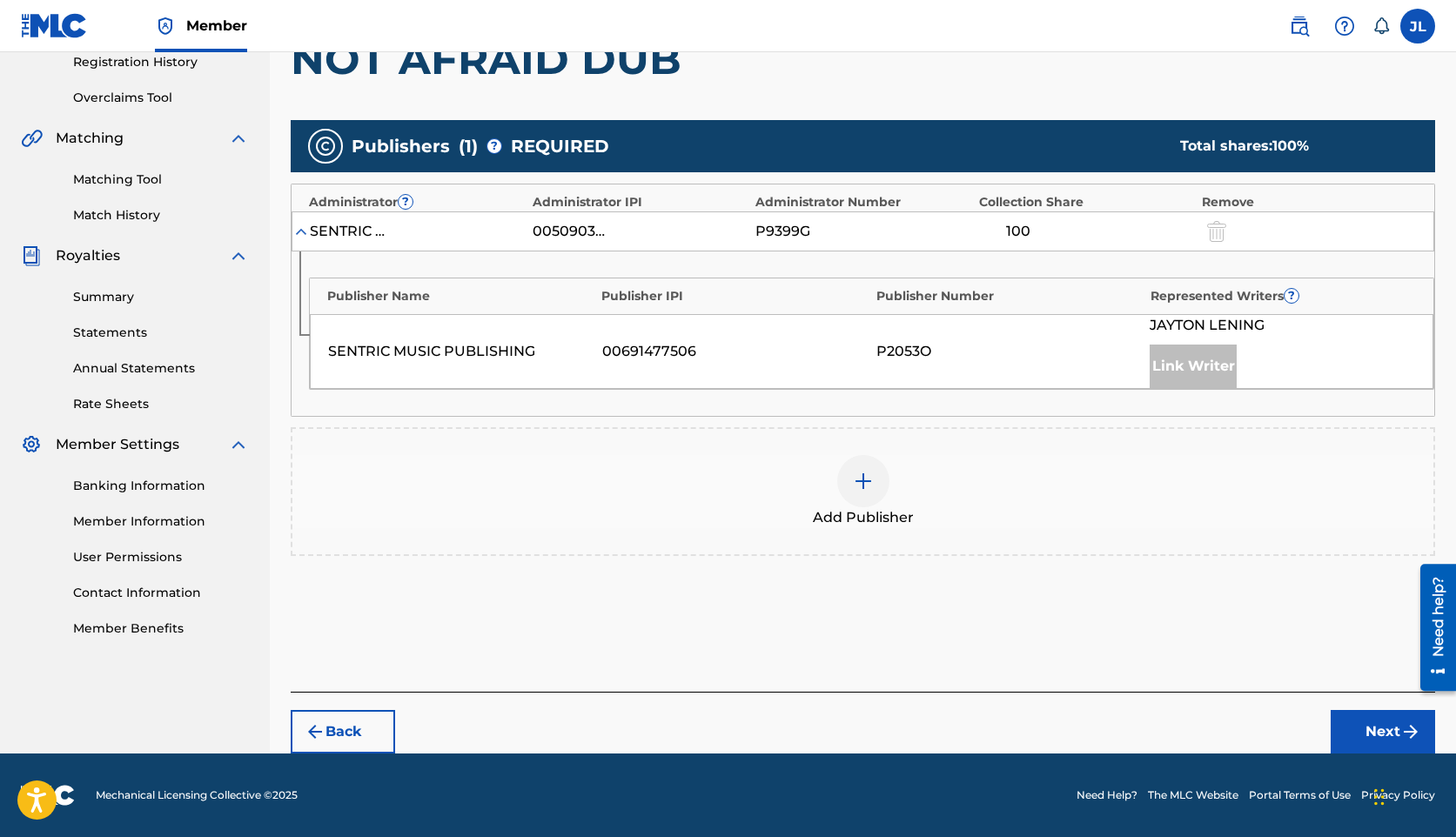
click at [1261, 500] on div "Add Publisher" at bounding box center [862, 491] width 1141 height 73
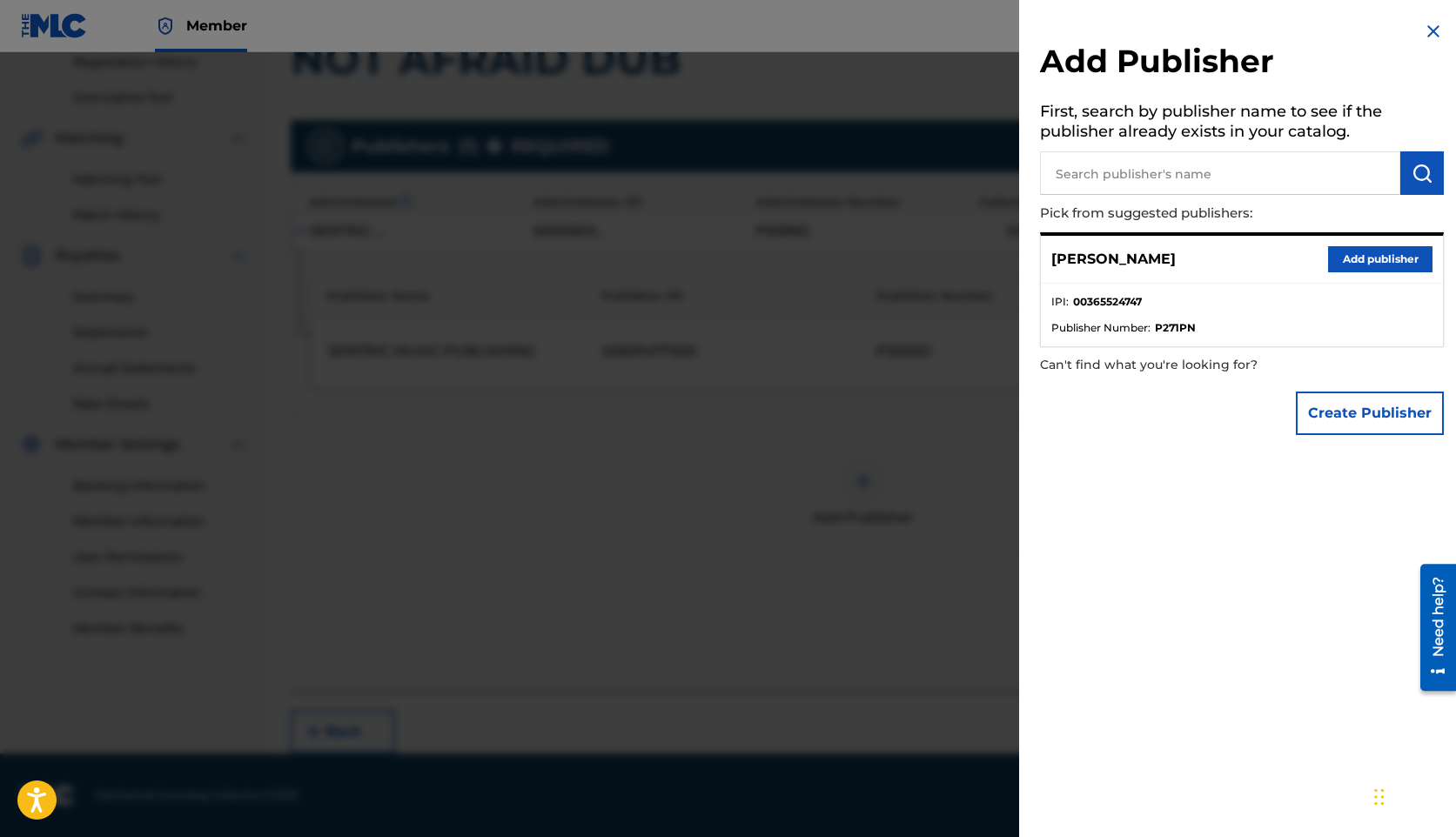
click at [1191, 272] on div "[PERSON_NAME] Add publisher" at bounding box center [1241, 259] width 402 height 48
click at [879, 315] on div at bounding box center [728, 470] width 1456 height 837
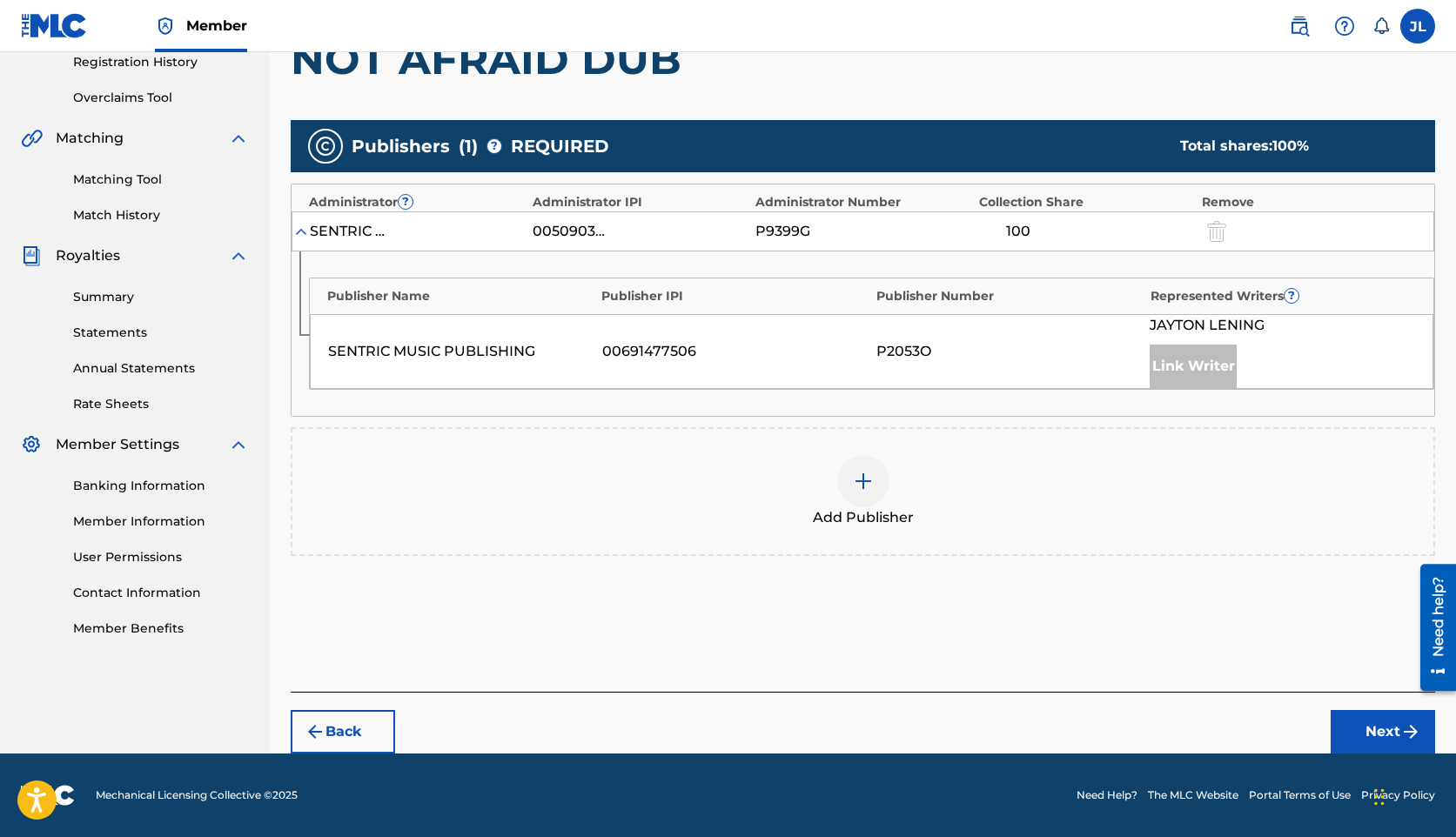
click at [315, 722] on img "submit" at bounding box center [315, 732] width 21 height 21
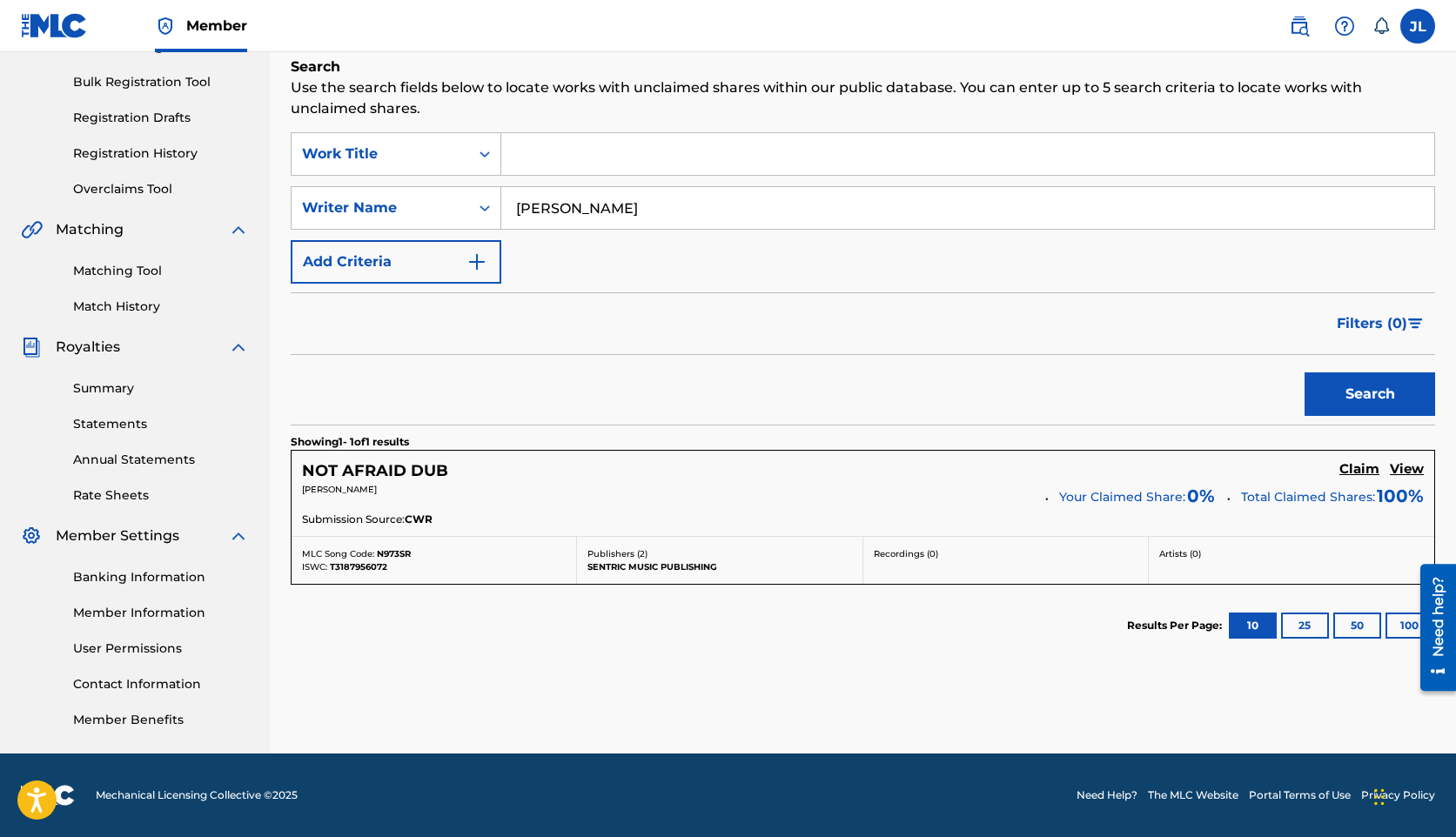
scroll to position [245, 0]
click at [558, 211] on input "[PERSON_NAME]" at bounding box center [968, 208] width 933 height 41
click at [1330, 374] on button "Search" at bounding box center [1369, 394] width 130 height 43
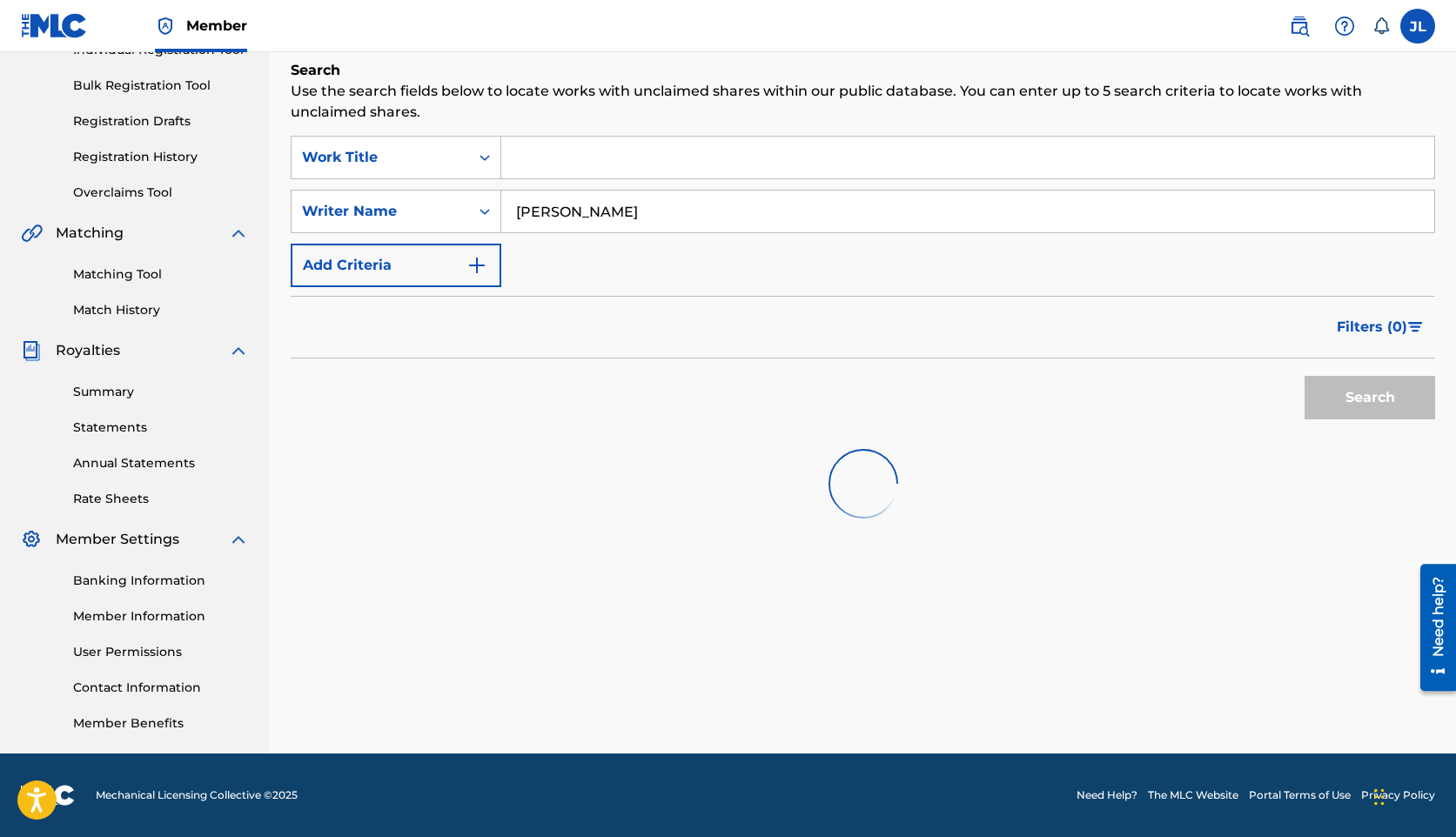
scroll to position [242, 0]
click at [627, 206] on input "[PERSON_NAME]" at bounding box center [968, 211] width 933 height 41
click at [624, 206] on input "[PERSON_NAME]" at bounding box center [968, 211] width 933 height 41
type input "[PERSON_NAME]"
click at [1376, 377] on button "Search" at bounding box center [1369, 397] width 130 height 43
